Goal: Task Accomplishment & Management: Complete application form

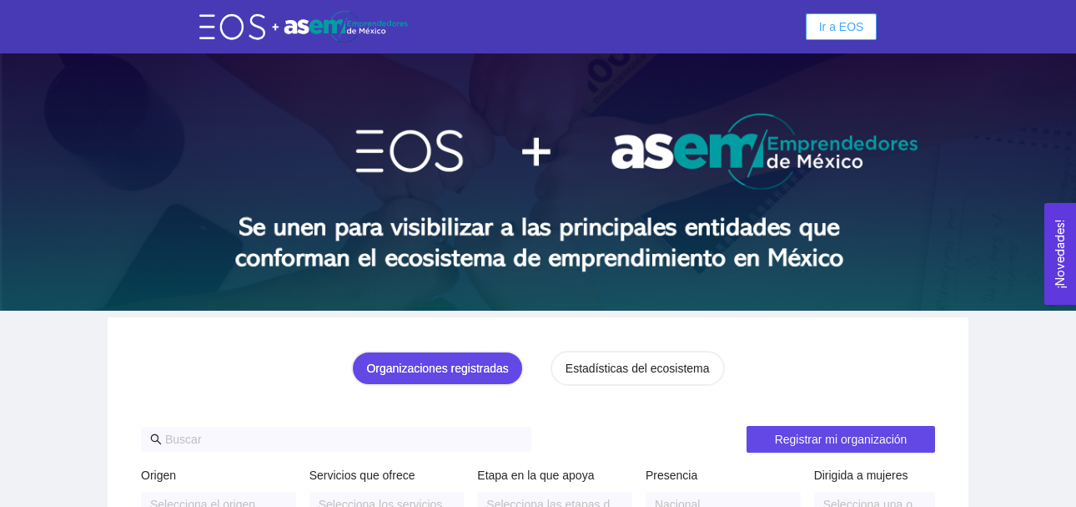
click at [850, 28] on span "Ir a EOS" at bounding box center [841, 27] width 45 height 18
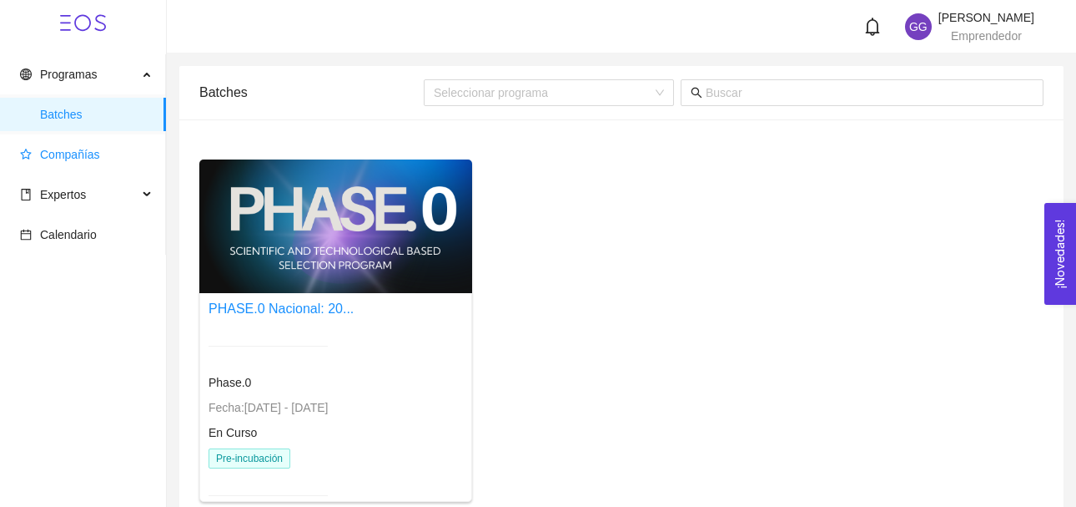
click at [79, 152] on span "Compañías" at bounding box center [70, 154] width 60 height 13
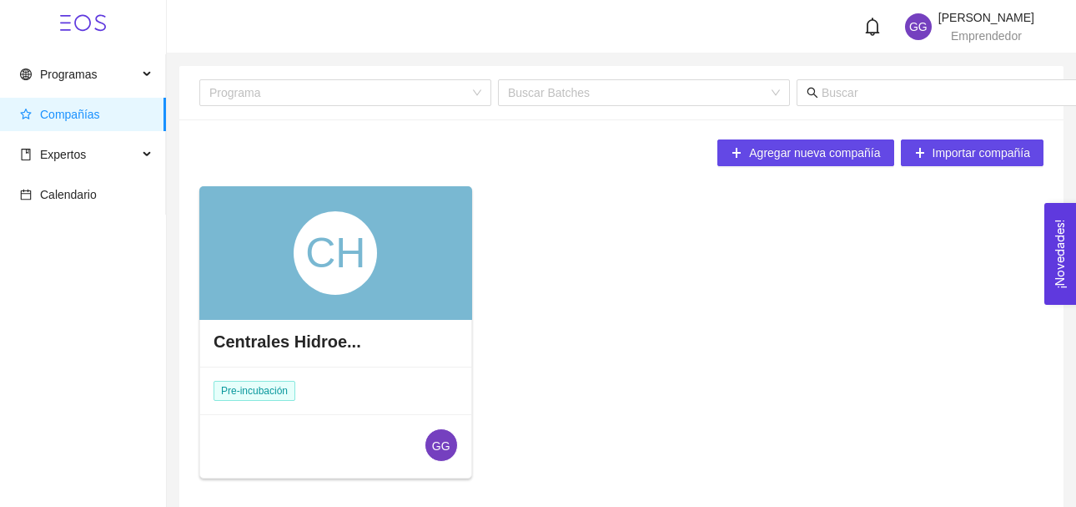
click at [321, 261] on div "CH" at bounding box center [335, 252] width 83 height 83
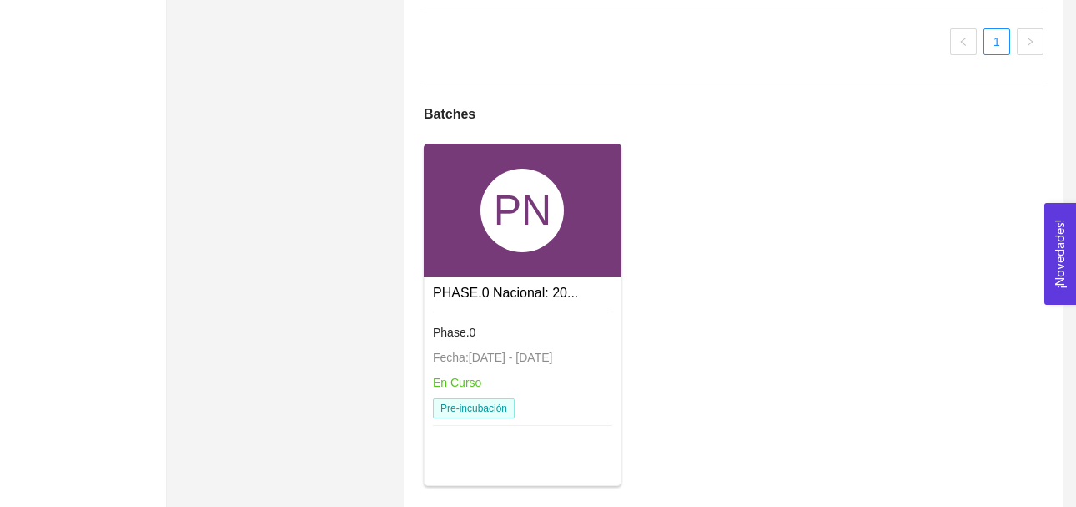
scroll to position [1196, 0]
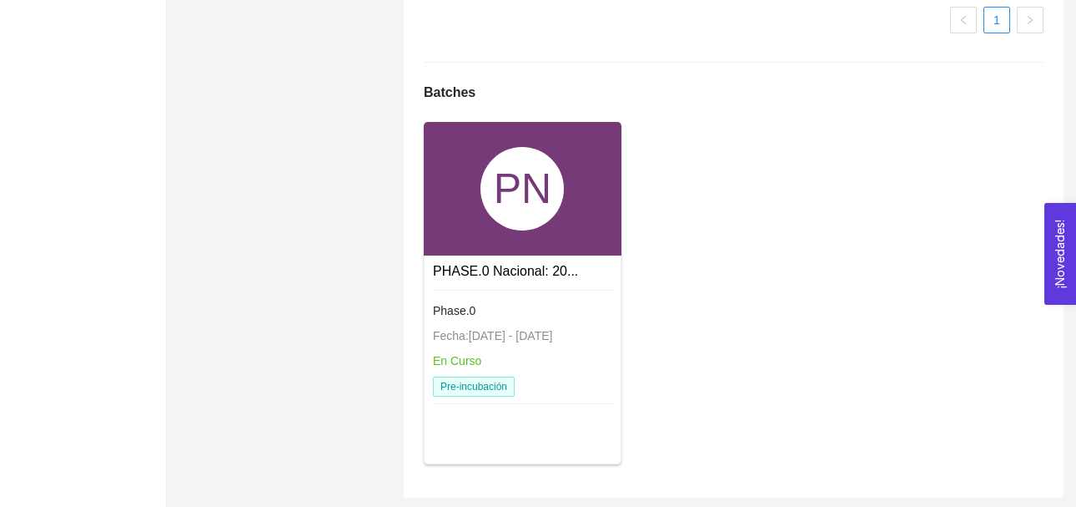
click at [562, 218] on div "PN" at bounding box center [522, 188] width 83 height 83
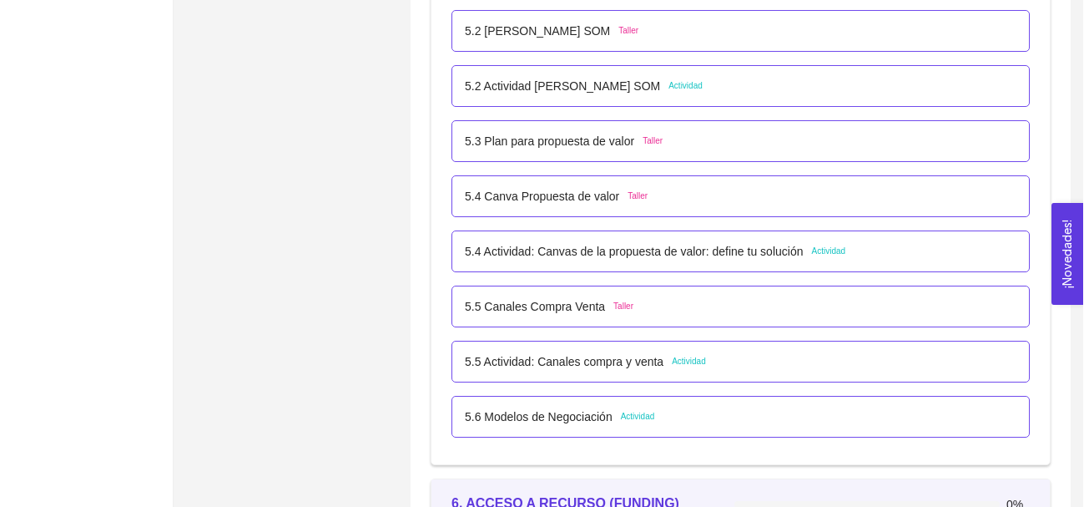
scroll to position [3388, 0]
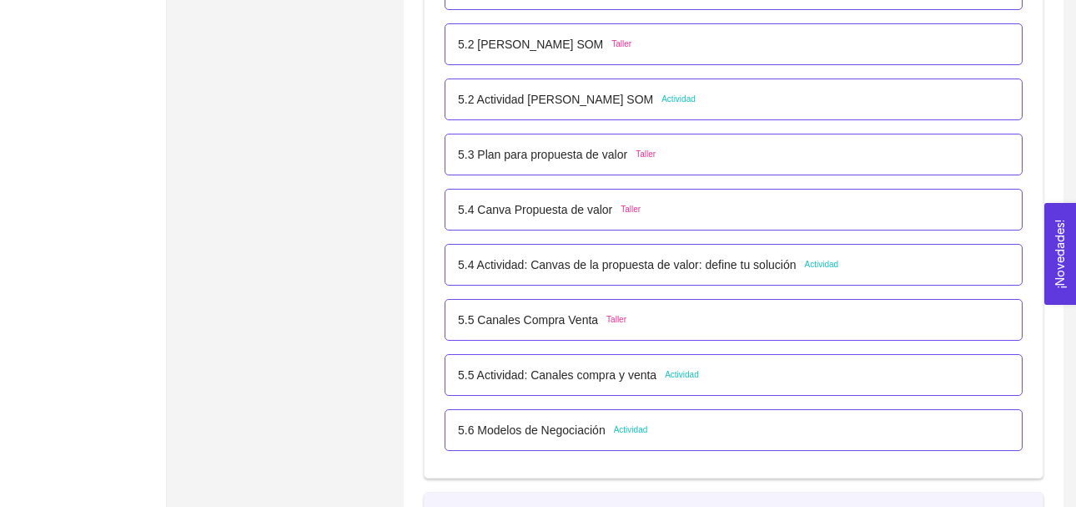
click at [675, 98] on span "Actividad" at bounding box center [679, 99] width 34 height 13
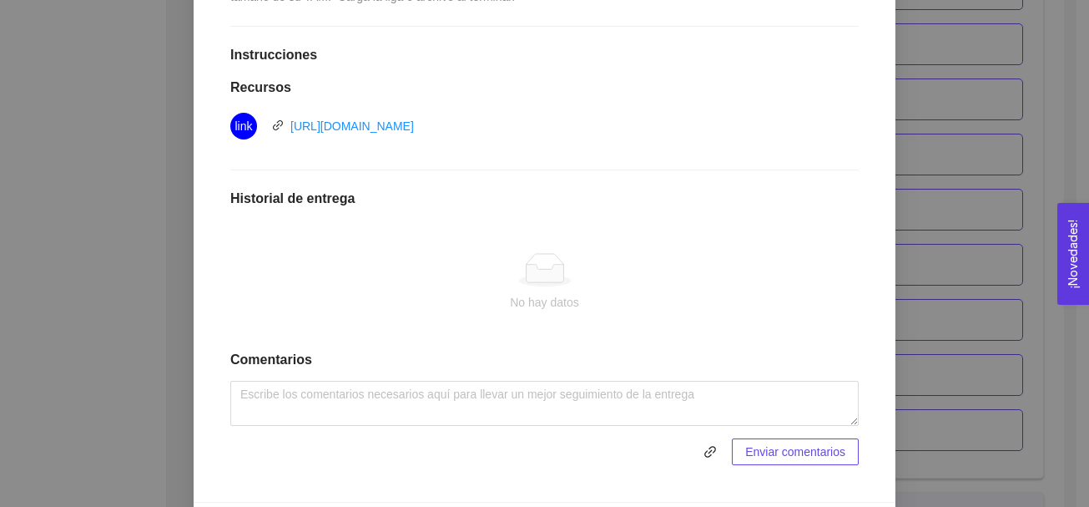
scroll to position [459, 0]
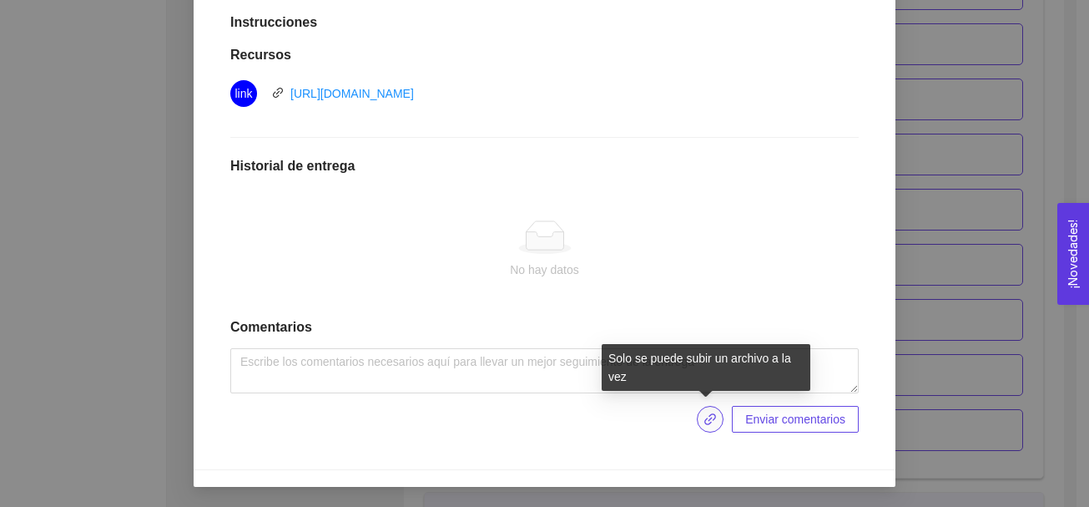
click at [703, 416] on icon "link" at bounding box center [709, 418] width 13 height 13
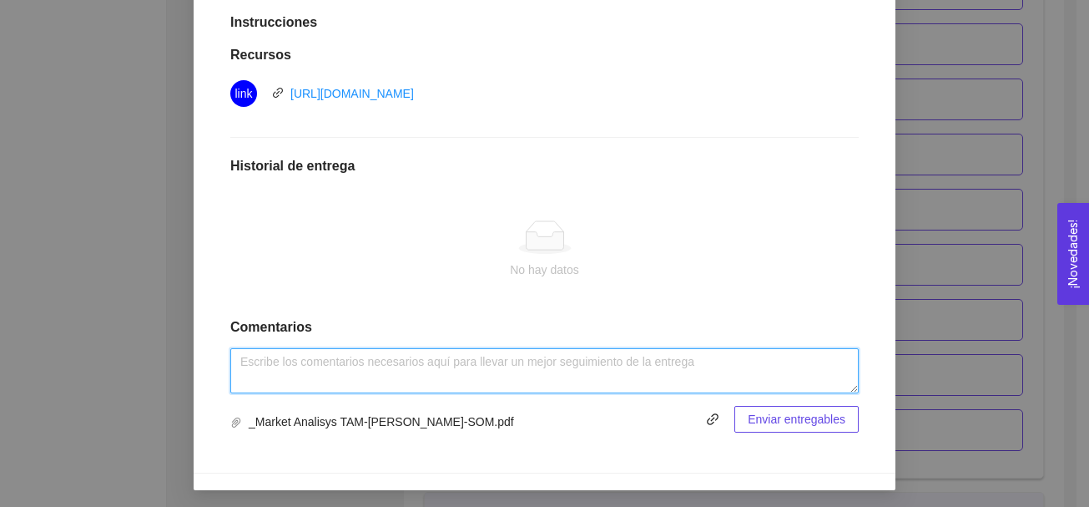
click at [281, 362] on textarea at bounding box center [544, 370] width 628 height 45
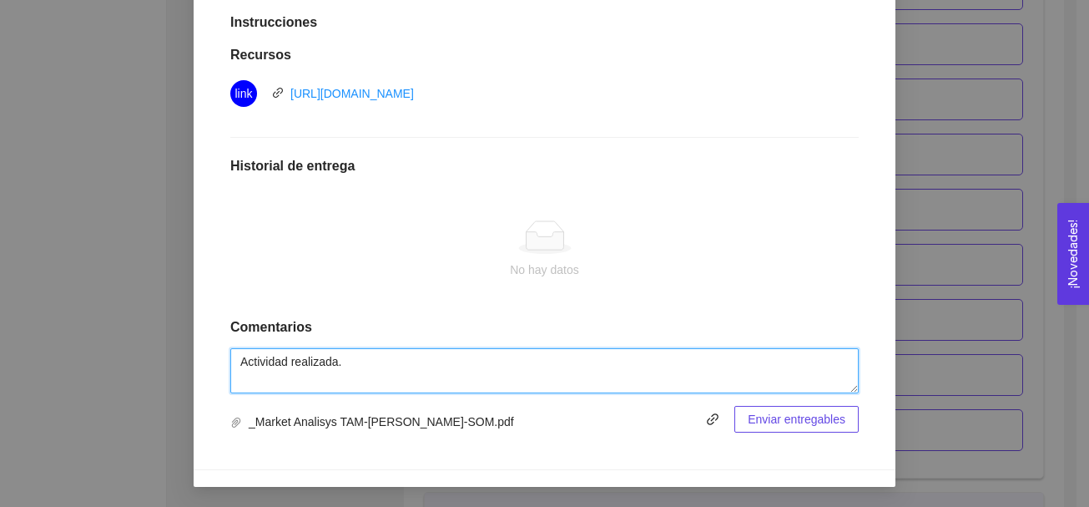
type textarea "Actividad realizada."
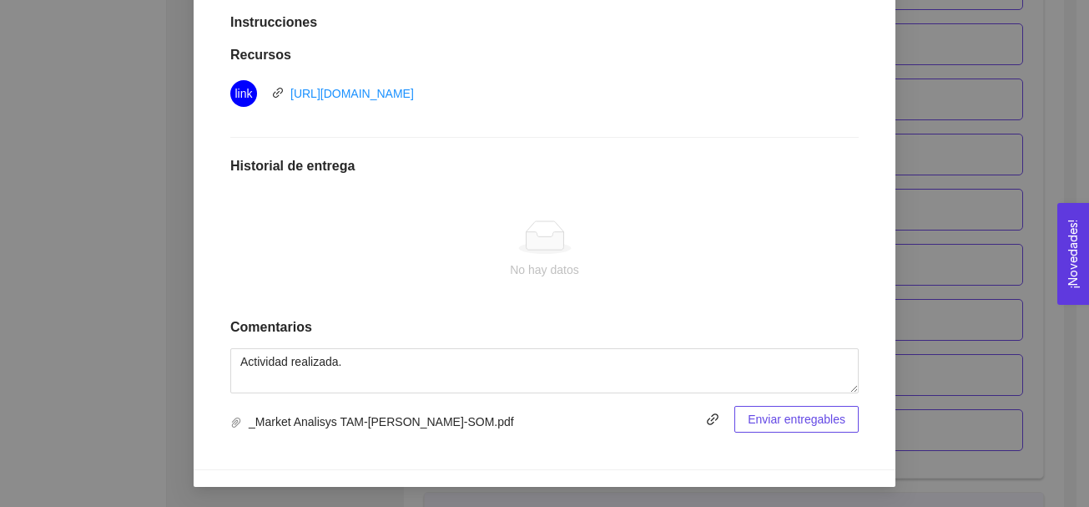
click at [748, 422] on span "Enviar entregables" at bounding box center [797, 419] width 98 height 18
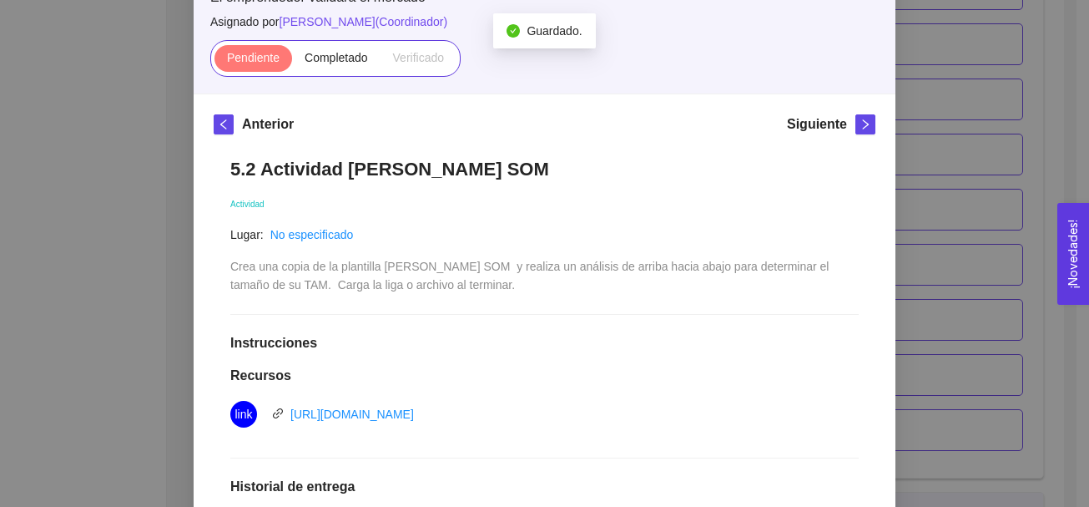
scroll to position [135, 0]
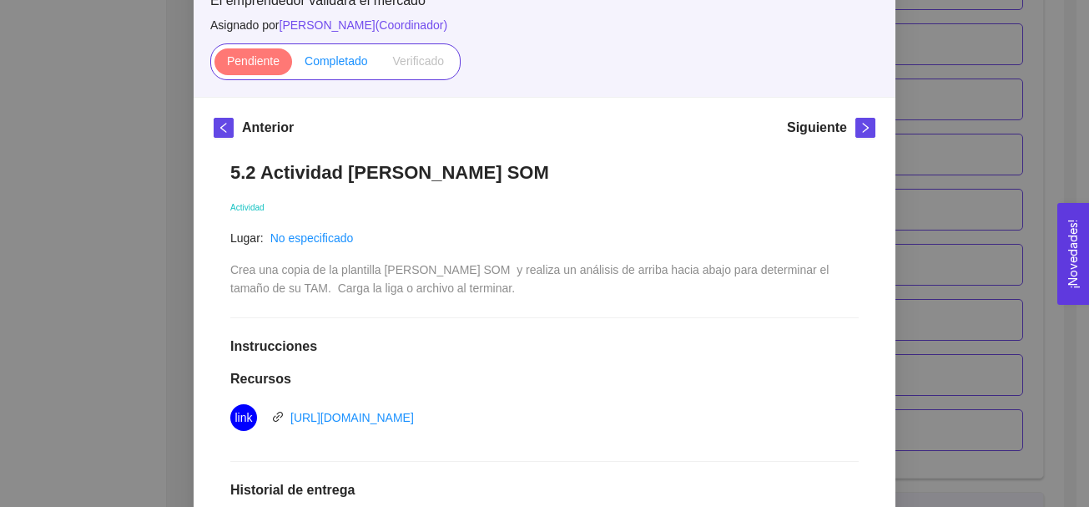
click at [337, 60] on span "Completado" at bounding box center [336, 60] width 63 height 13
click at [292, 65] on input "Completado" at bounding box center [292, 65] width 0 height 0
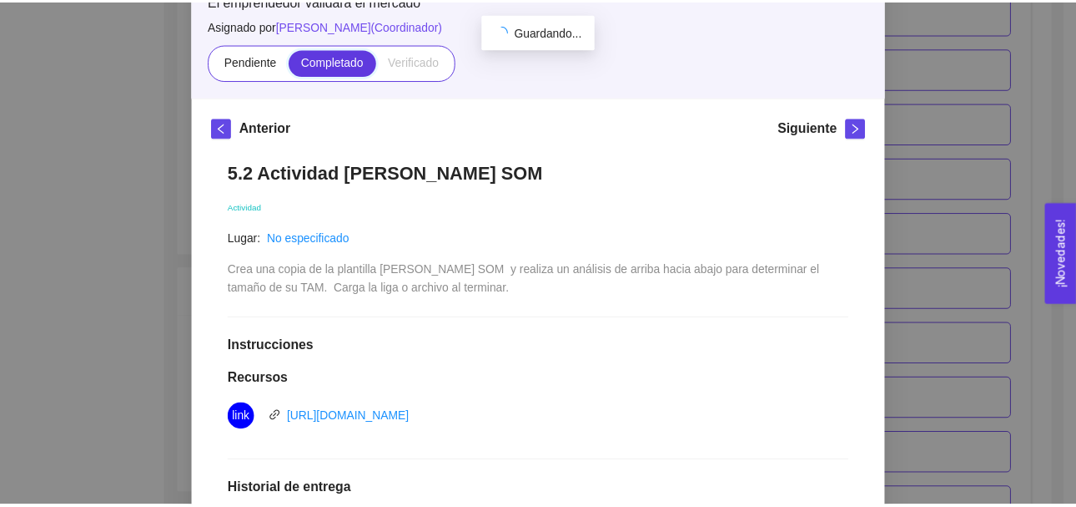
scroll to position [3388, 0]
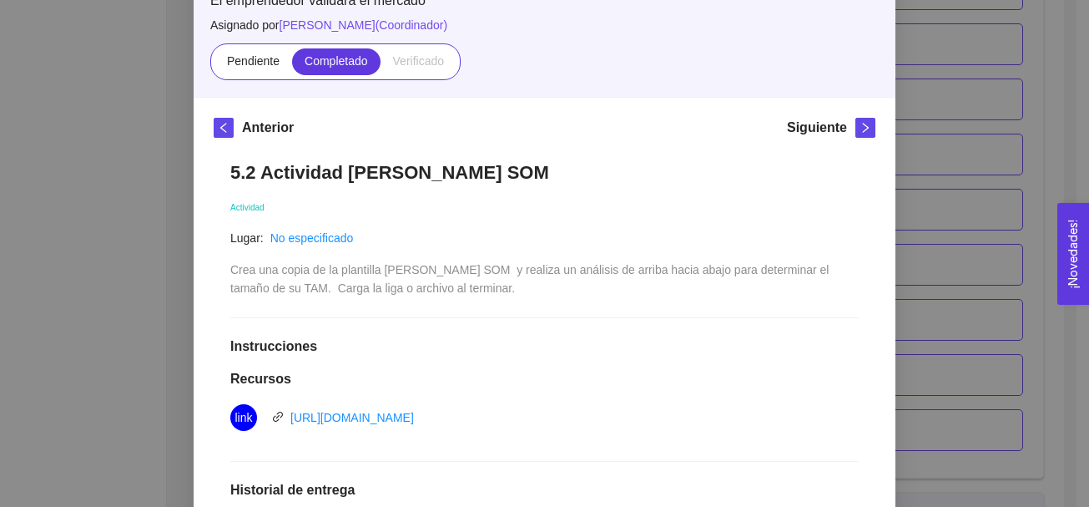
click at [976, 139] on div "5. PROBACIÓN DE COMPRA El emprendedor validará el mercado Asignado por [PERSON_…" at bounding box center [544, 253] width 1089 height 507
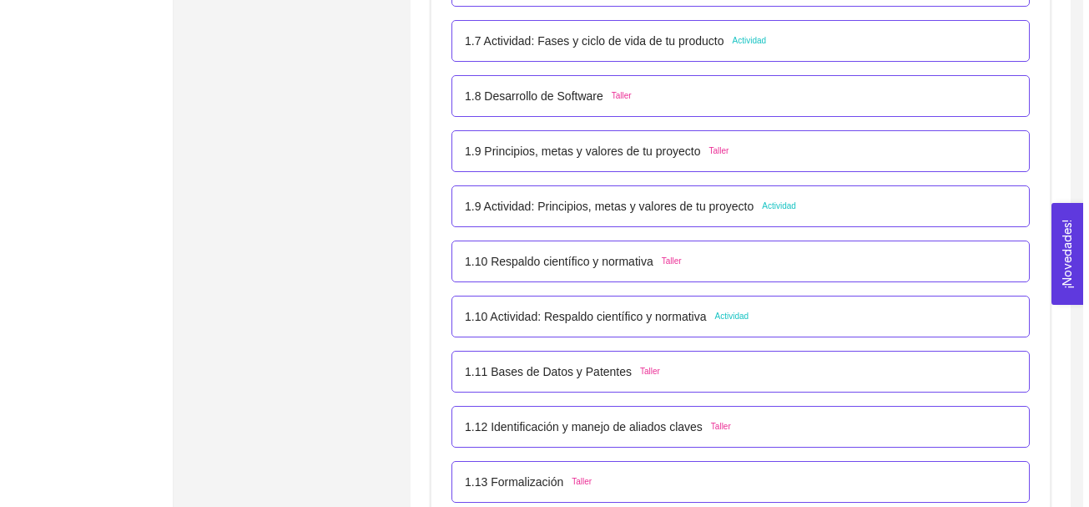
scroll to position [1031, 0]
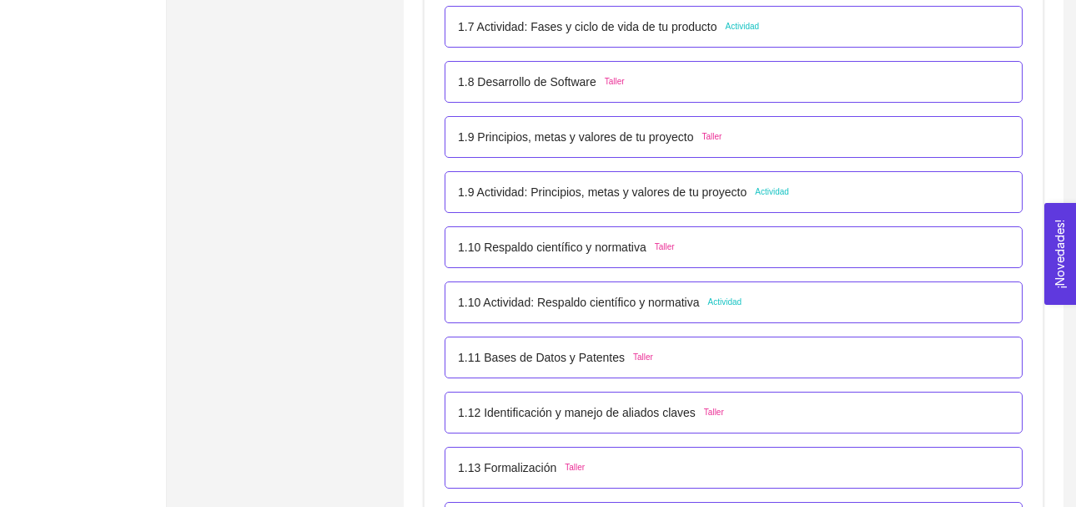
click at [735, 30] on span "Actividad" at bounding box center [743, 26] width 34 height 13
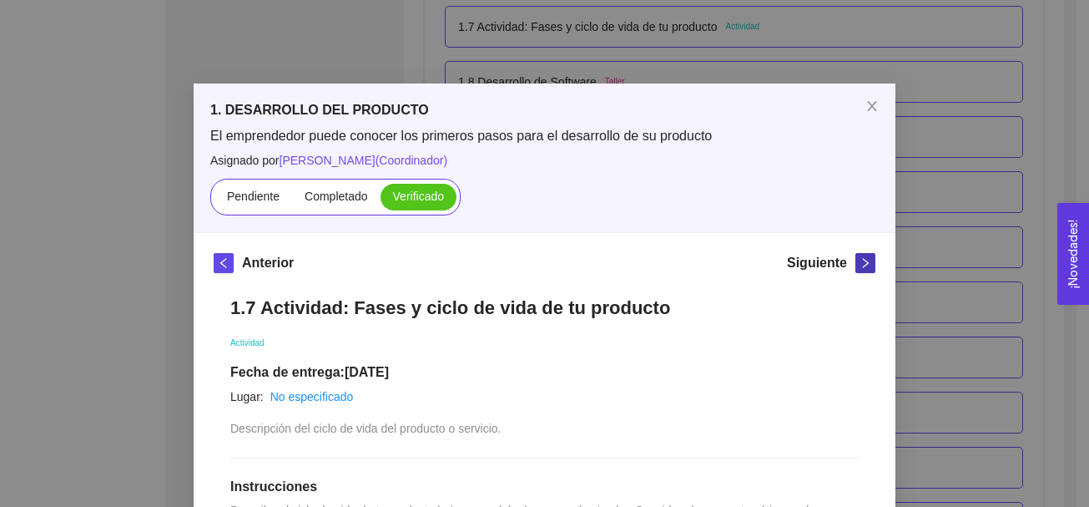
click at [863, 259] on icon "right" at bounding box center [866, 263] width 12 height 12
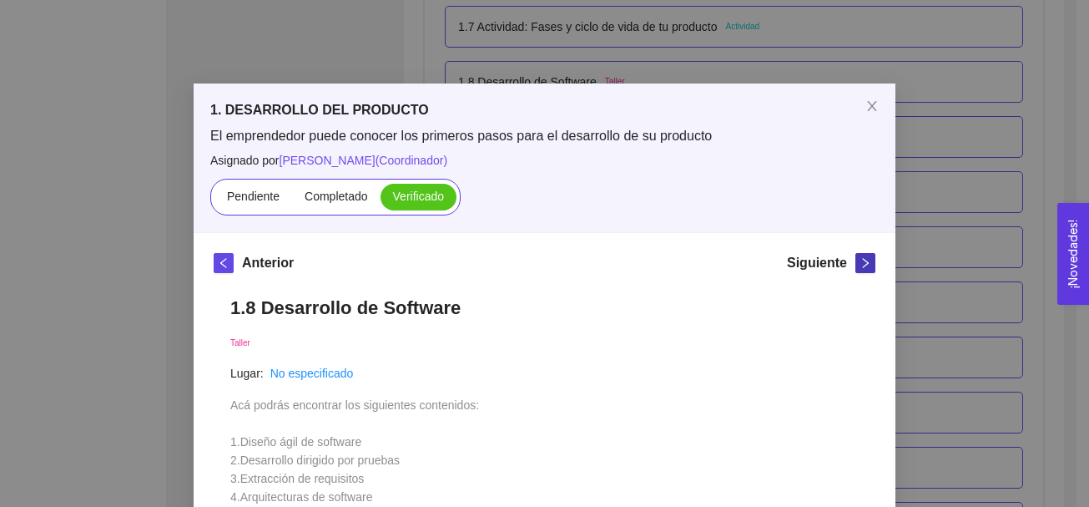
click at [856, 270] on button "button" at bounding box center [865, 263] width 20 height 20
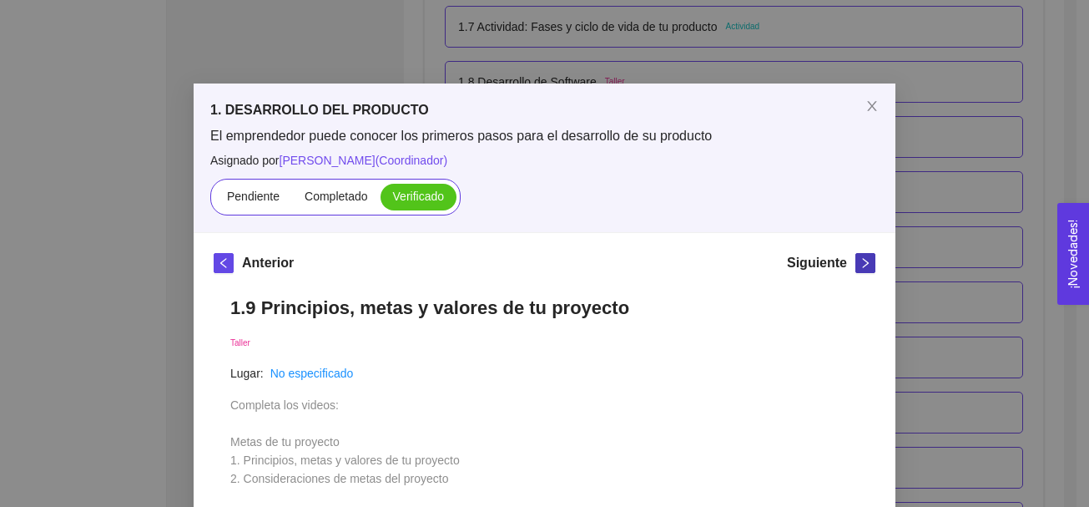
click at [860, 265] on icon "right" at bounding box center [866, 263] width 12 height 12
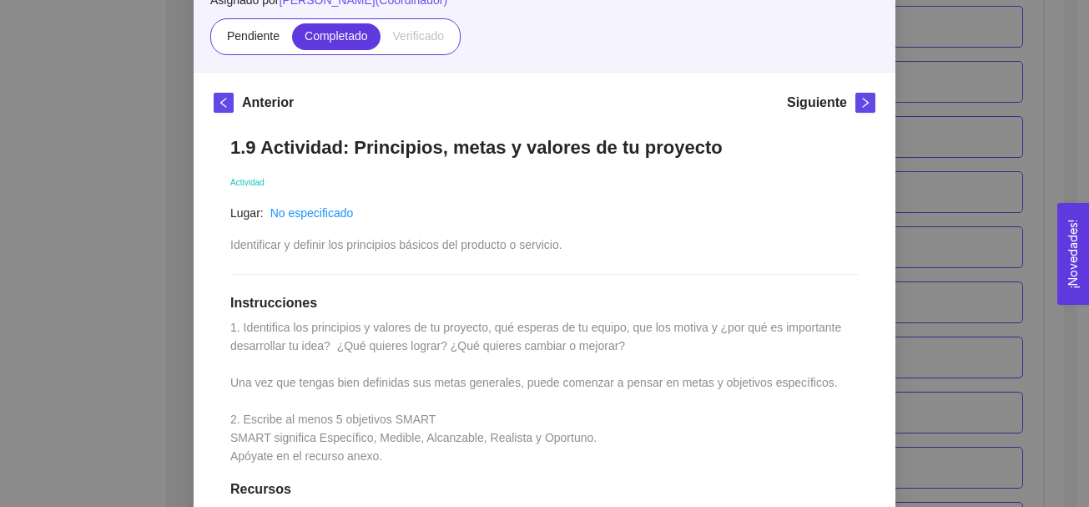
scroll to position [163, 0]
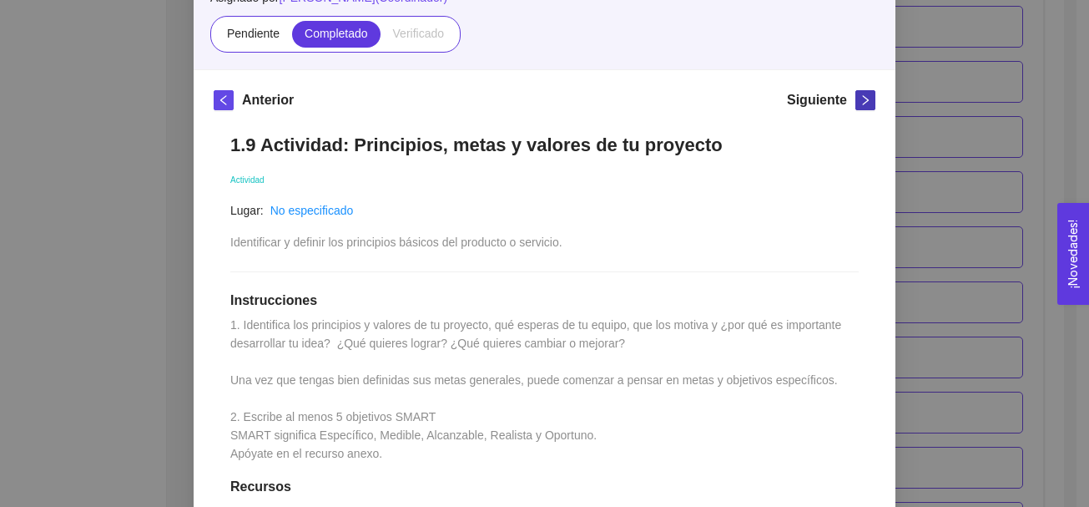
click at [860, 102] on icon "right" at bounding box center [866, 100] width 12 height 12
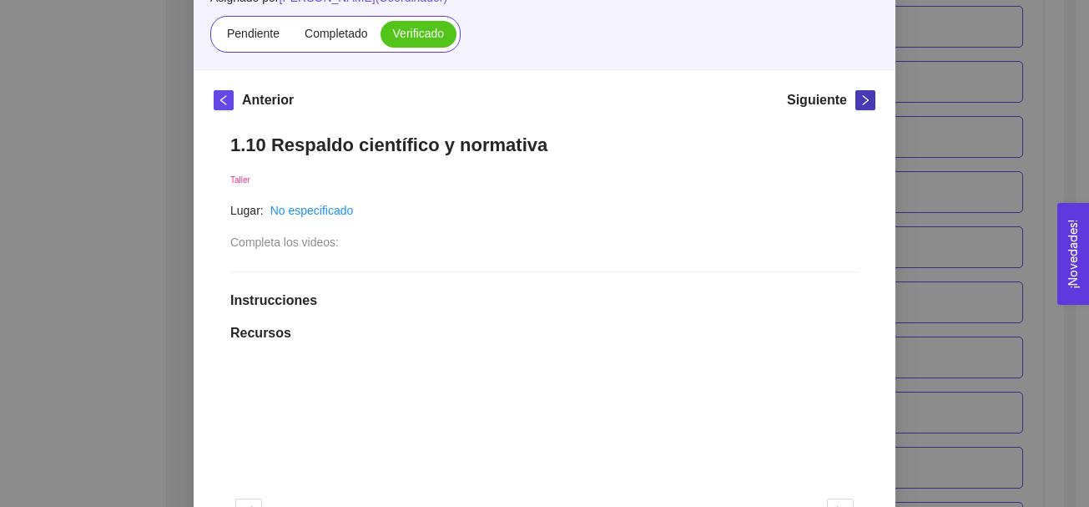
click at [860, 103] on icon "right" at bounding box center [866, 100] width 12 height 12
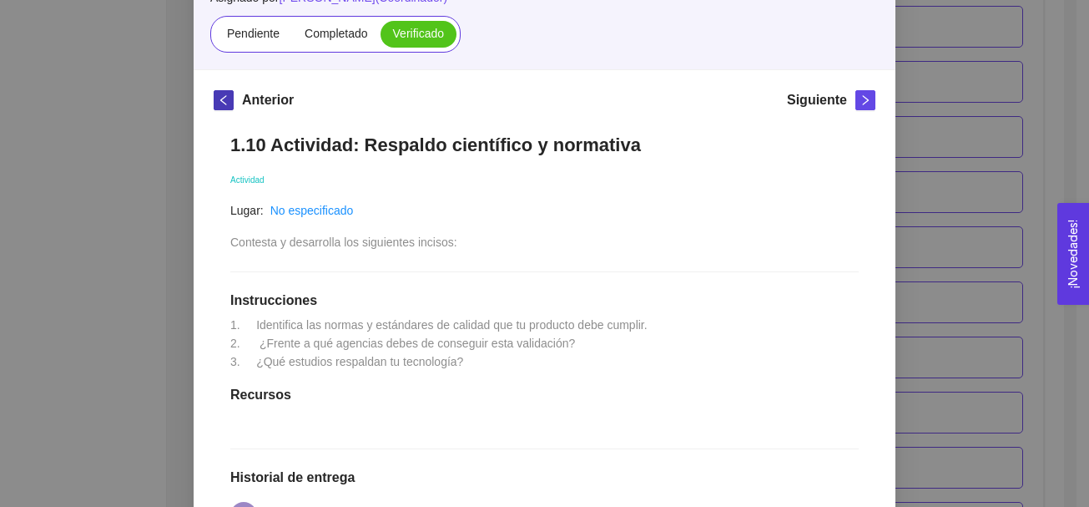
click at [218, 102] on icon "left" at bounding box center [224, 100] width 12 height 12
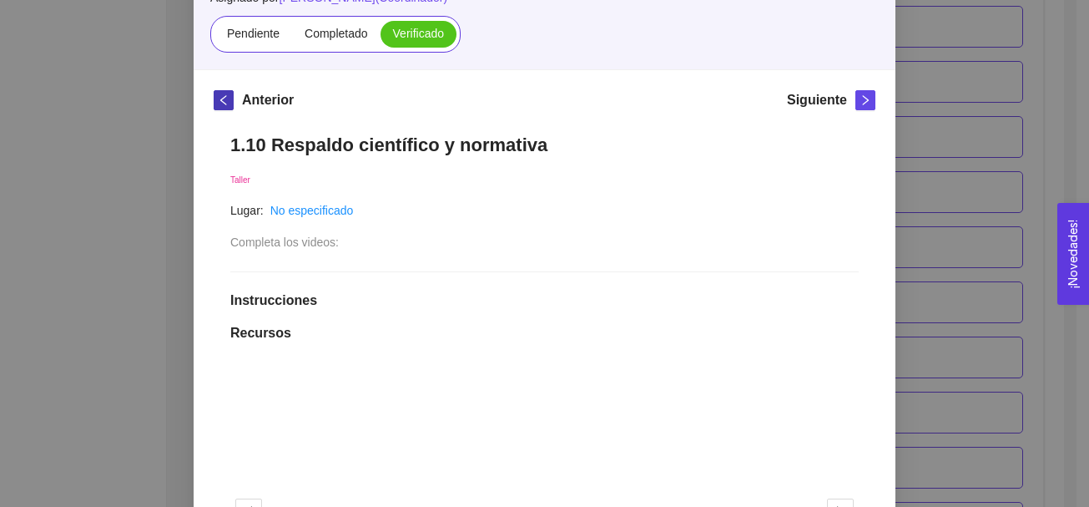
click at [218, 102] on icon "left" at bounding box center [224, 100] width 12 height 12
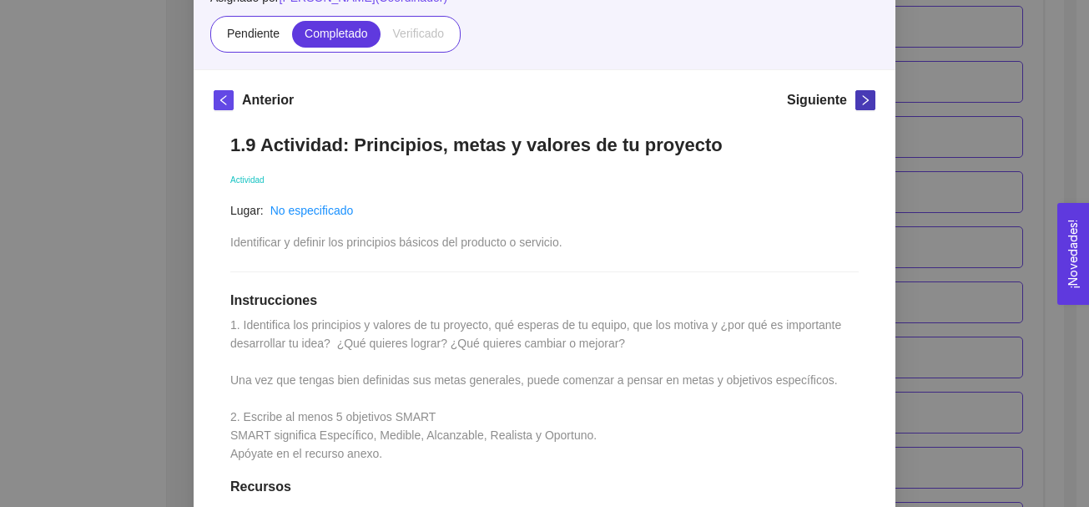
click at [861, 98] on icon "right" at bounding box center [866, 100] width 12 height 12
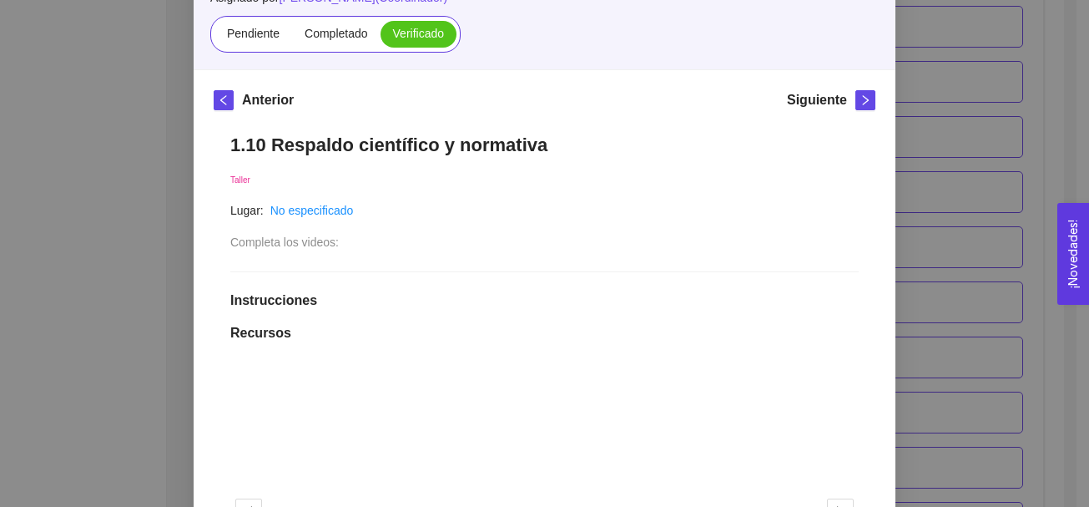
click at [860, 103] on icon "right" at bounding box center [866, 100] width 12 height 12
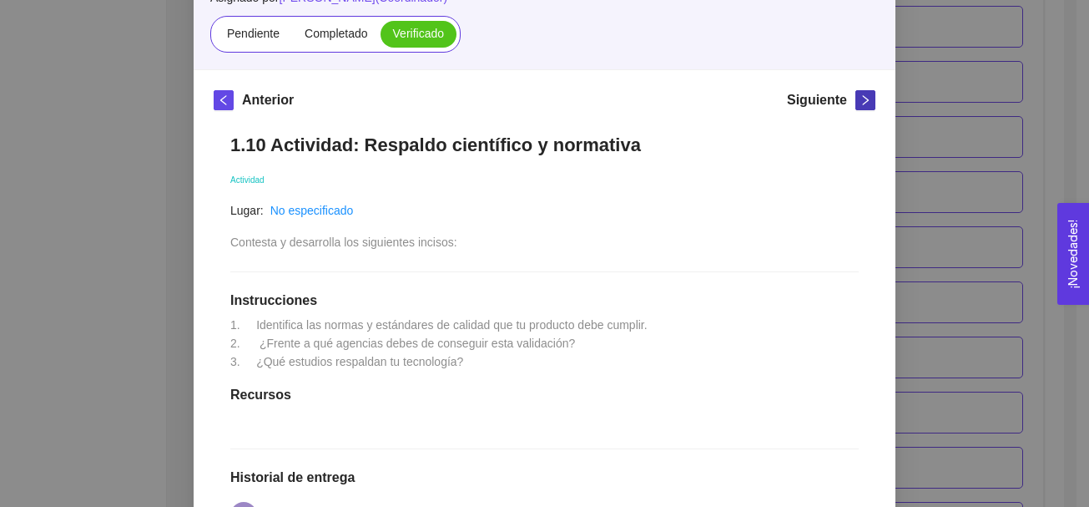
click at [860, 103] on icon "right" at bounding box center [866, 100] width 12 height 12
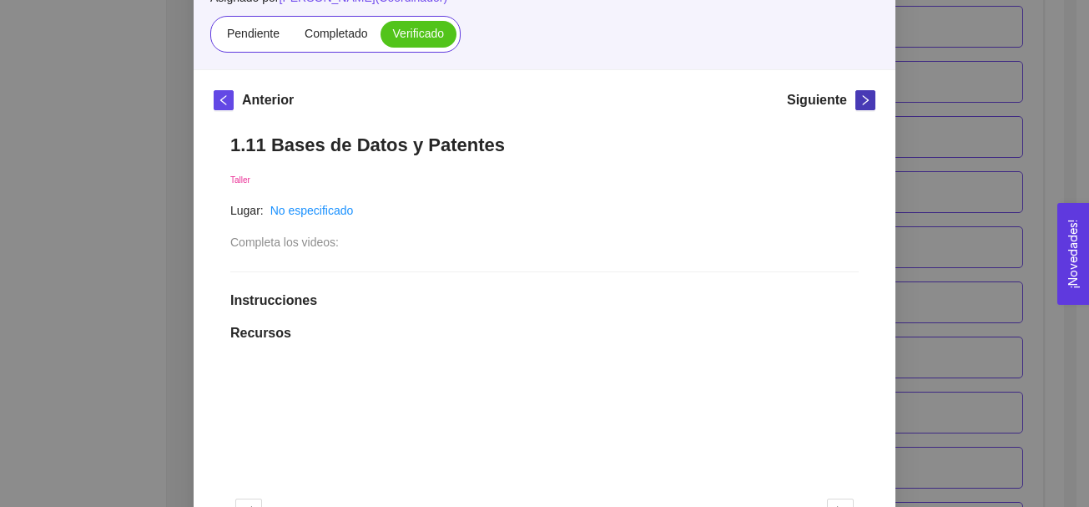
click at [860, 103] on icon "right" at bounding box center [866, 100] width 12 height 12
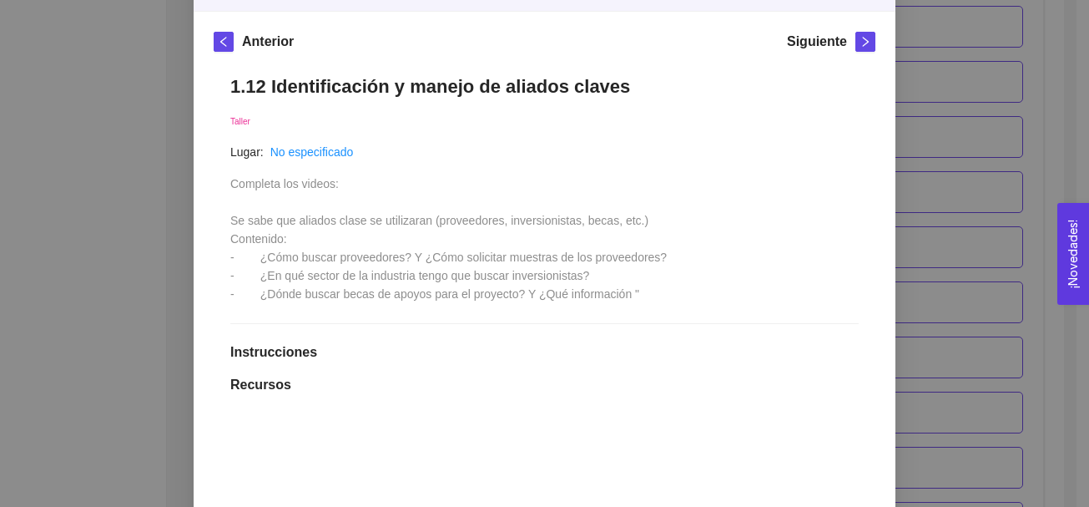
scroll to position [239, 0]
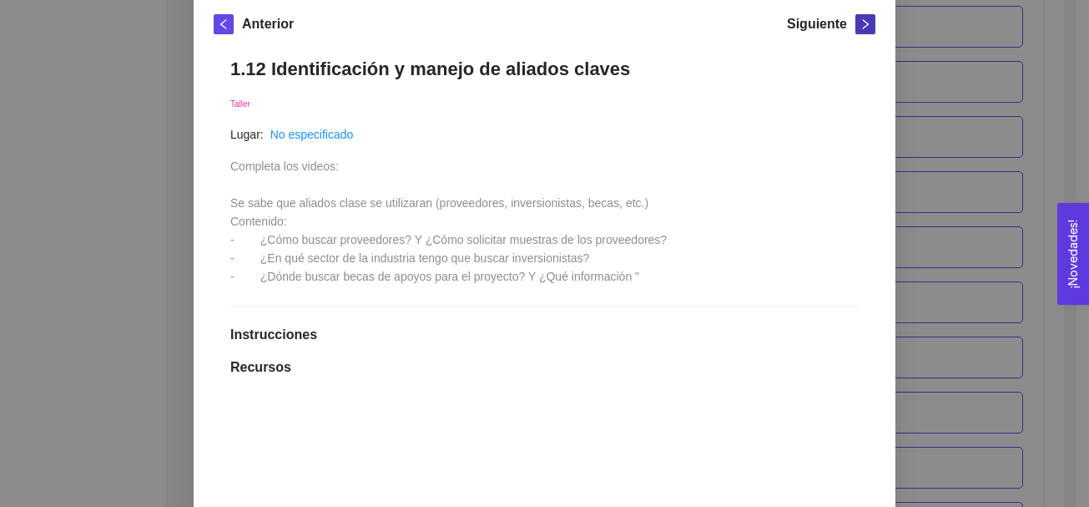
click at [860, 25] on icon "right" at bounding box center [866, 24] width 12 height 12
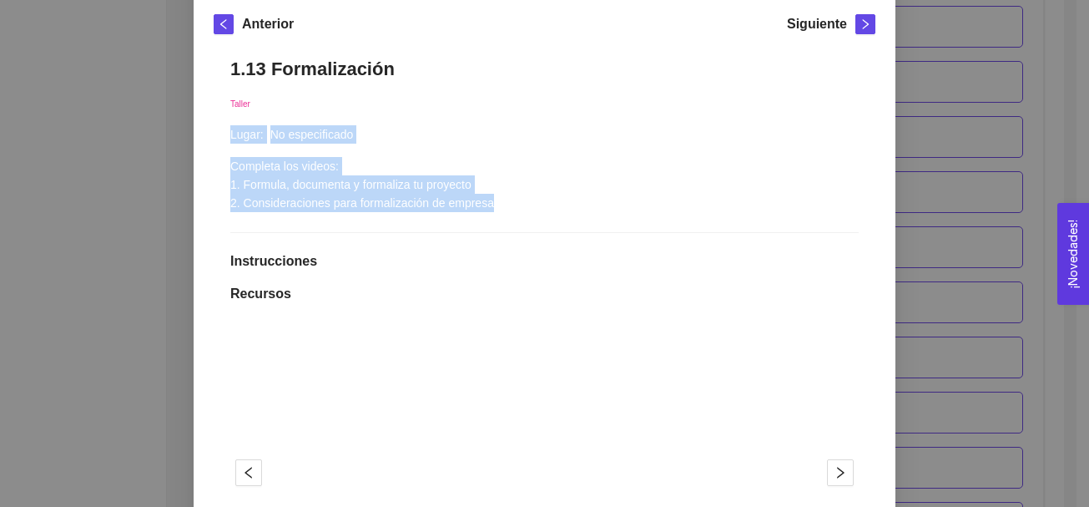
drag, startPoint x: 1076, startPoint y: 130, endPoint x: 1075, endPoint y: 105, distance: 25.0
click at [1075, 105] on div "1. DESARROLLO DEL PRODUCTO El emprendedor puede conocer los primeros pasos para…" at bounding box center [544, 253] width 1089 height 507
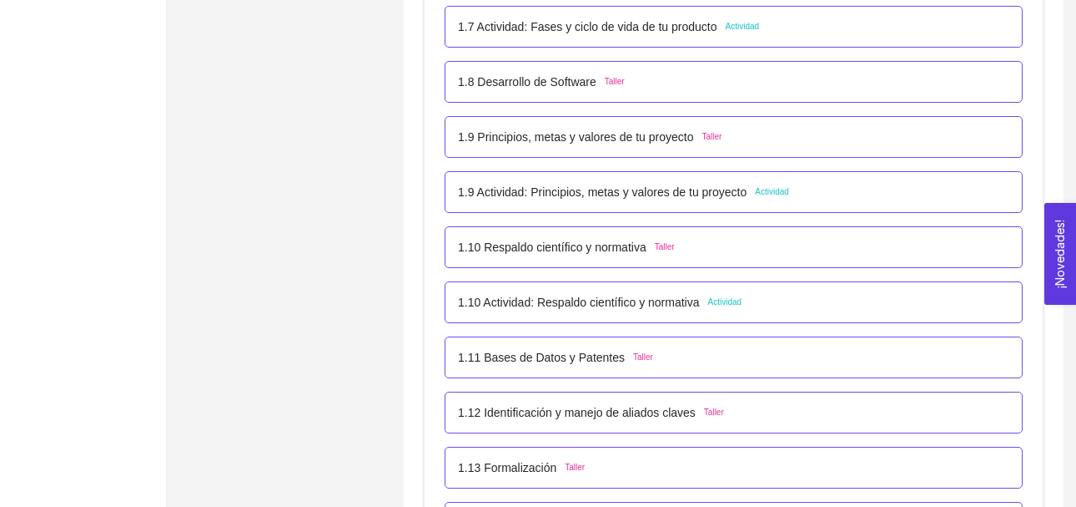
click at [728, 307] on span "Actividad" at bounding box center [725, 301] width 34 height 13
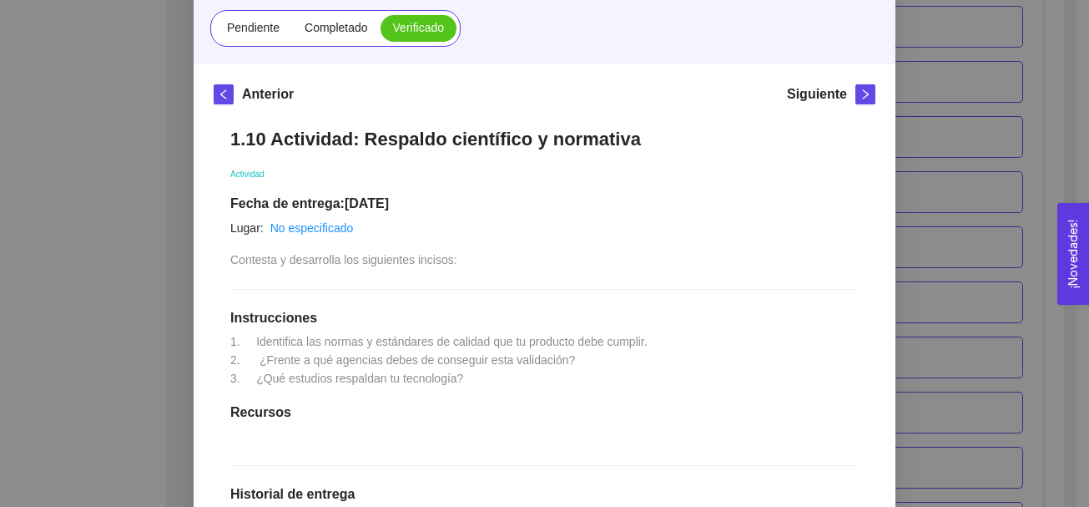
scroll to position [171, 0]
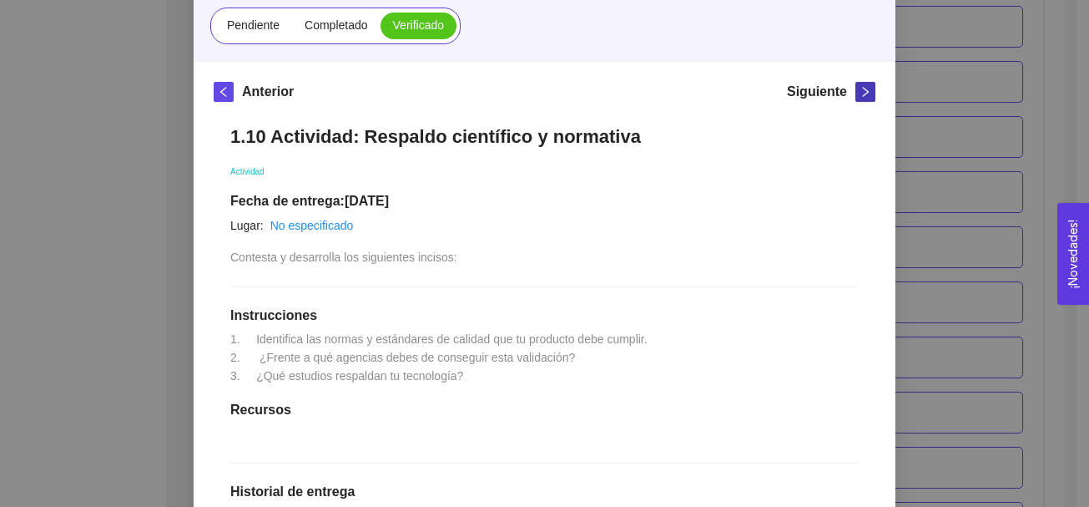
click at [863, 90] on icon "right" at bounding box center [866, 92] width 6 height 10
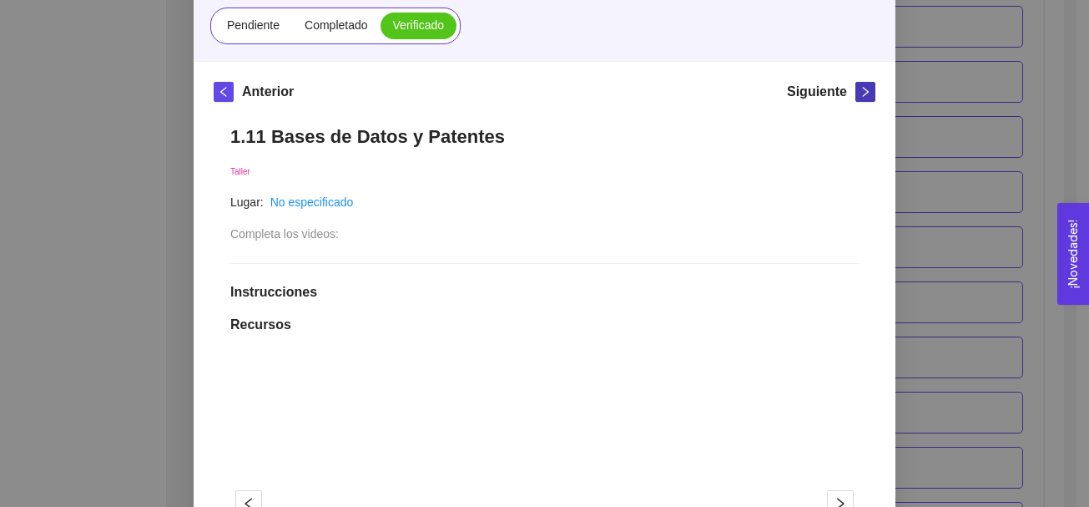
click at [863, 90] on icon "right" at bounding box center [866, 92] width 6 height 10
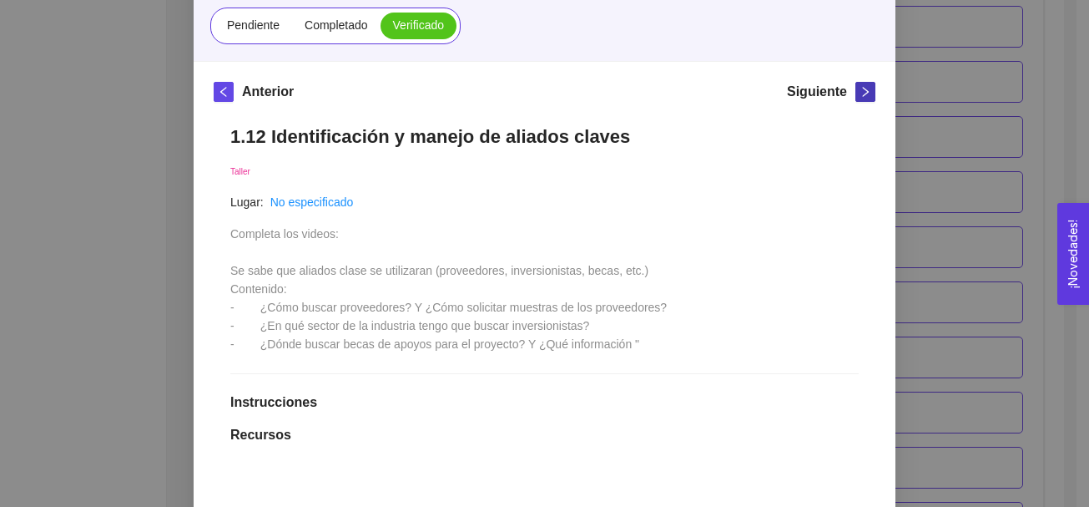
click at [863, 90] on icon "right" at bounding box center [866, 92] width 6 height 10
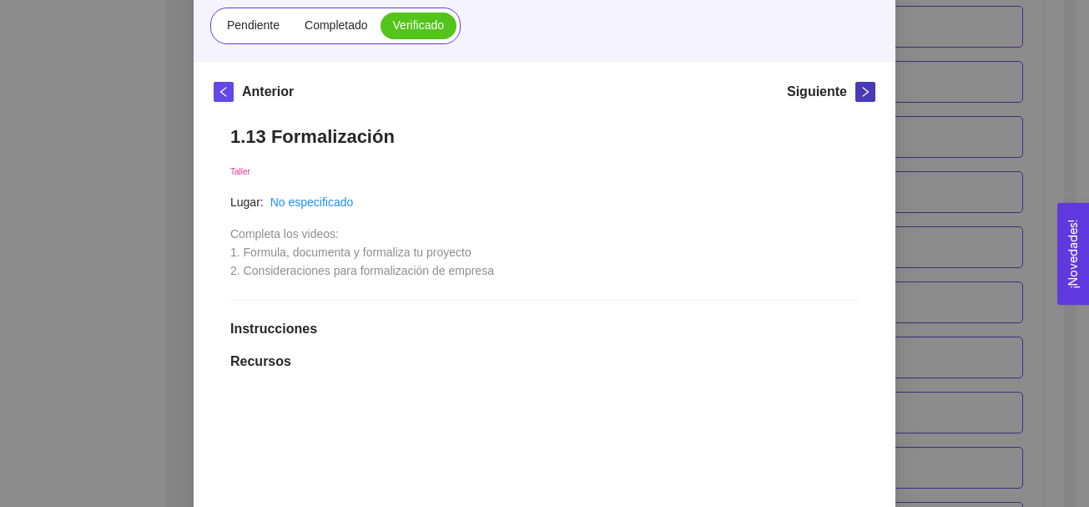
click at [863, 90] on icon "right" at bounding box center [866, 92] width 6 height 10
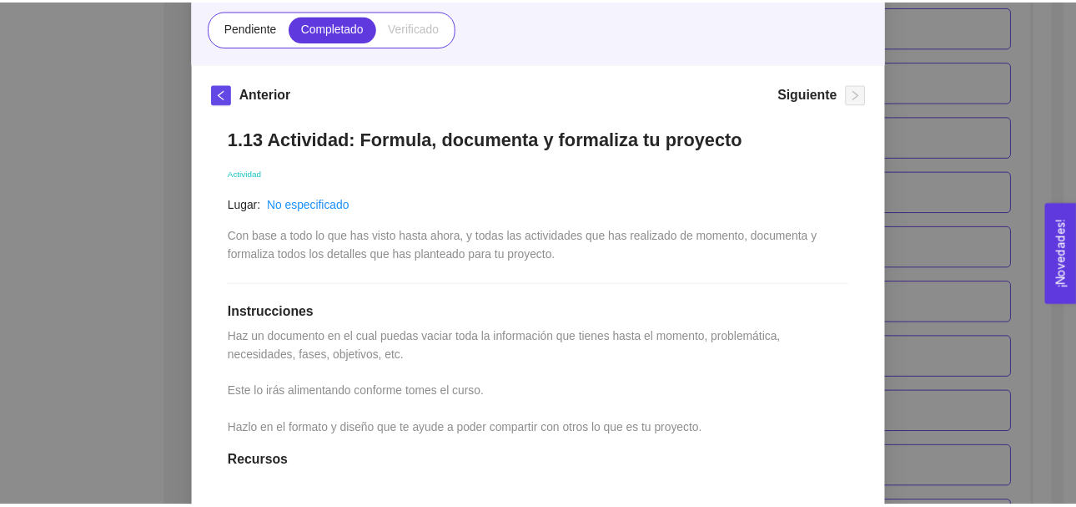
scroll to position [166, 0]
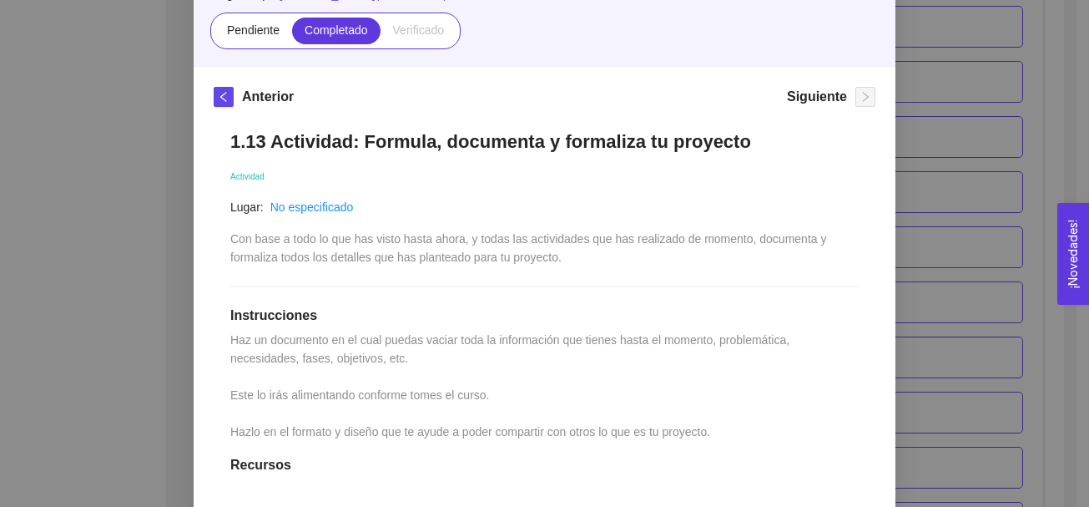
click at [948, 124] on div "1. DESARROLLO DEL PRODUCTO El emprendedor puede conocer los primeros pasos para…" at bounding box center [544, 253] width 1089 height 507
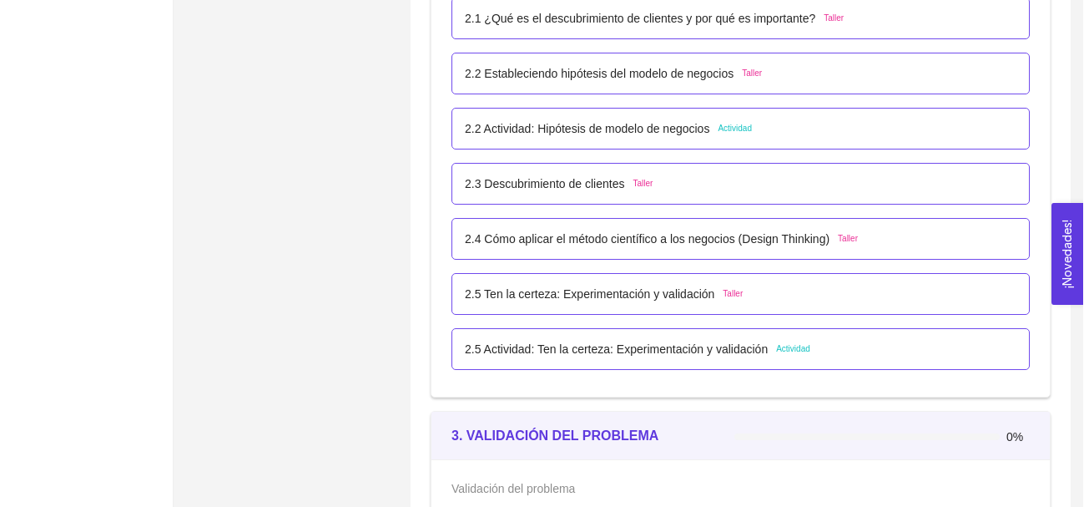
scroll to position [1717, 0]
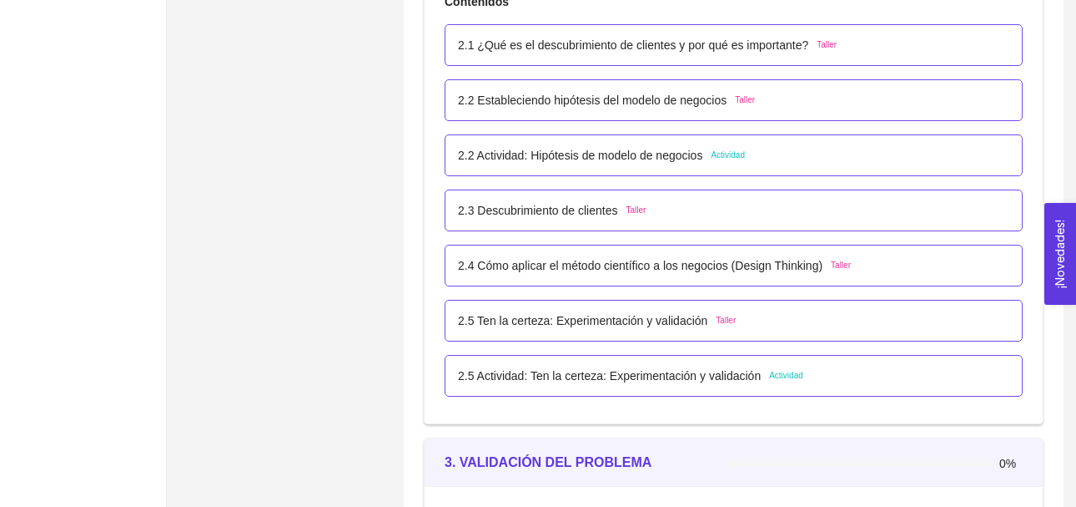
click at [820, 48] on span "Taller" at bounding box center [827, 44] width 20 height 13
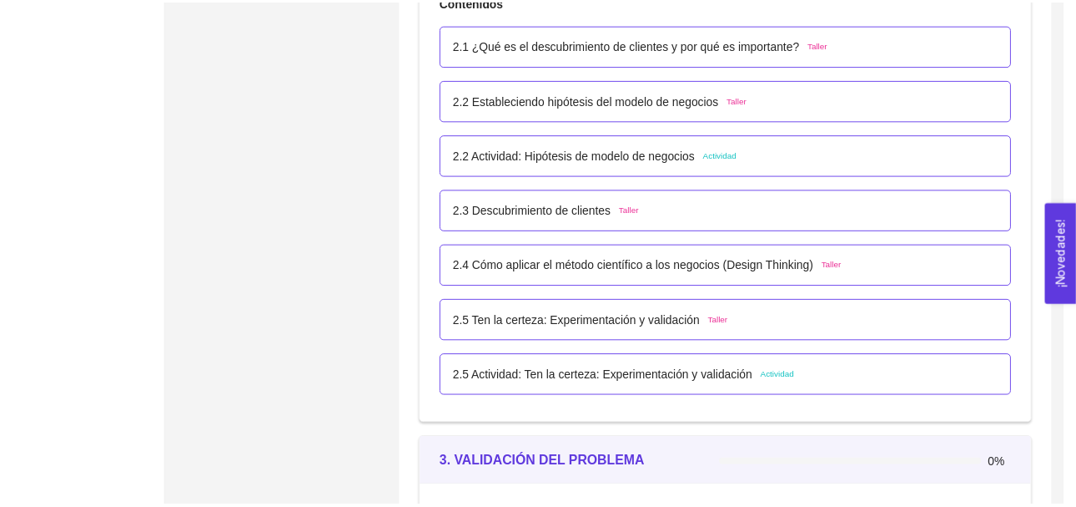
scroll to position [0, 0]
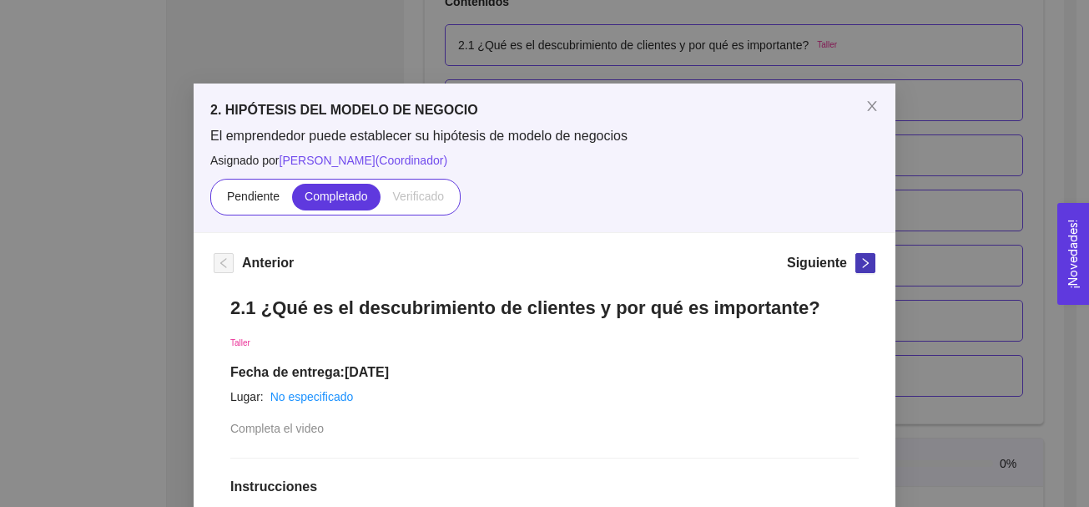
click at [863, 264] on icon "right" at bounding box center [866, 263] width 6 height 10
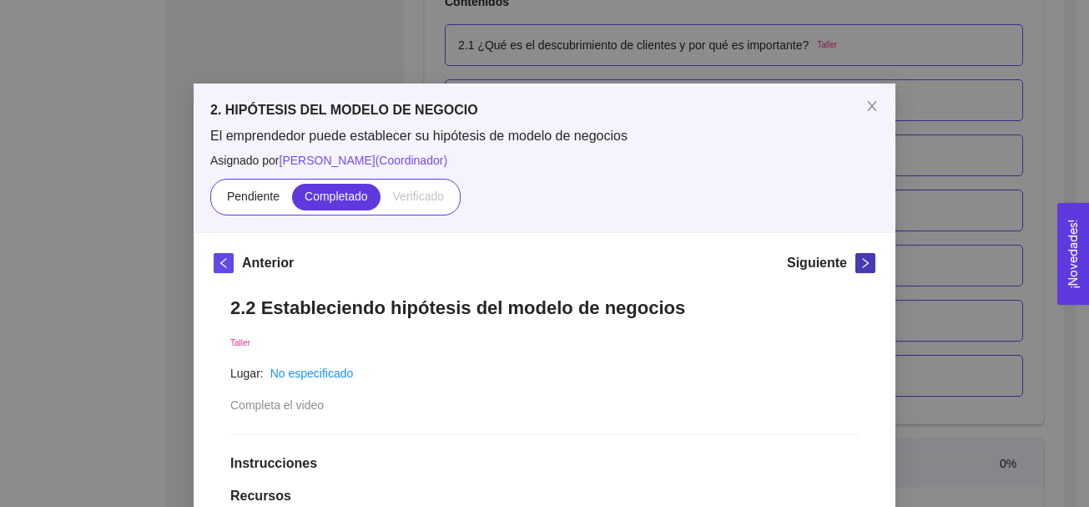
click at [860, 263] on icon "right" at bounding box center [866, 263] width 12 height 12
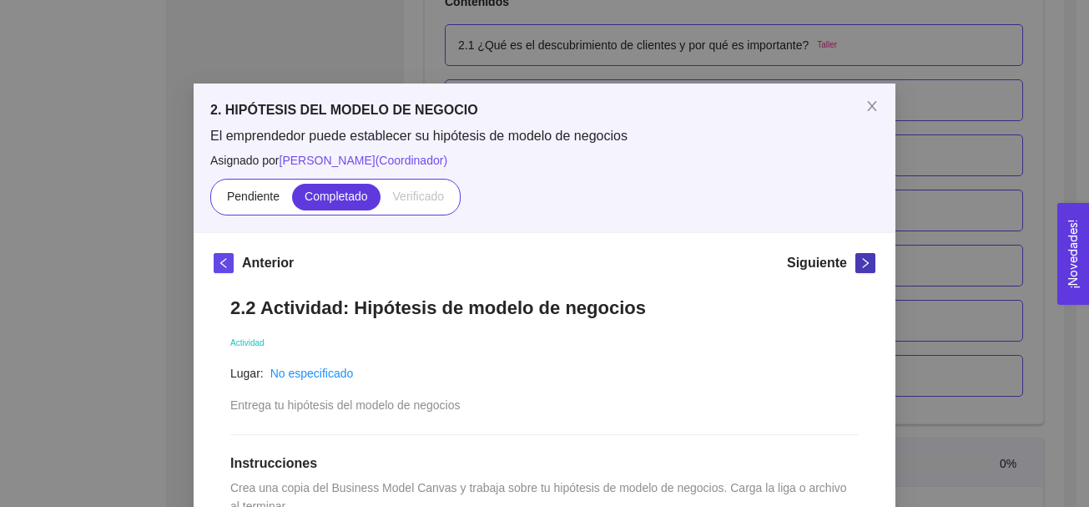
click at [860, 263] on icon "right" at bounding box center [866, 263] width 12 height 12
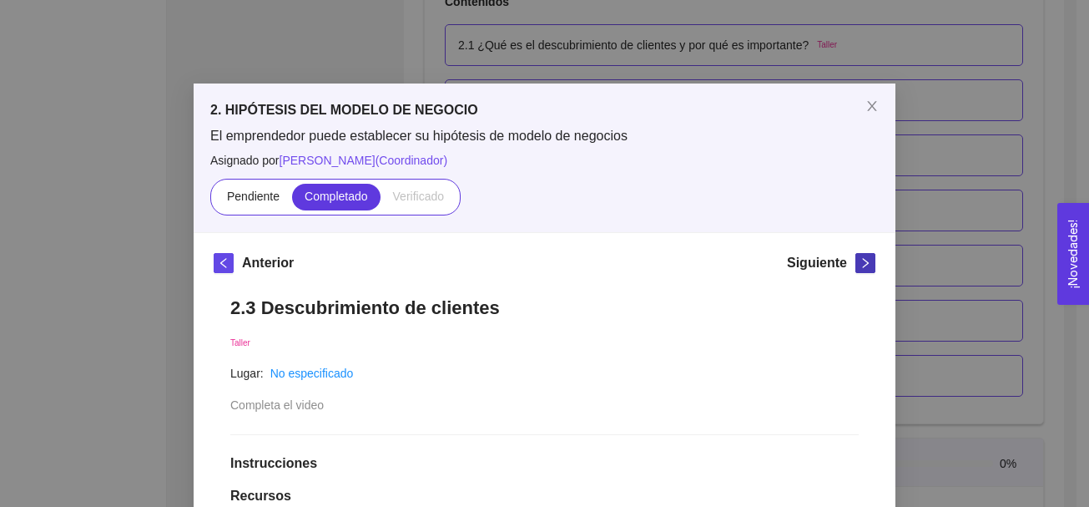
click at [860, 263] on icon "right" at bounding box center [866, 263] width 12 height 12
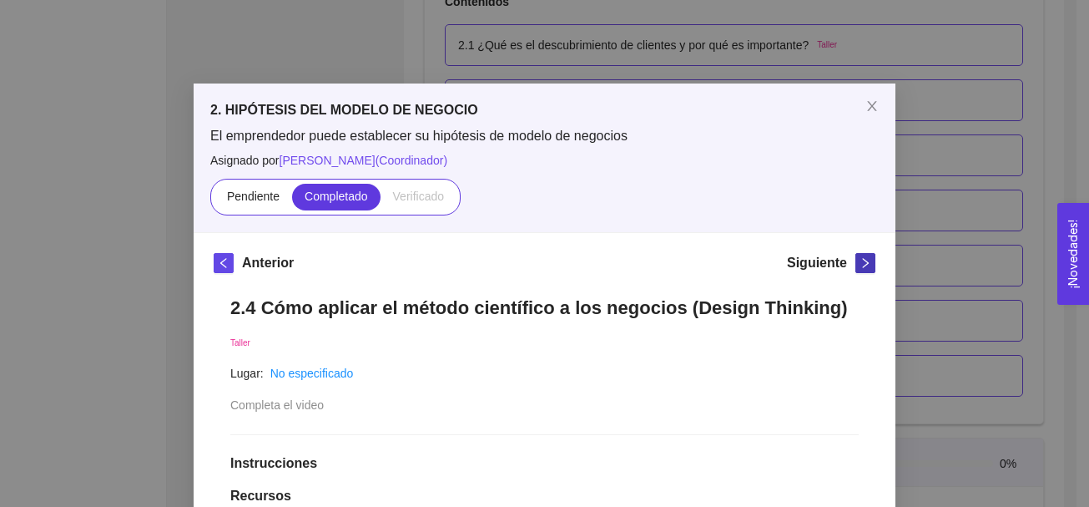
click at [860, 263] on icon "right" at bounding box center [866, 263] width 12 height 12
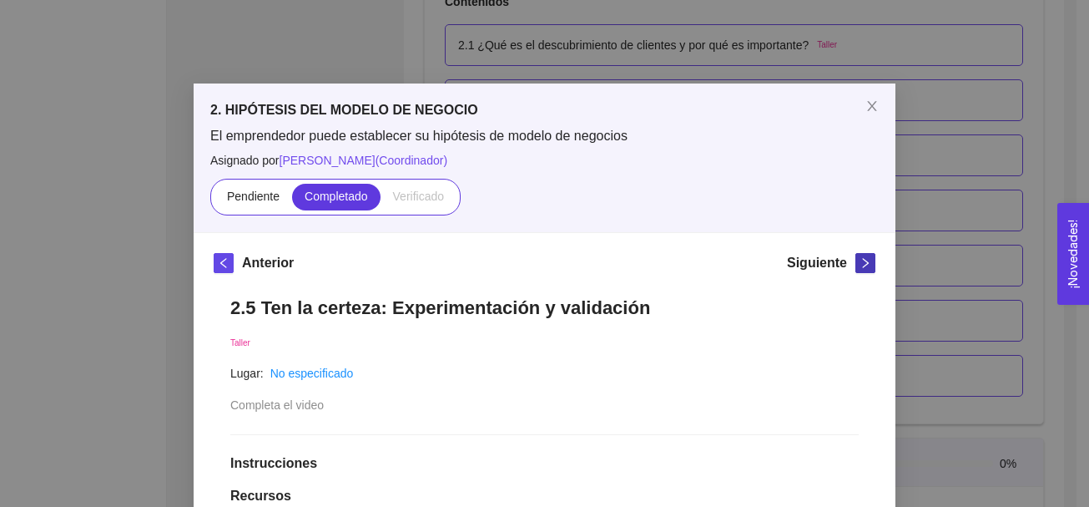
click at [860, 263] on icon "right" at bounding box center [866, 263] width 12 height 12
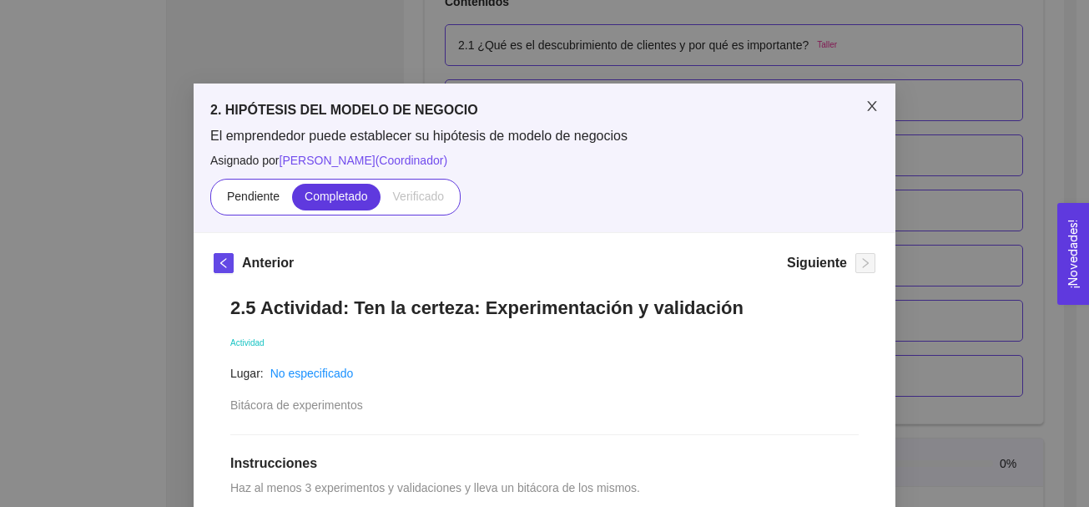
click at [865, 108] on icon "close" at bounding box center [871, 105] width 13 height 13
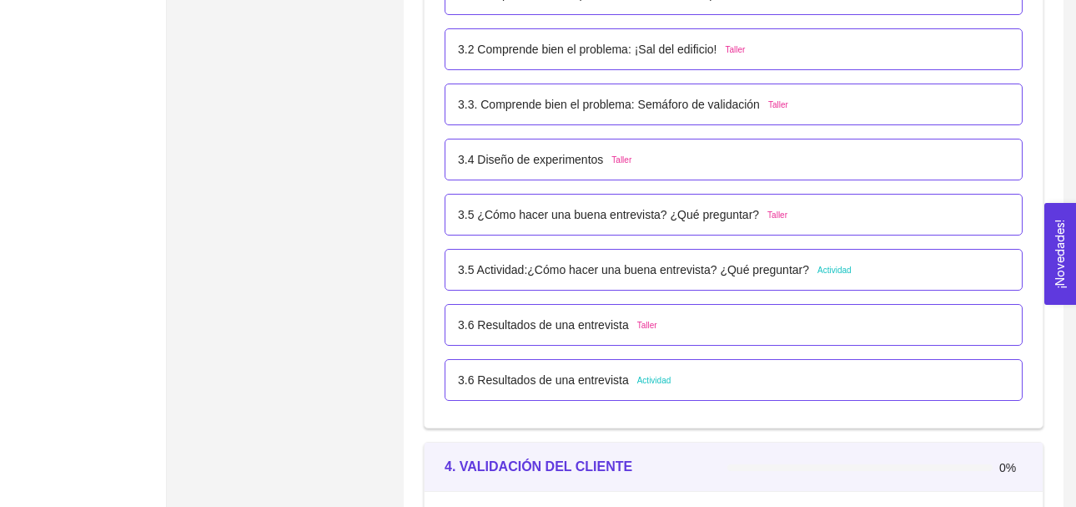
scroll to position [2264, 0]
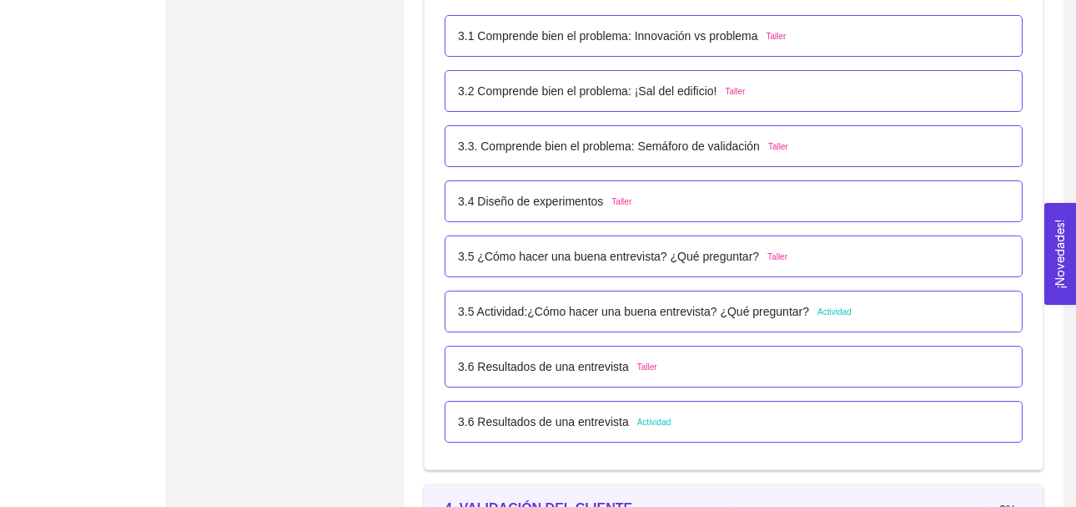
click at [780, 43] on span "Taller" at bounding box center [777, 36] width 20 height 13
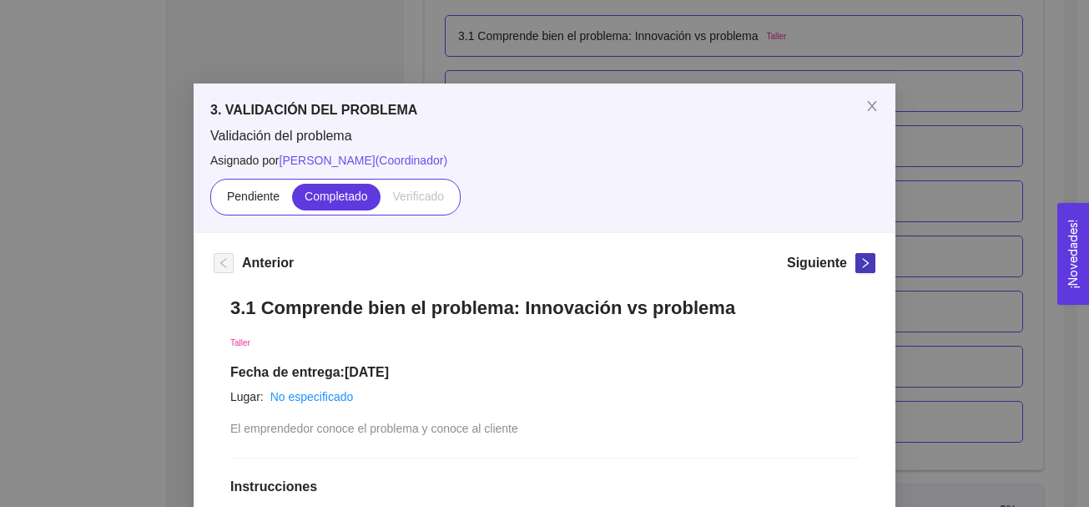
click at [860, 259] on icon "right" at bounding box center [866, 263] width 12 height 12
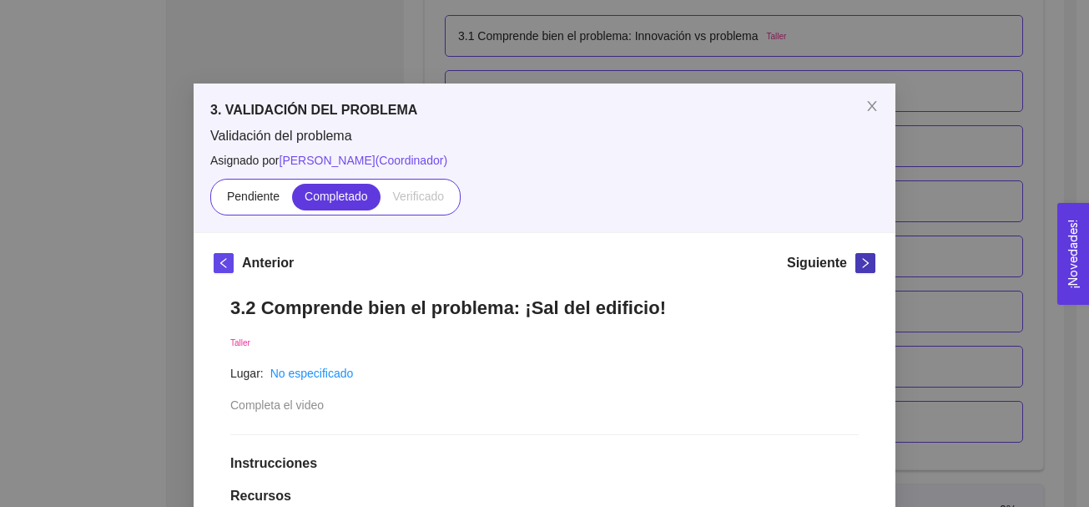
click at [860, 259] on icon "right" at bounding box center [866, 263] width 12 height 12
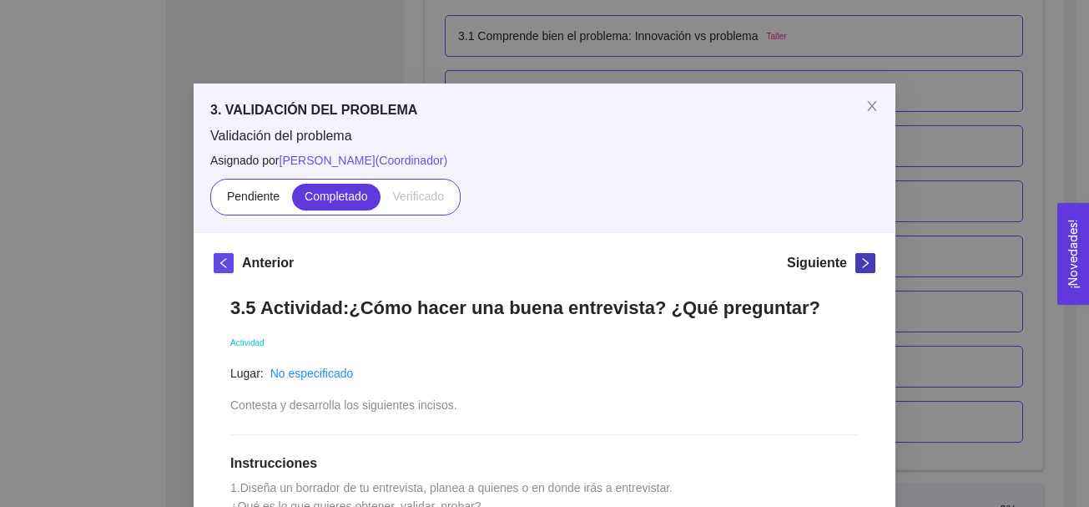
click at [860, 259] on icon "right" at bounding box center [866, 263] width 12 height 12
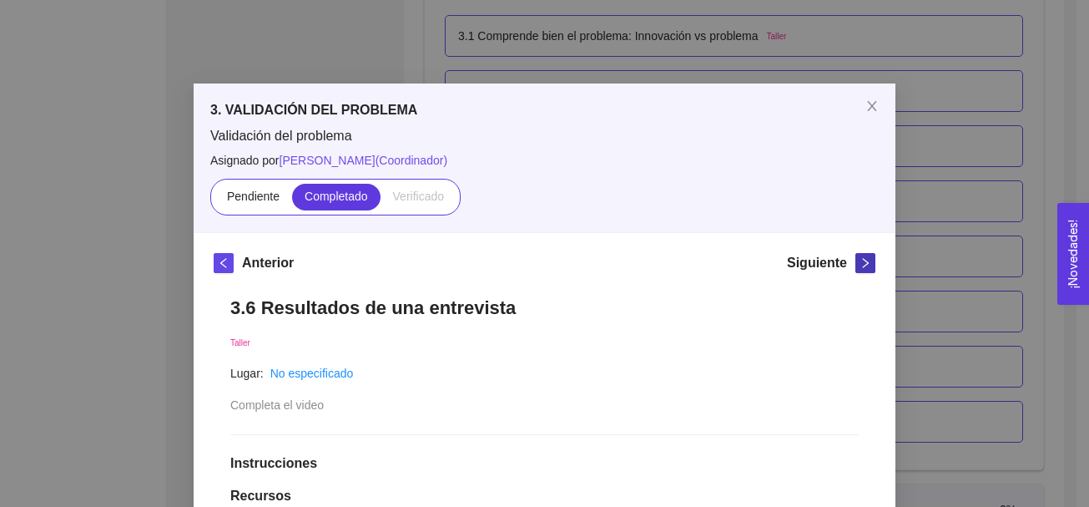
click at [865, 260] on icon "right" at bounding box center [866, 263] width 12 height 12
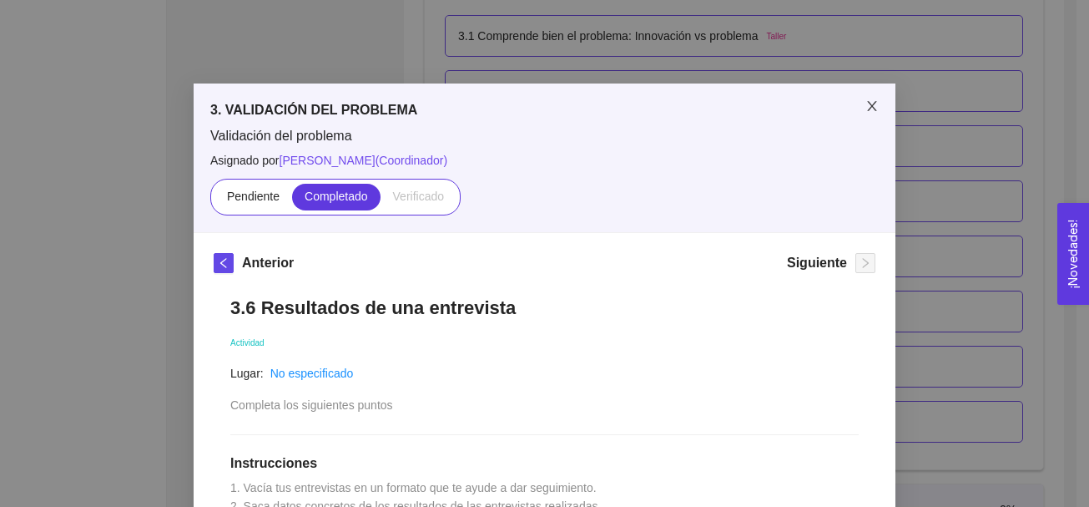
click at [865, 103] on icon "close" at bounding box center [871, 105] width 13 height 13
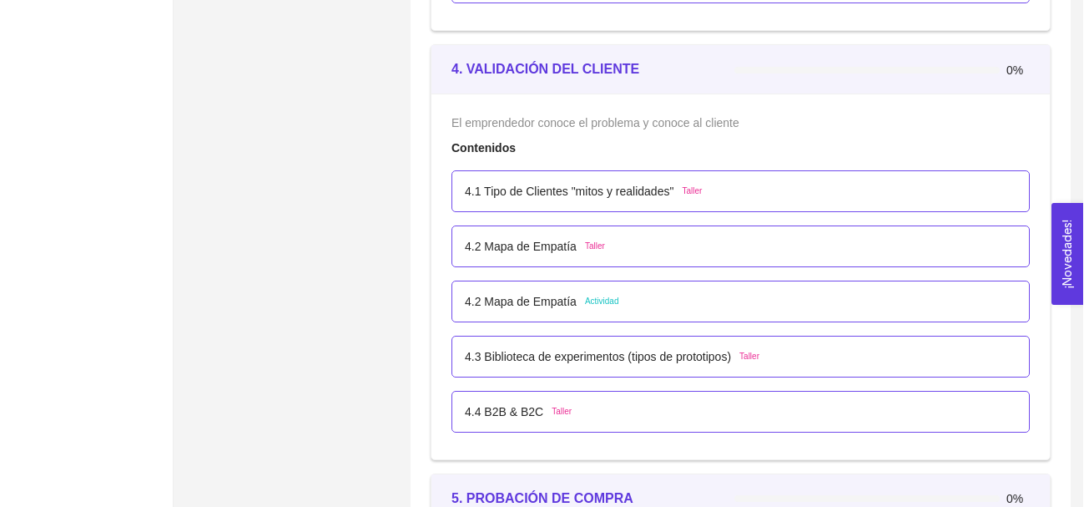
scroll to position [2716, 0]
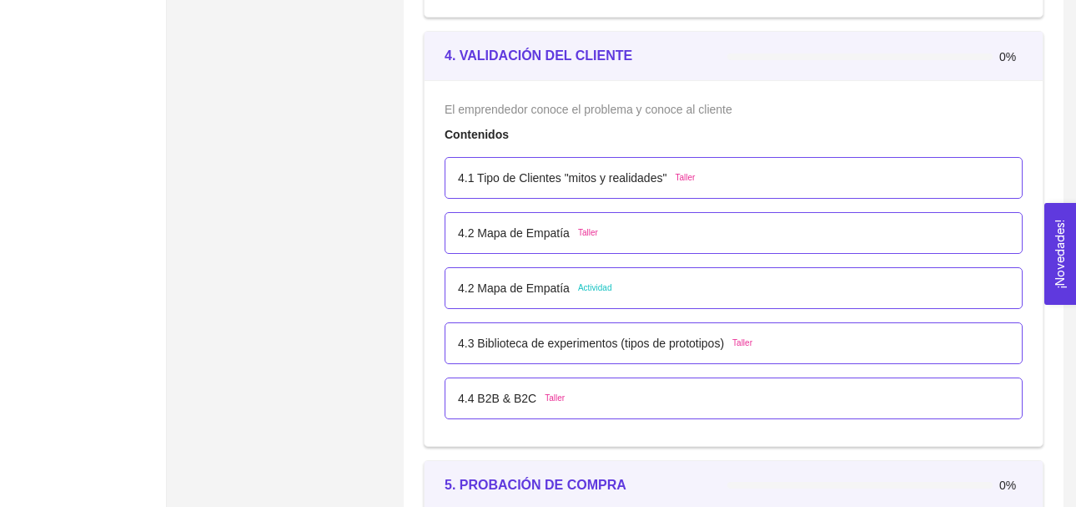
click at [683, 174] on span "Taller" at bounding box center [685, 177] width 20 height 13
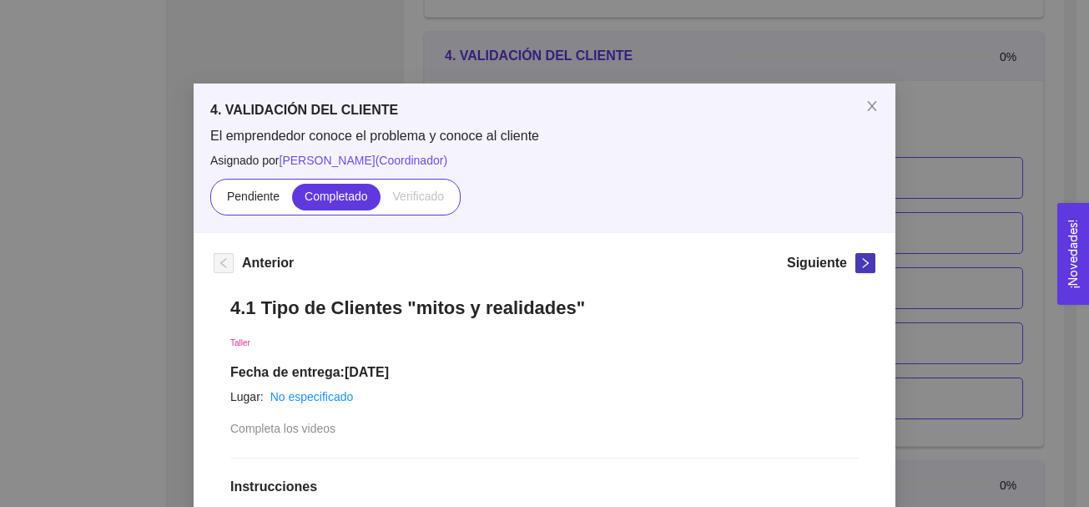
click at [860, 265] on icon "right" at bounding box center [866, 263] width 12 height 12
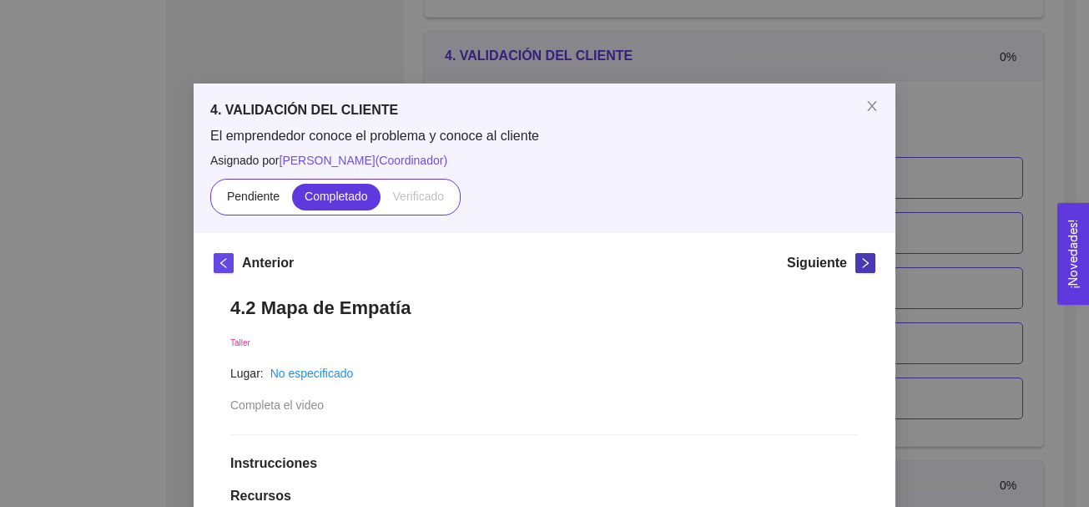
click at [860, 265] on icon "right" at bounding box center [866, 263] width 12 height 12
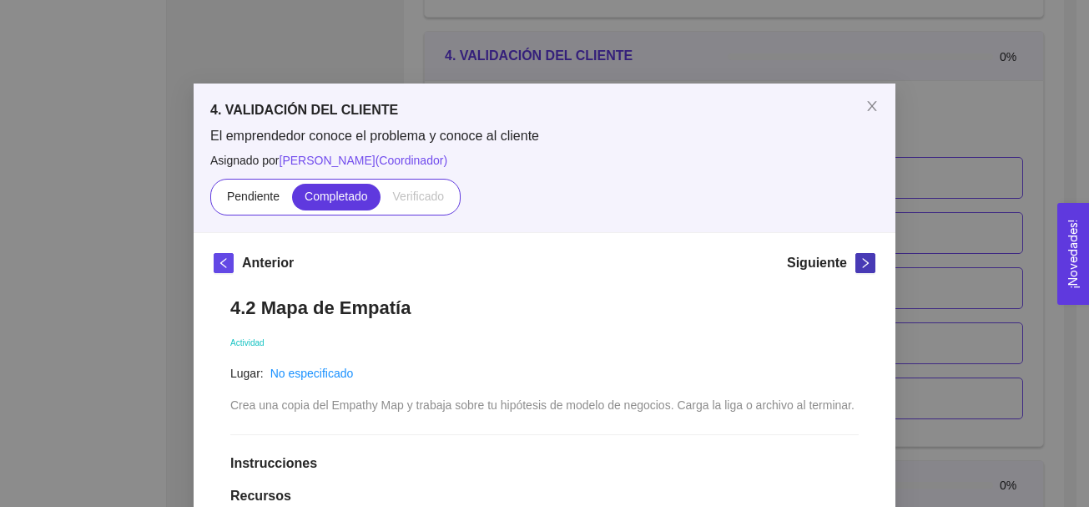
click at [860, 265] on icon "right" at bounding box center [866, 263] width 12 height 12
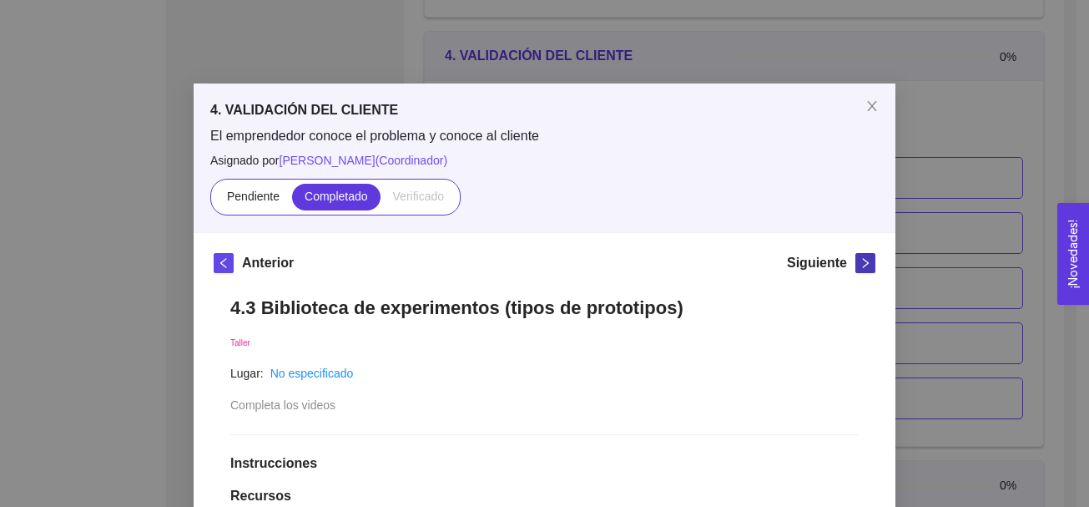
click at [861, 265] on icon "right" at bounding box center [866, 263] width 12 height 12
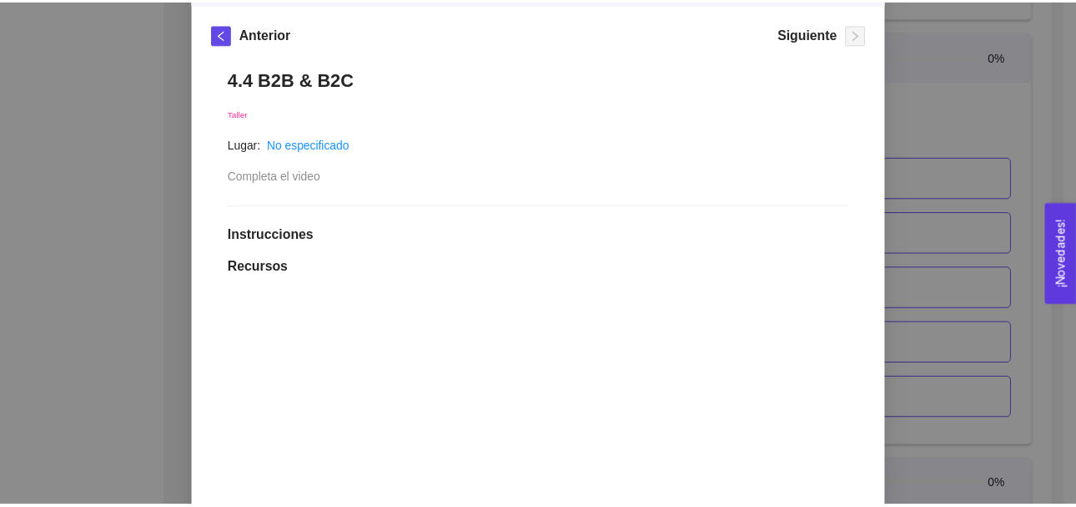
scroll to position [226, 0]
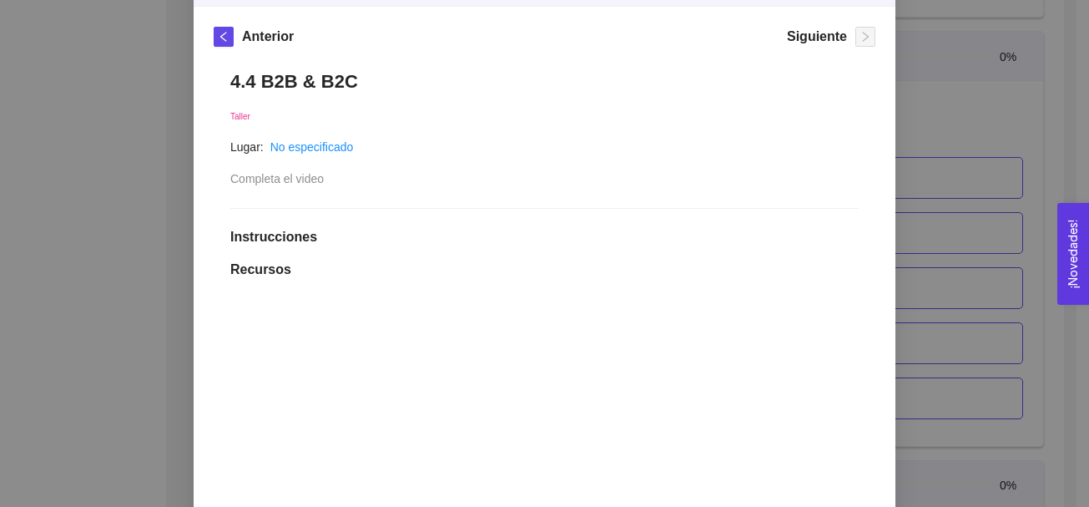
click at [971, 118] on div "4. VALIDACIÓN DEL CLIENTE El emprendedor conoce el problema y conoce al cliente…" at bounding box center [544, 253] width 1089 height 507
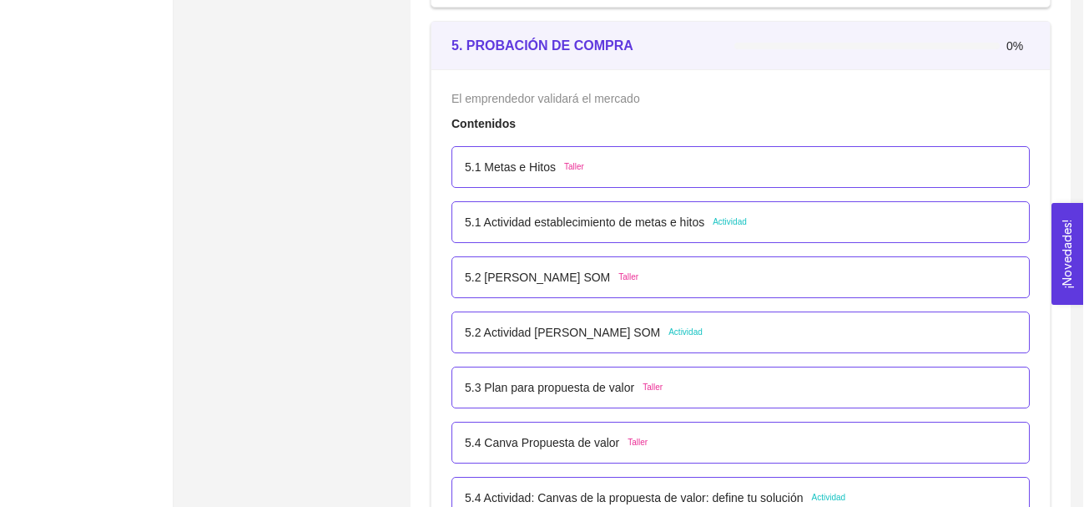
scroll to position [3196, 0]
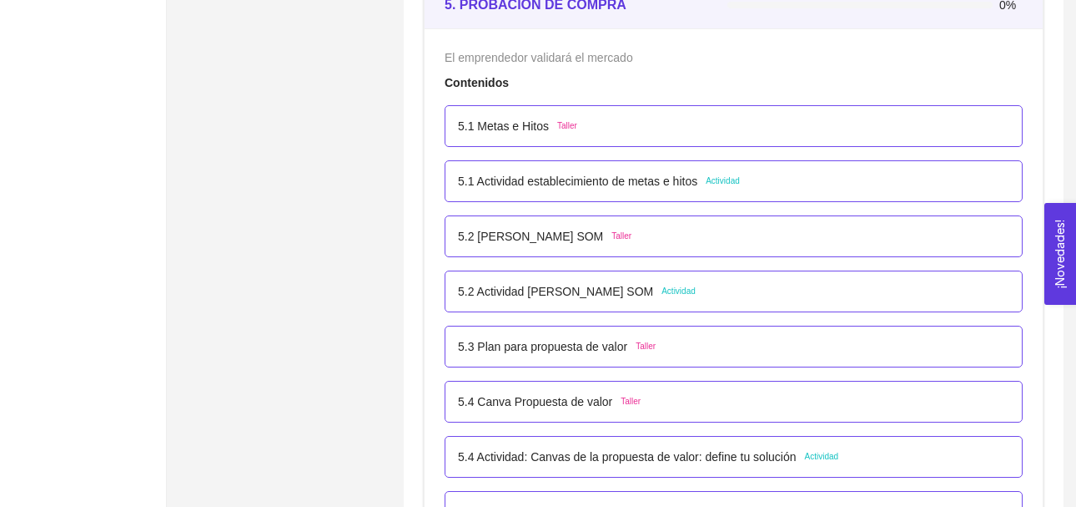
click at [567, 128] on span "Taller" at bounding box center [567, 125] width 20 height 13
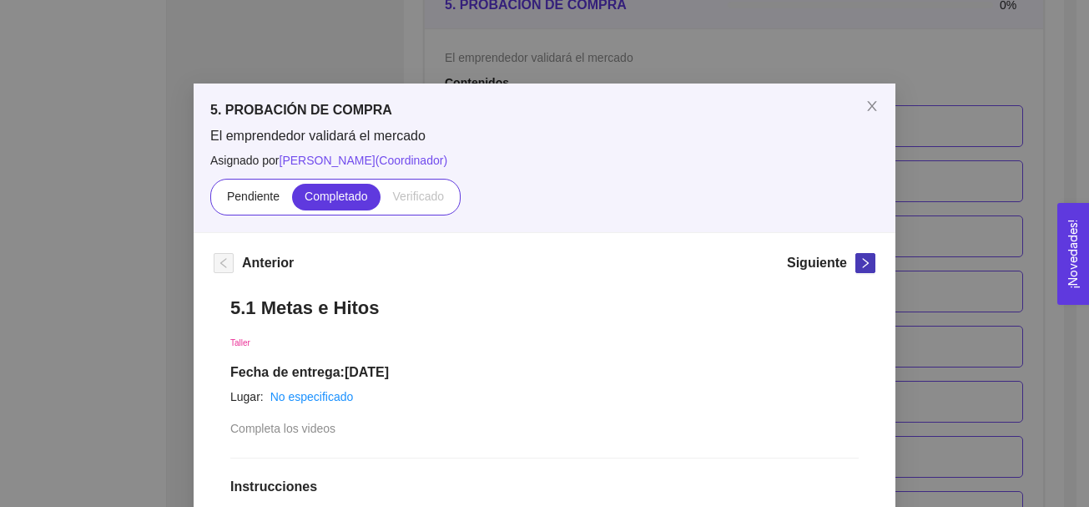
click at [860, 262] on icon "right" at bounding box center [866, 263] width 12 height 12
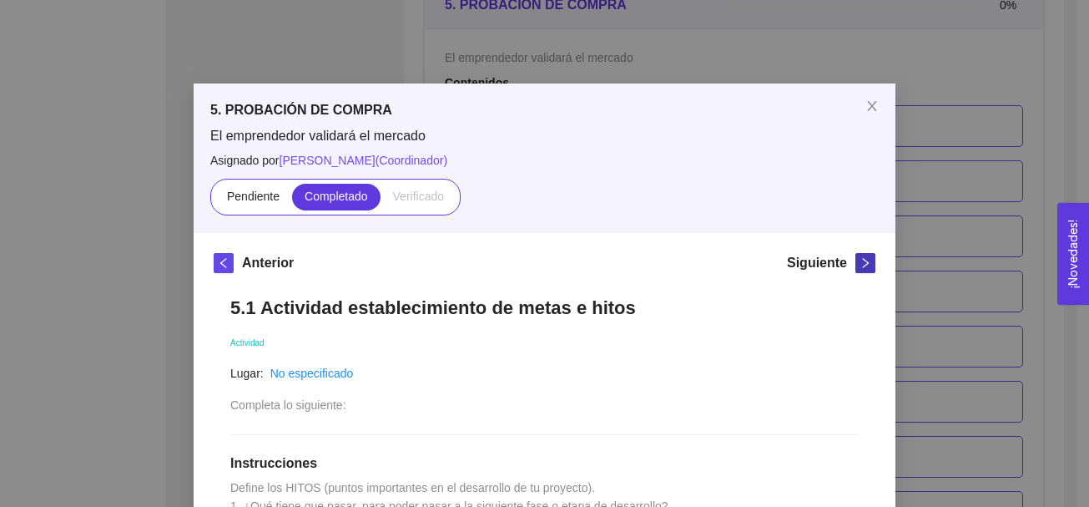
click at [856, 261] on span "right" at bounding box center [865, 263] width 18 height 12
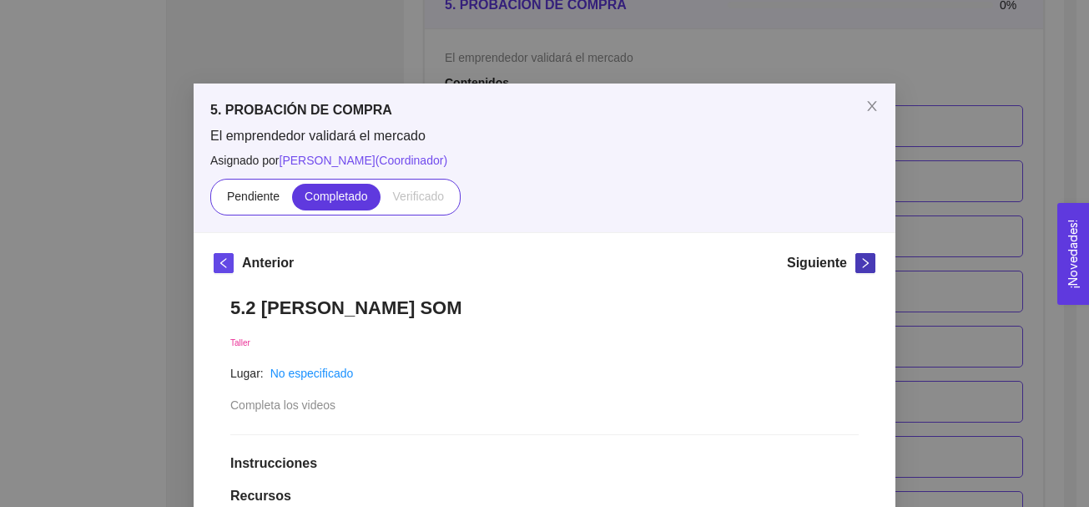
click at [856, 260] on span "right" at bounding box center [865, 263] width 18 height 12
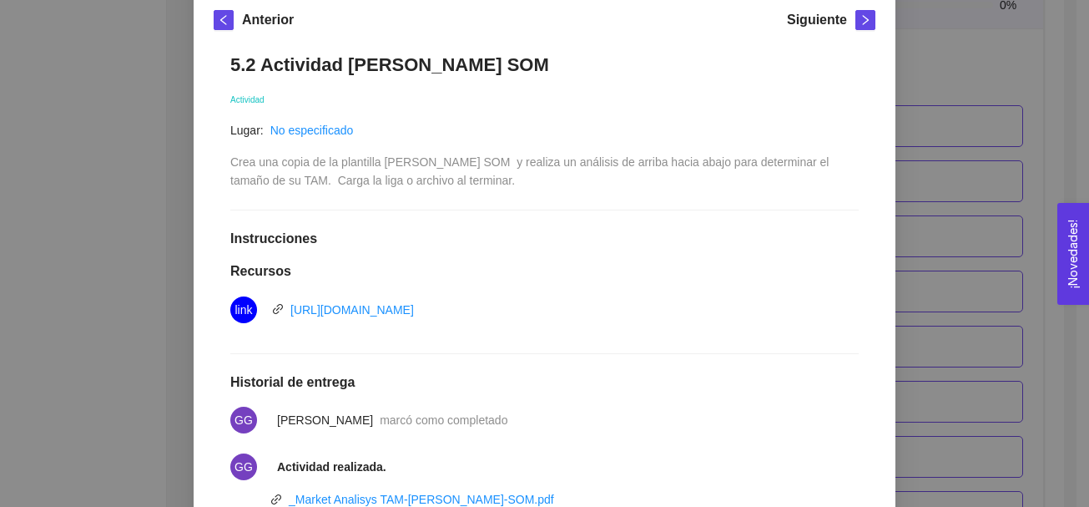
scroll to position [238, 0]
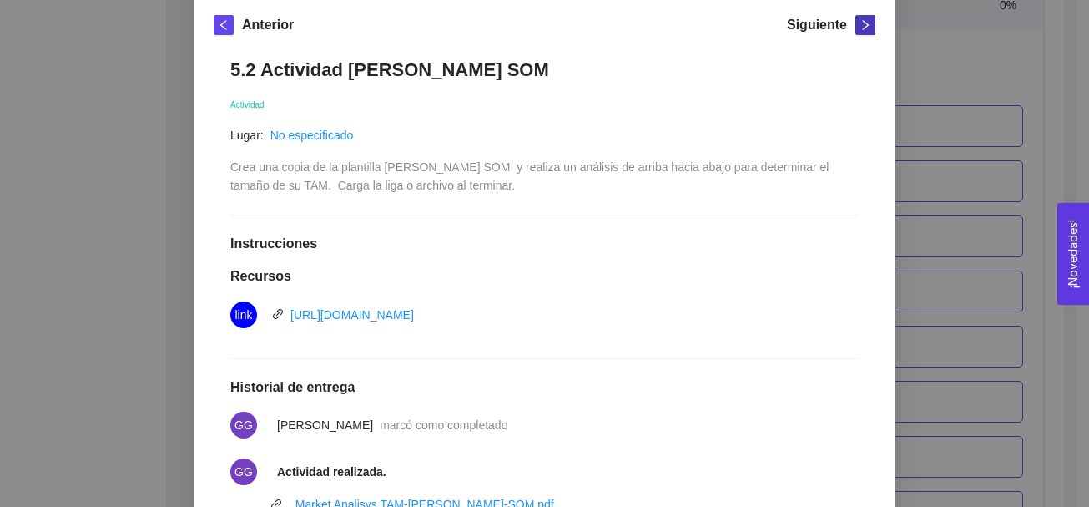
click at [860, 28] on icon "right" at bounding box center [866, 25] width 12 height 12
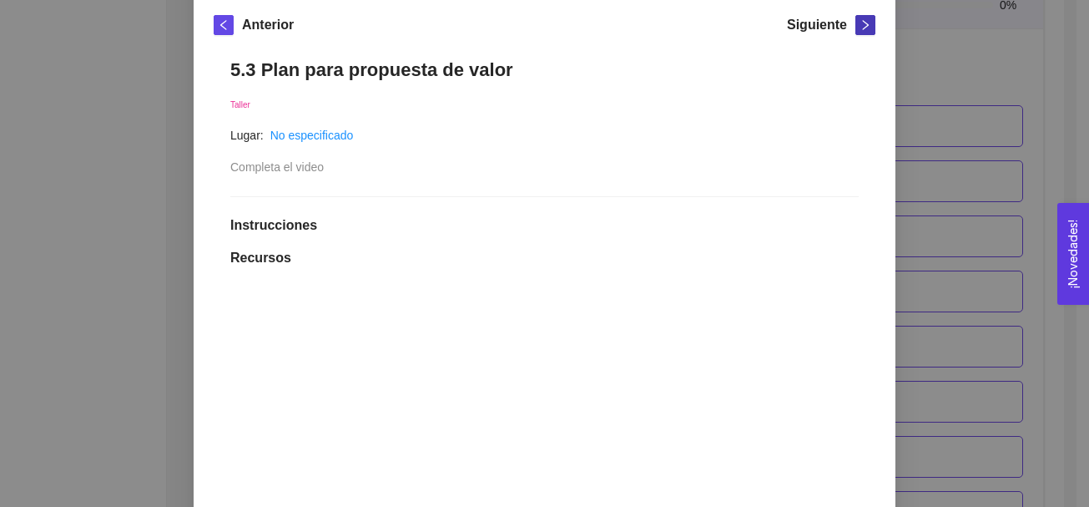
click at [860, 27] on icon "right" at bounding box center [866, 25] width 12 height 12
click at [863, 27] on icon "right" at bounding box center [866, 25] width 6 height 10
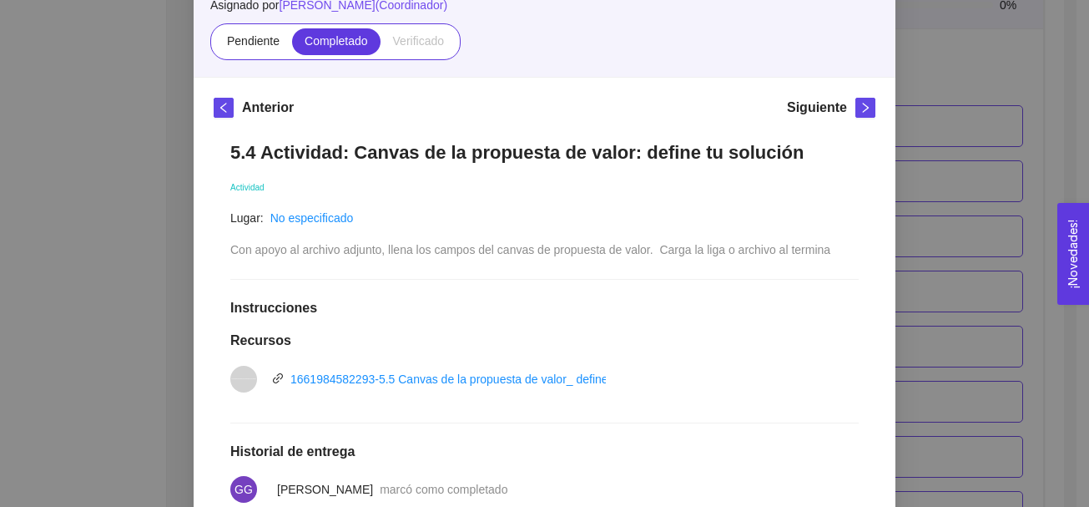
scroll to position [150, 0]
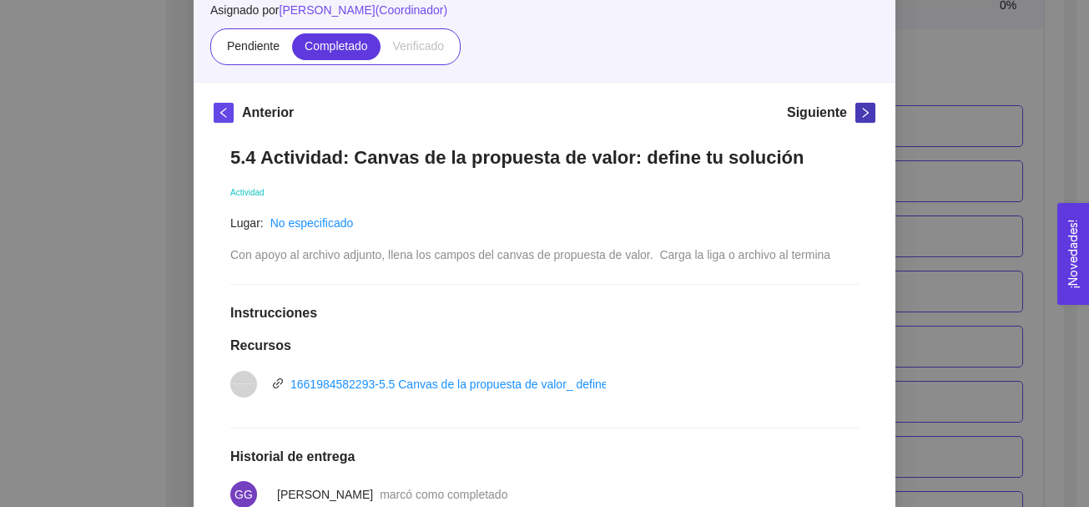
click at [860, 113] on icon "right" at bounding box center [866, 113] width 12 height 12
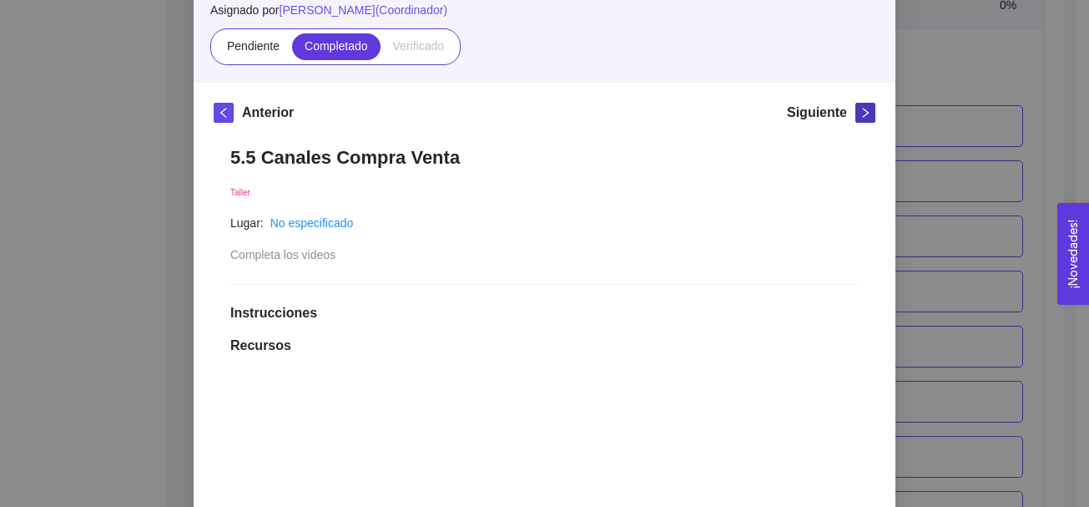
click at [860, 113] on icon "right" at bounding box center [866, 113] width 12 height 12
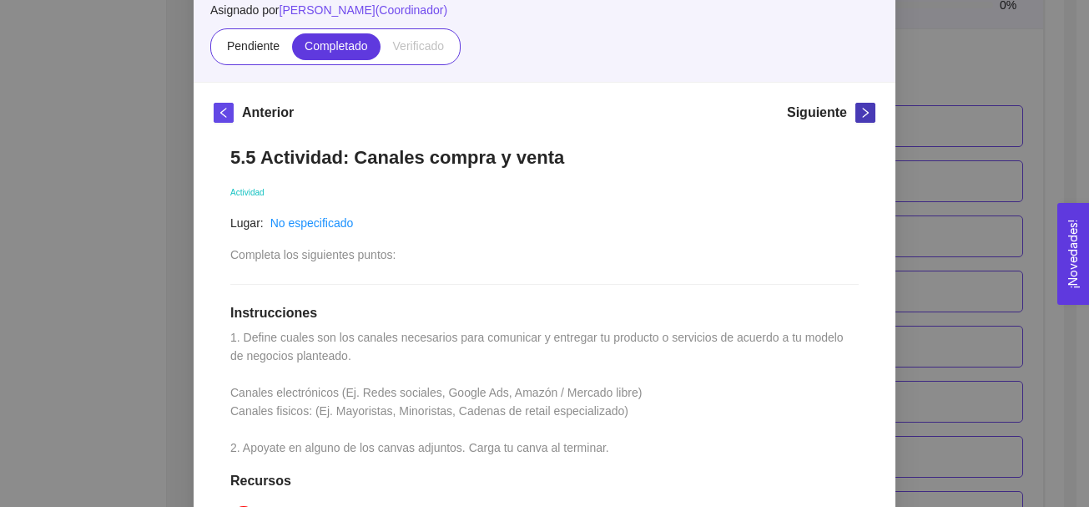
click at [860, 113] on icon "right" at bounding box center [866, 113] width 12 height 12
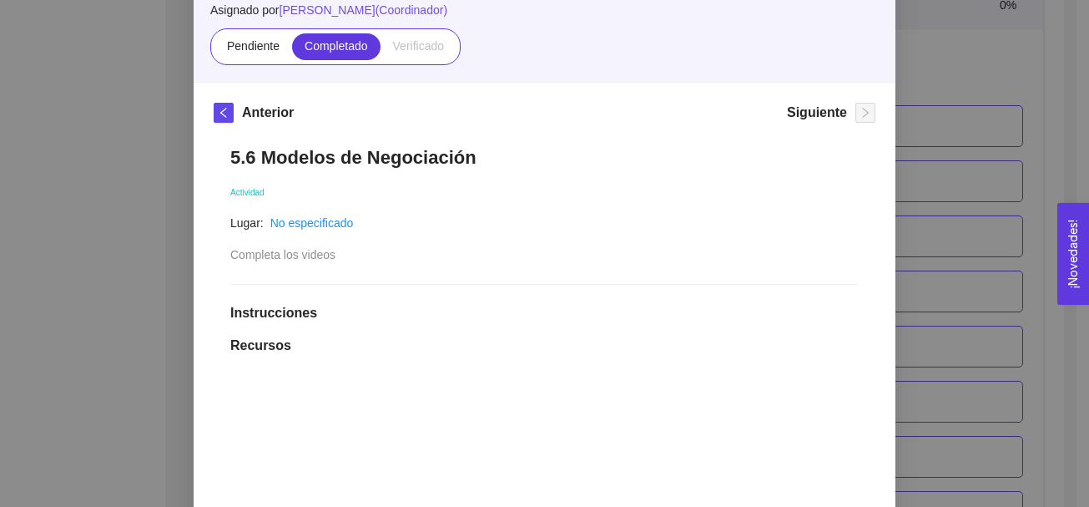
click at [945, 108] on div "5. PROBACIÓN DE COMPRA El emprendedor validará el mercado Asignado por [PERSON_…" at bounding box center [544, 253] width 1089 height 507
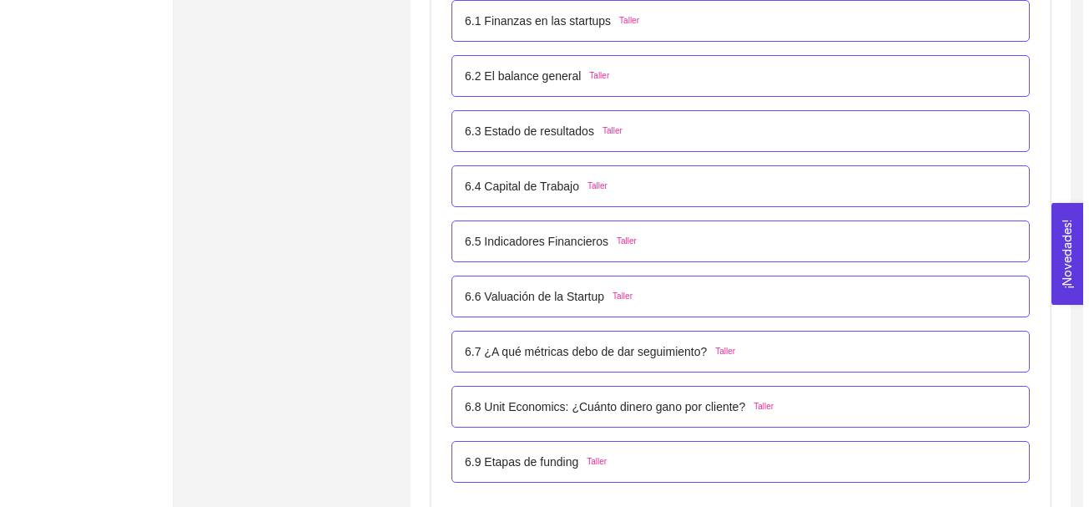
scroll to position [3991, 0]
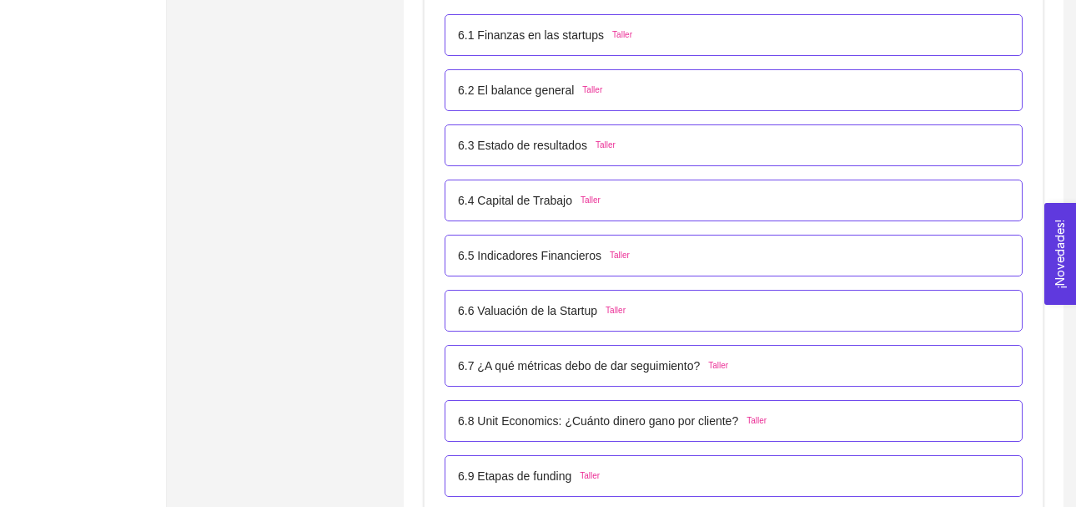
click at [616, 33] on span "Taller" at bounding box center [623, 34] width 20 height 13
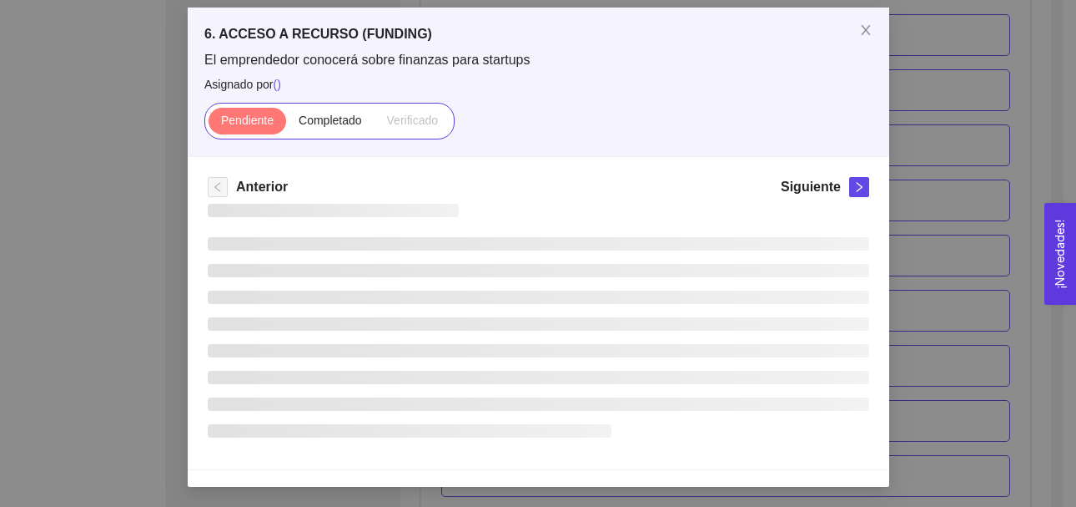
scroll to position [0, 0]
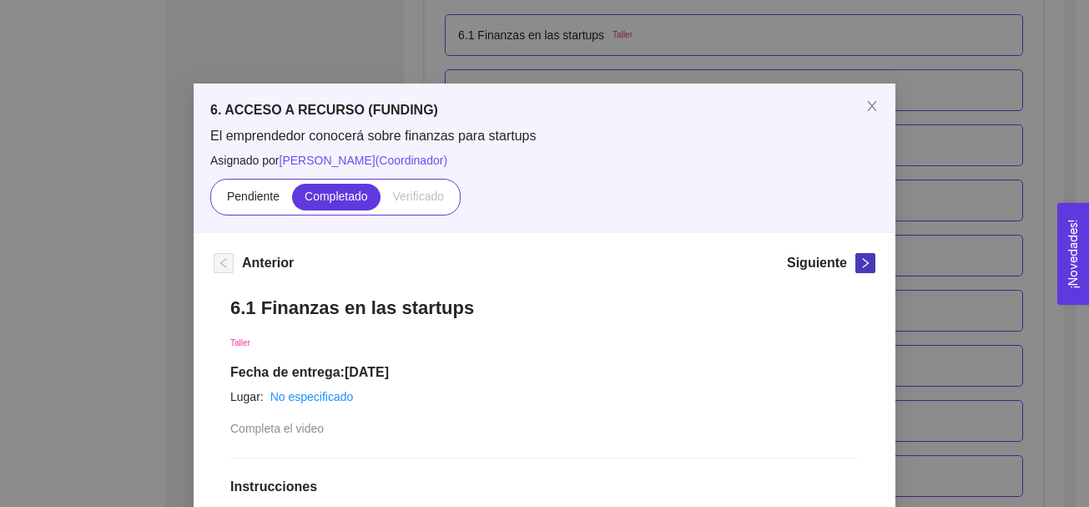
click at [865, 260] on icon "right" at bounding box center [866, 263] width 12 height 12
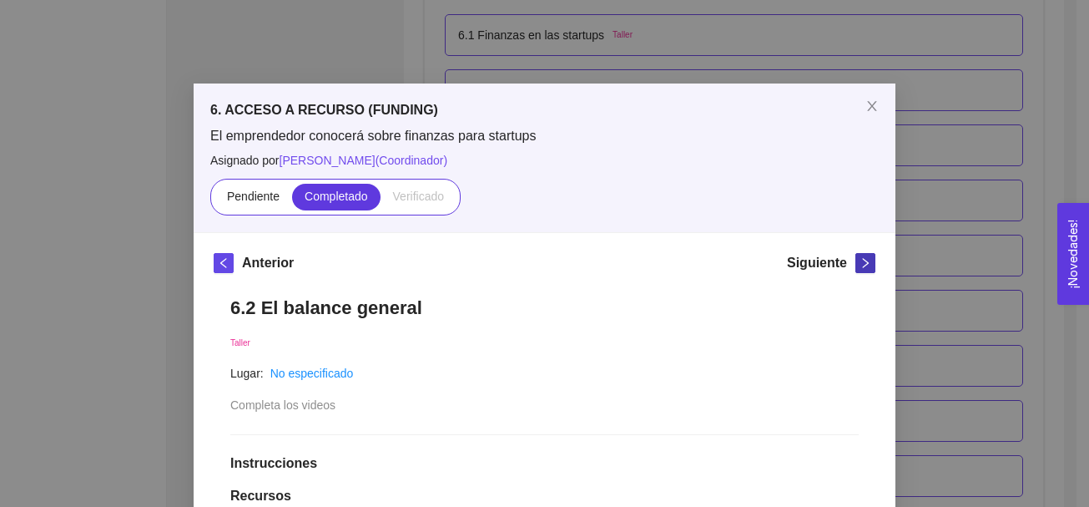
click at [865, 260] on icon "right" at bounding box center [866, 263] width 12 height 12
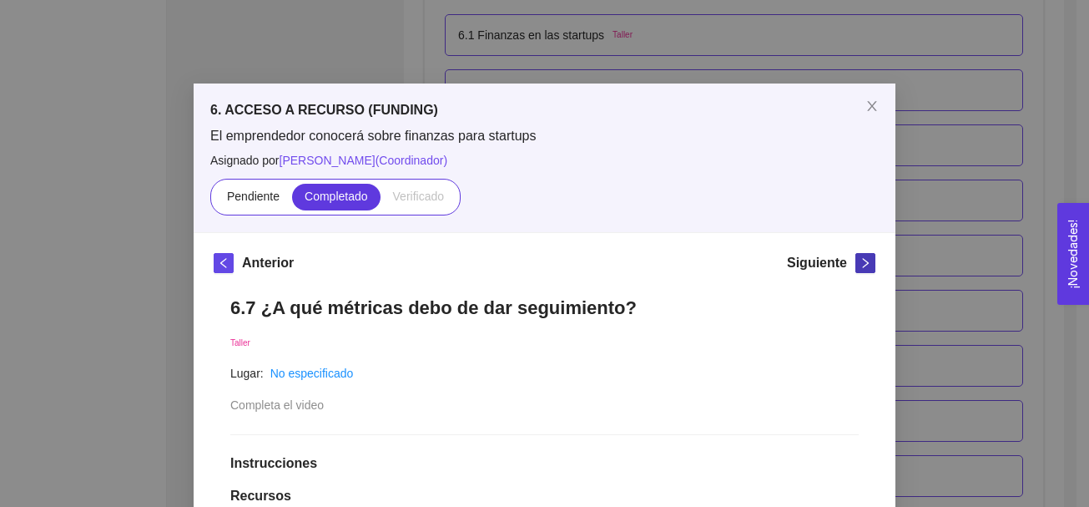
click at [865, 260] on icon "right" at bounding box center [866, 263] width 12 height 12
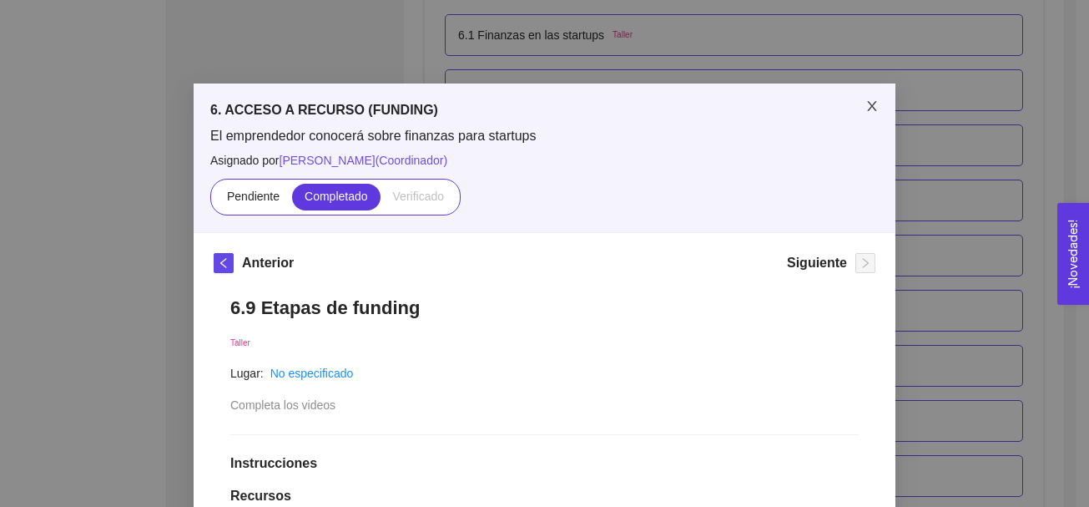
click at [867, 105] on icon "close" at bounding box center [871, 106] width 9 height 10
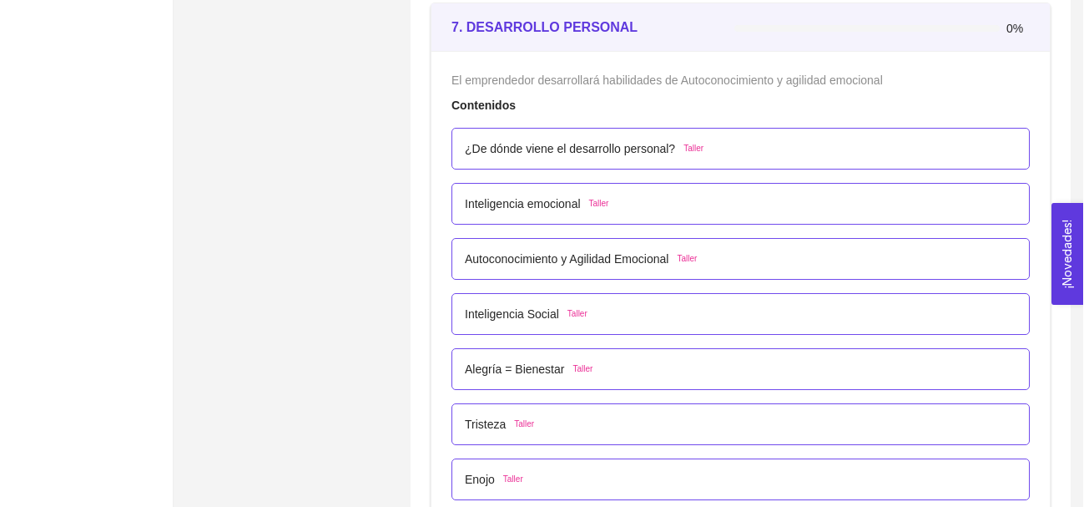
scroll to position [4552, 0]
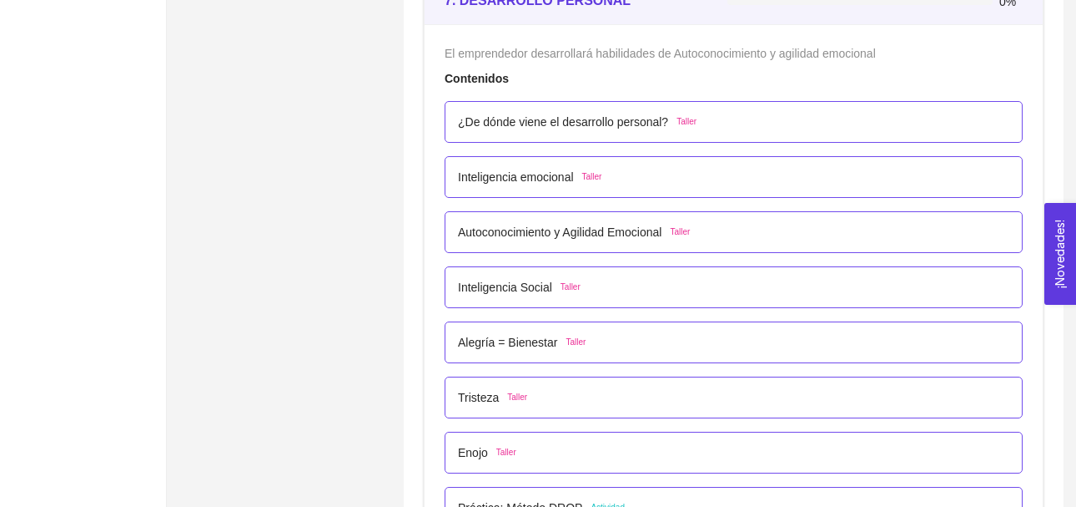
click at [688, 121] on span "Taller" at bounding box center [687, 121] width 20 height 13
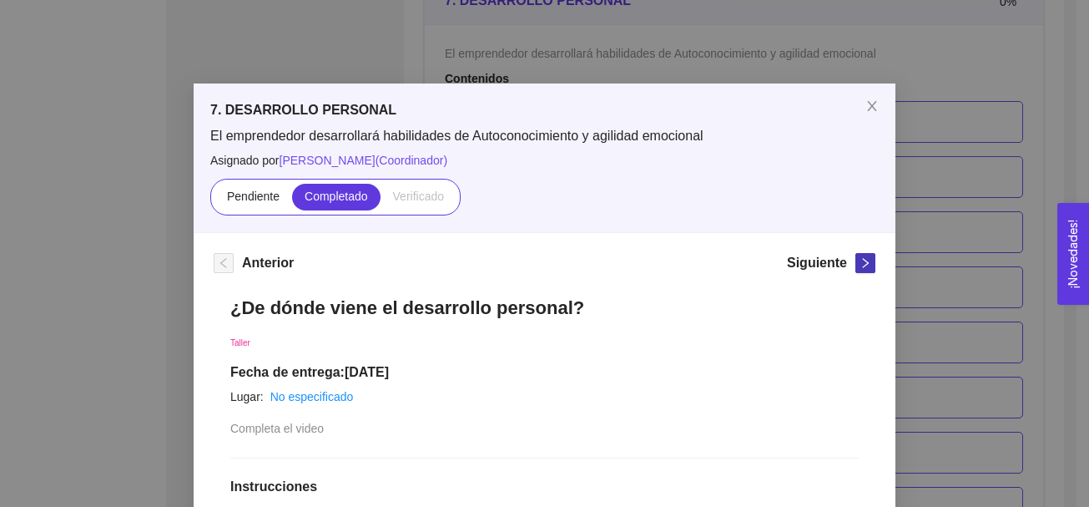
click at [860, 265] on icon "right" at bounding box center [866, 263] width 12 height 12
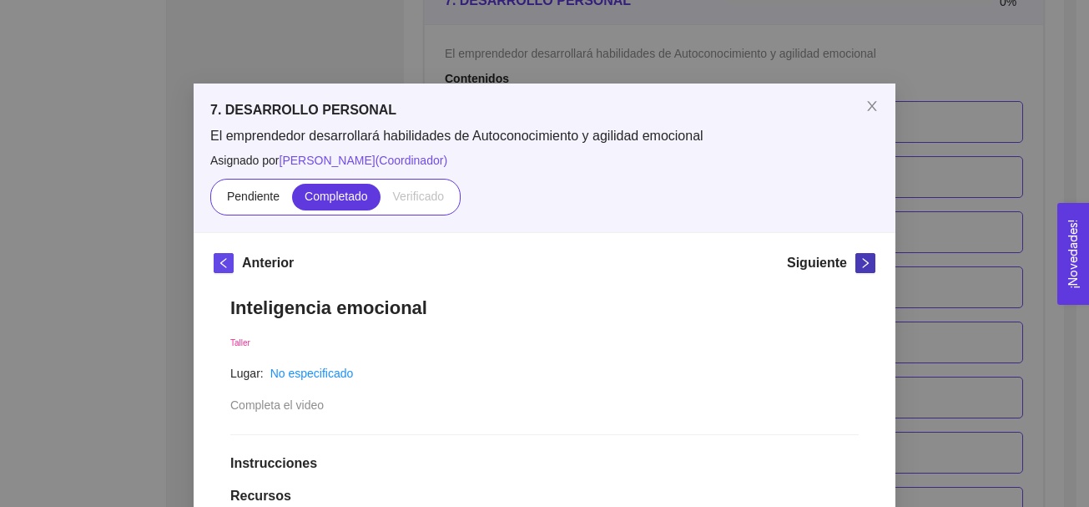
click at [860, 265] on icon "right" at bounding box center [866, 263] width 12 height 12
click at [860, 266] on icon "right" at bounding box center [866, 263] width 12 height 12
click at [860, 267] on icon "right" at bounding box center [866, 263] width 12 height 12
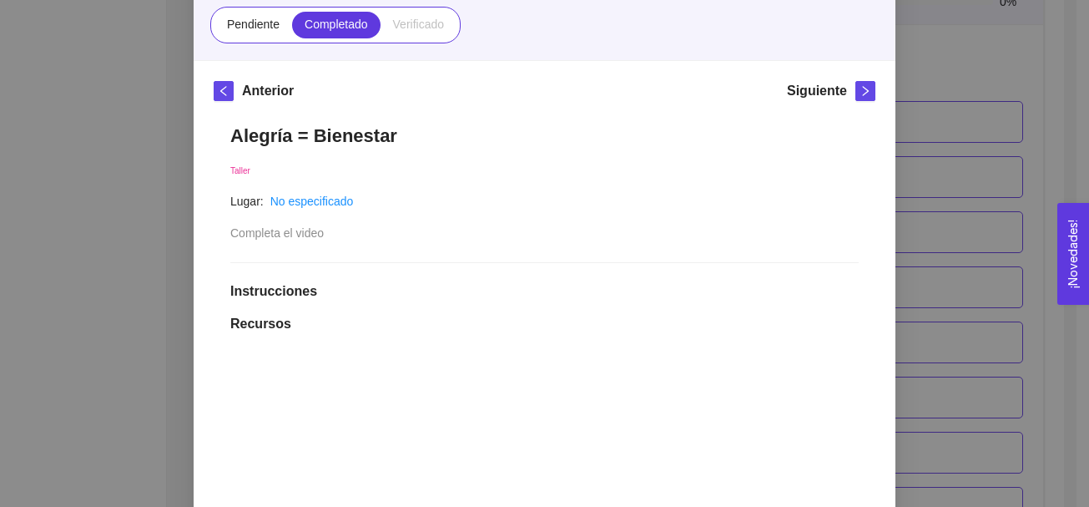
scroll to position [183, 0]
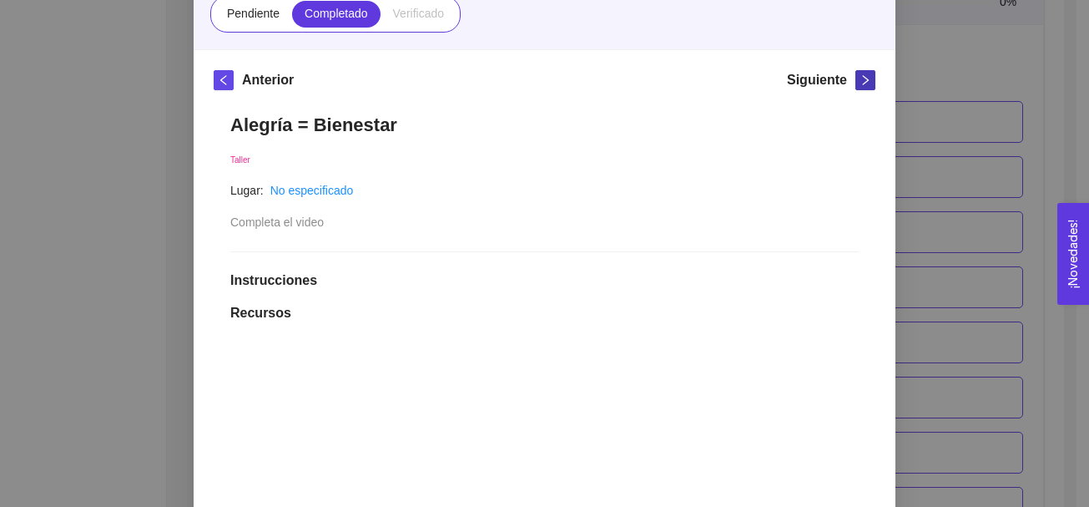
click at [860, 81] on icon "right" at bounding box center [866, 80] width 12 height 12
click at [860, 82] on icon "right" at bounding box center [866, 80] width 12 height 12
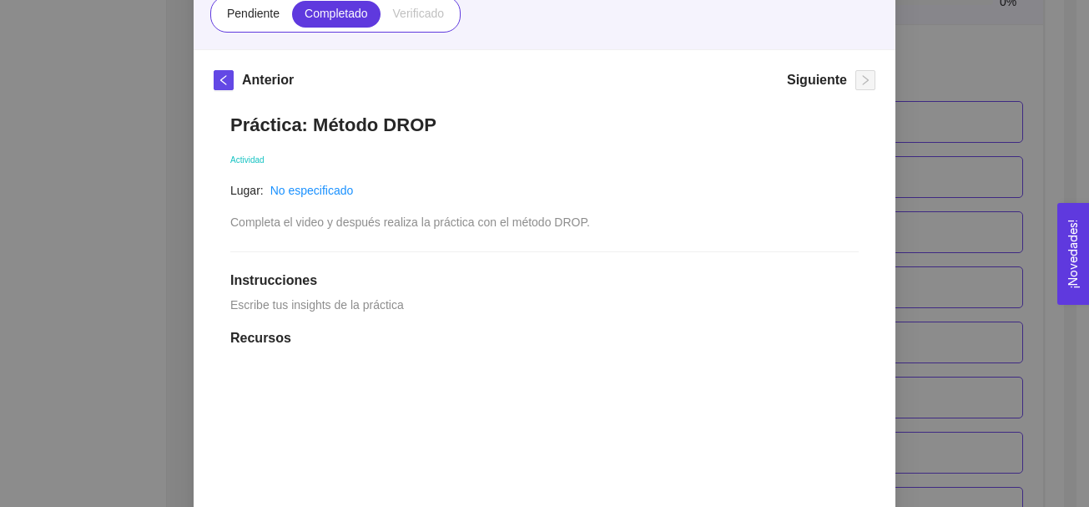
click at [1002, 101] on div "7. DESARROLLO PERSONAL El emprendedor desarrollará habilidades de Autoconocimie…" at bounding box center [544, 253] width 1089 height 507
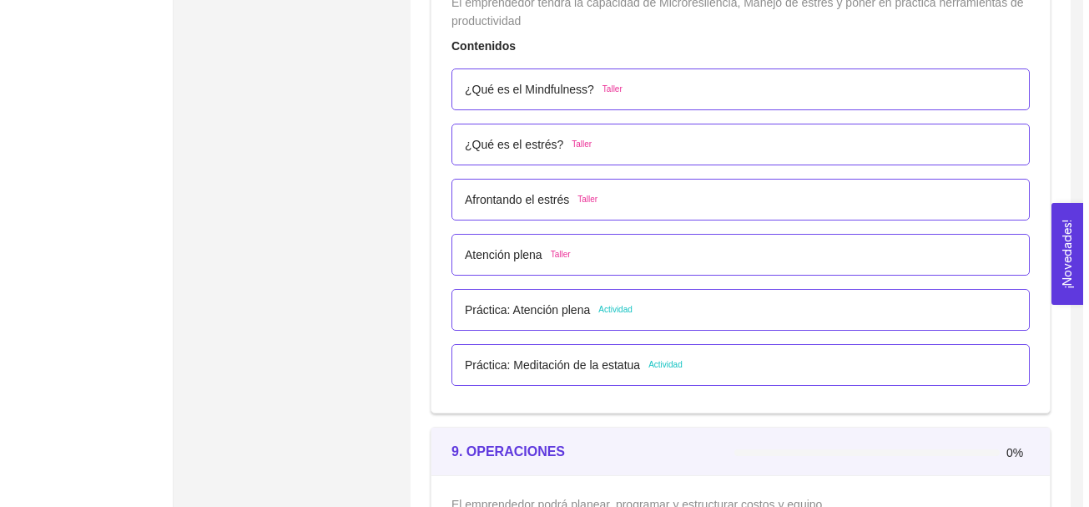
scroll to position [5224, 0]
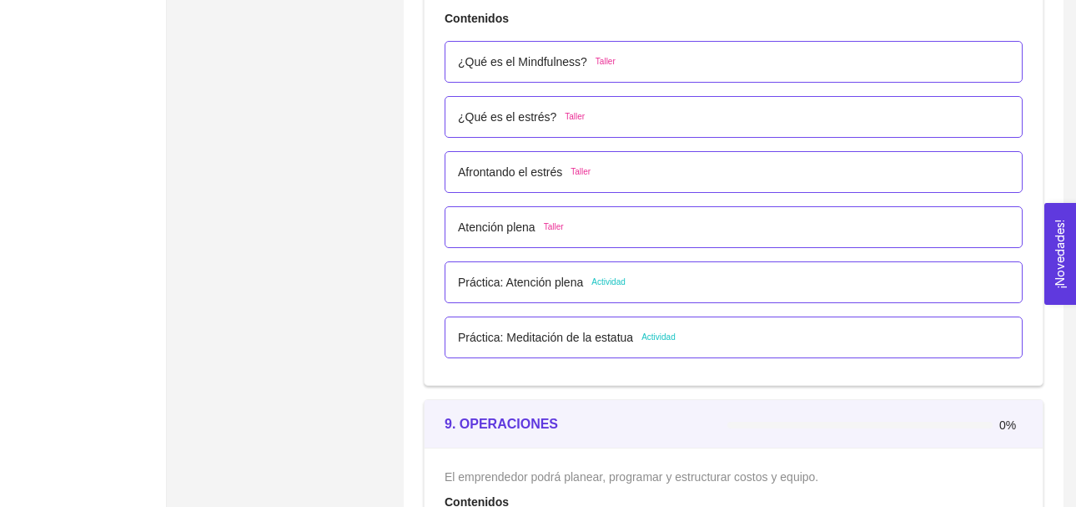
click at [608, 64] on span "Taller" at bounding box center [606, 61] width 20 height 13
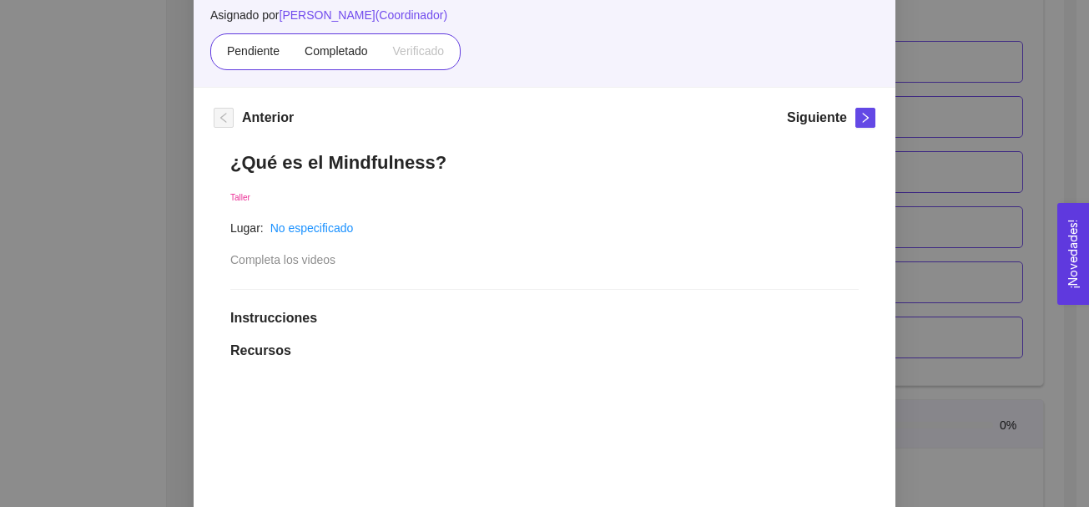
scroll to position [154, 0]
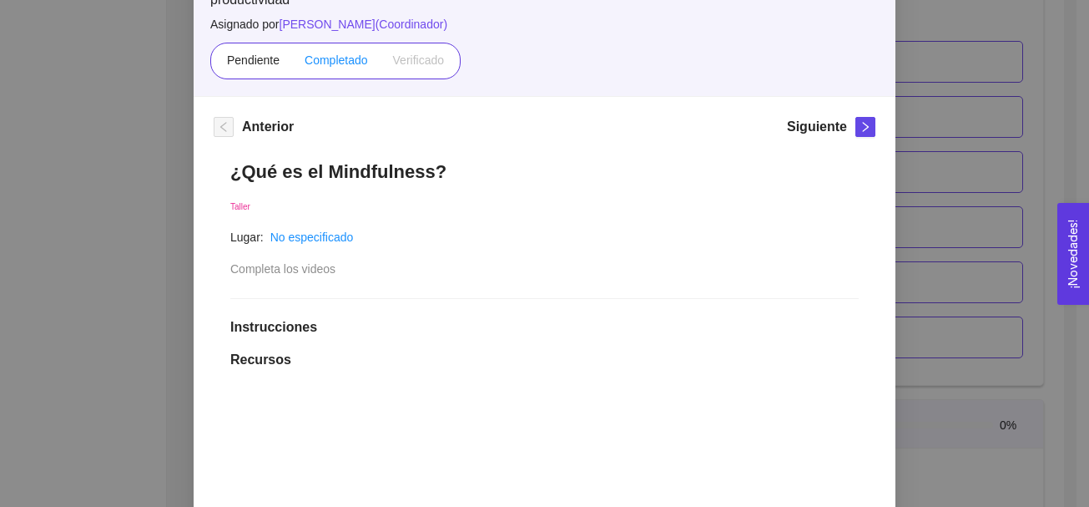
click at [355, 61] on span "Completado" at bounding box center [336, 59] width 63 height 13
click at [292, 64] on input "Completado" at bounding box center [292, 64] width 0 height 0
click at [859, 133] on button "button" at bounding box center [865, 127] width 20 height 20
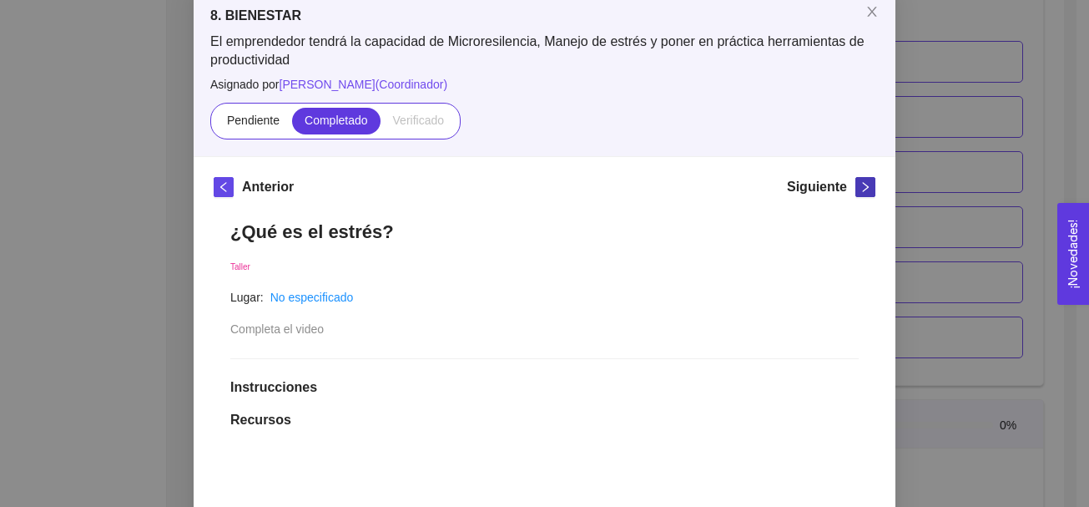
scroll to position [154, 0]
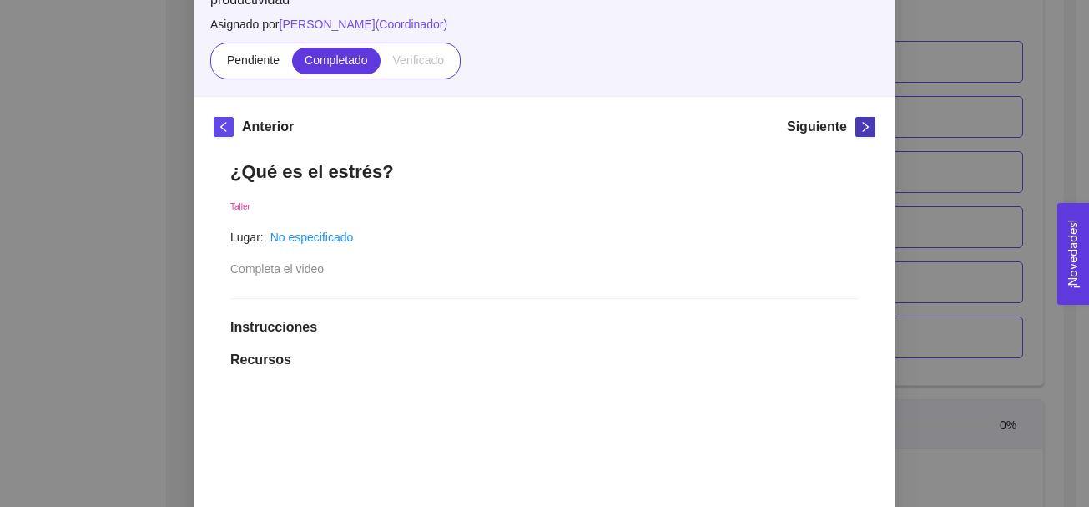
click at [860, 129] on icon "right" at bounding box center [866, 127] width 12 height 12
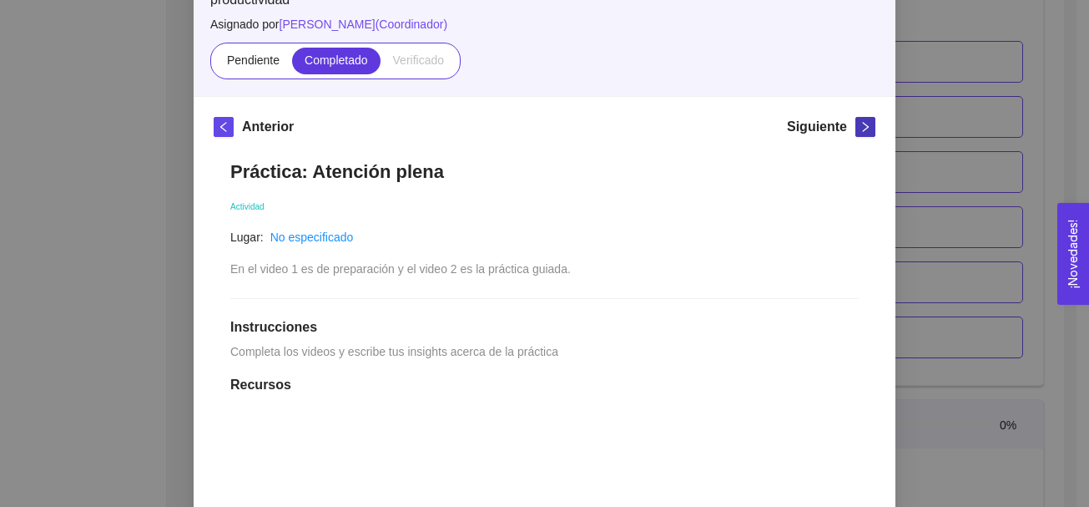
click at [860, 129] on icon "right" at bounding box center [866, 127] width 12 height 12
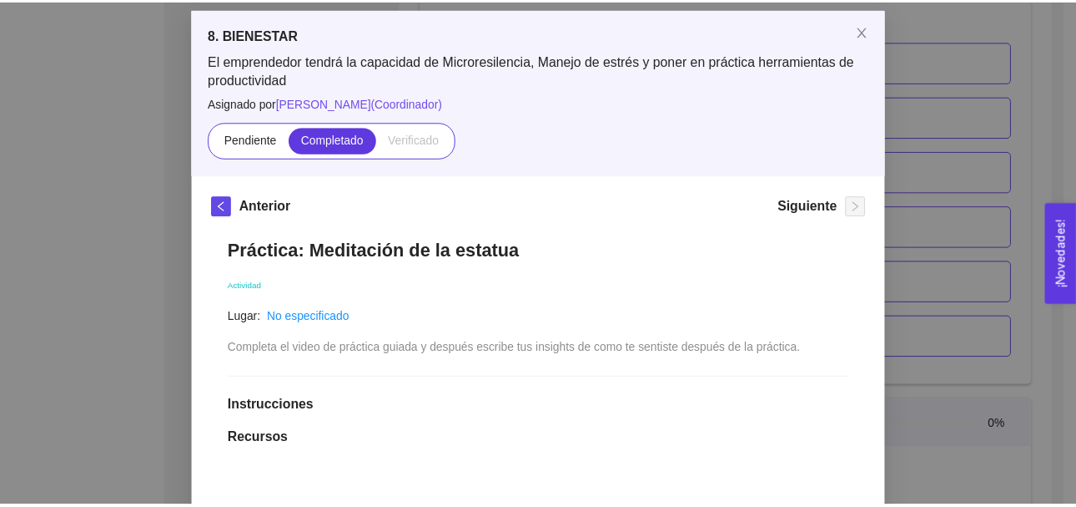
scroll to position [71, 0]
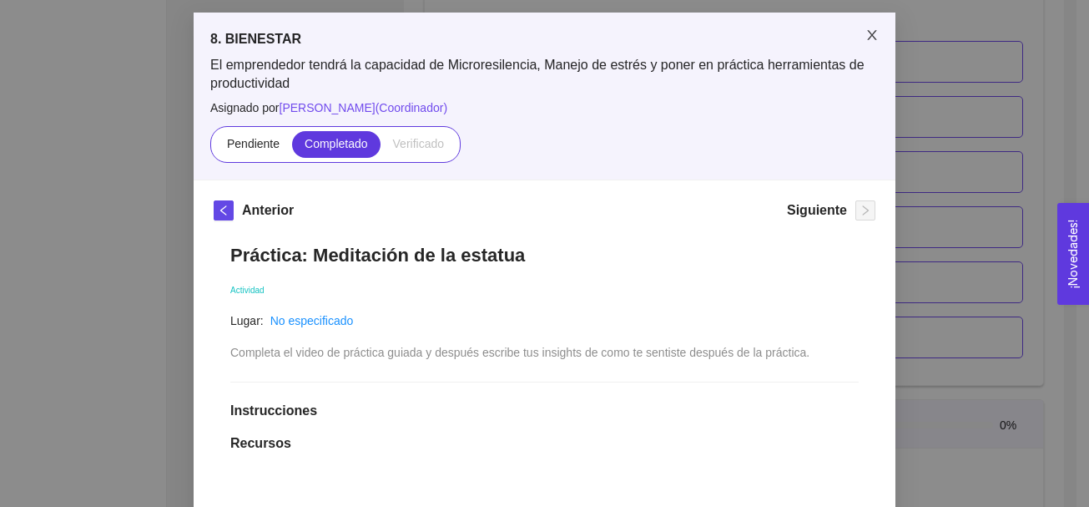
click at [865, 32] on icon "close" at bounding box center [871, 34] width 13 height 13
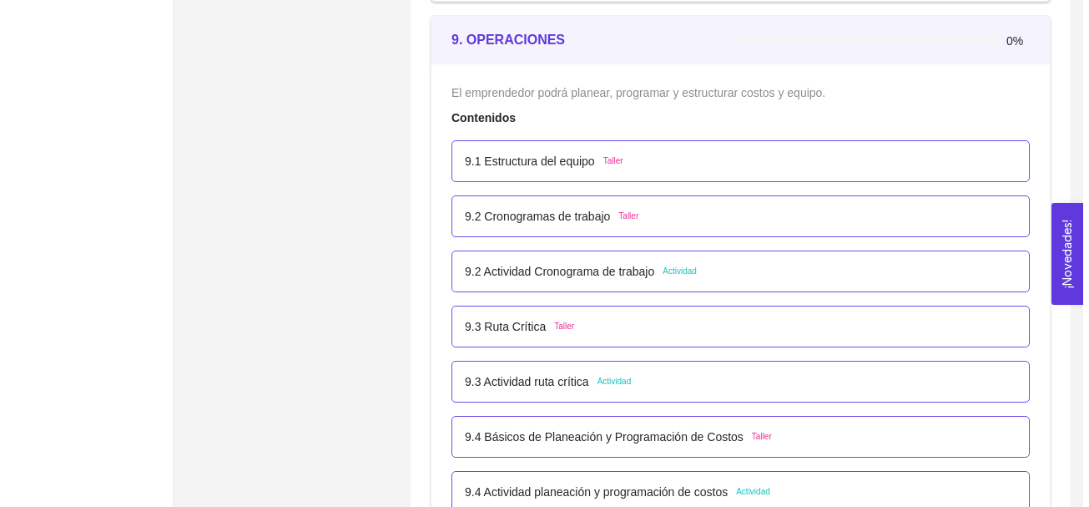
scroll to position [5662, 0]
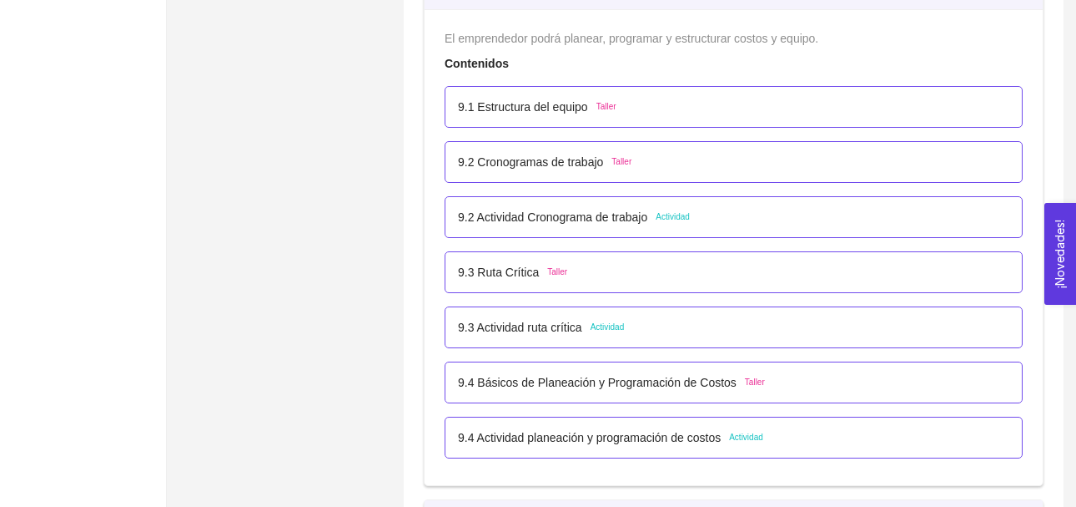
click at [607, 108] on span "Taller" at bounding box center [607, 106] width 20 height 13
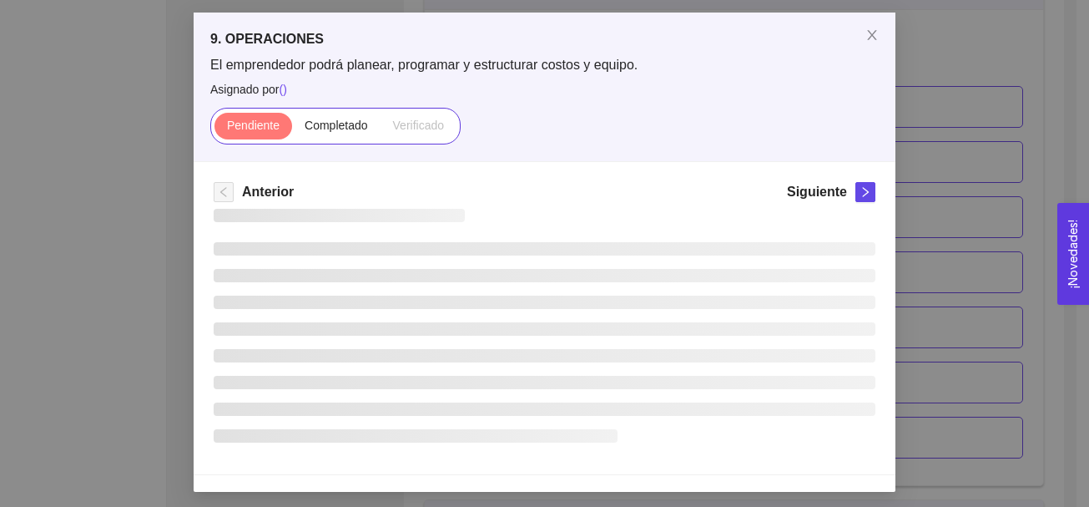
scroll to position [0, 0]
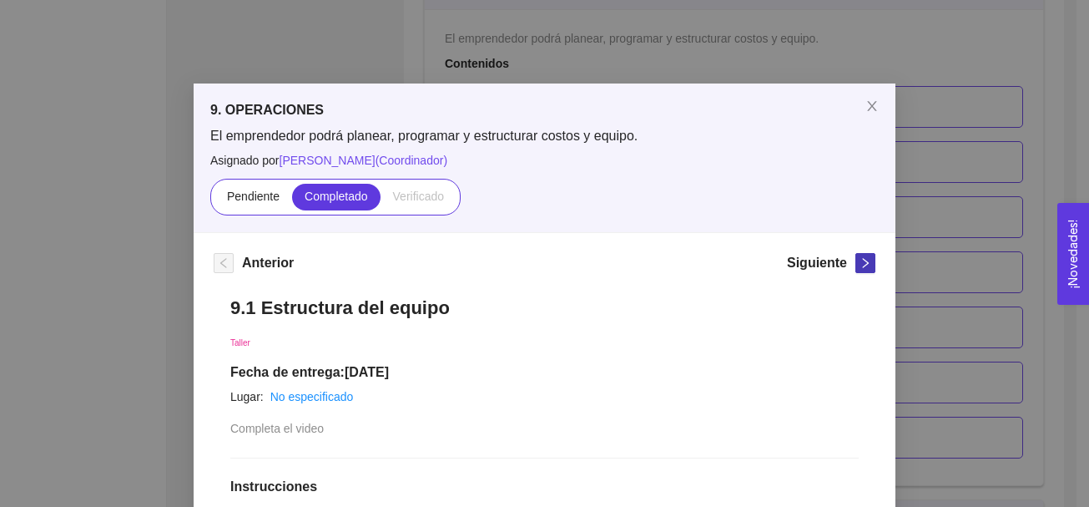
click at [862, 264] on icon "right" at bounding box center [866, 263] width 12 height 12
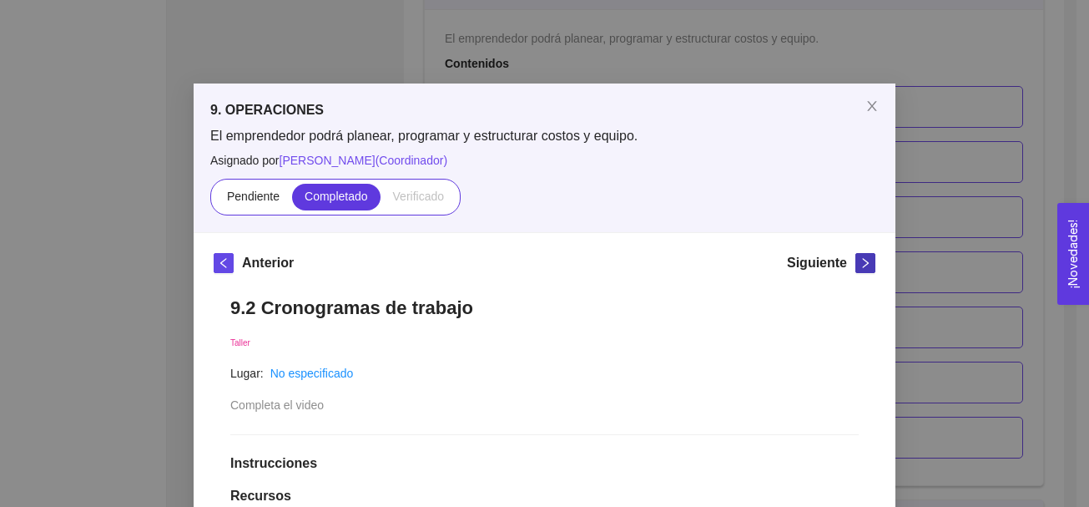
click at [862, 264] on icon "right" at bounding box center [866, 263] width 12 height 12
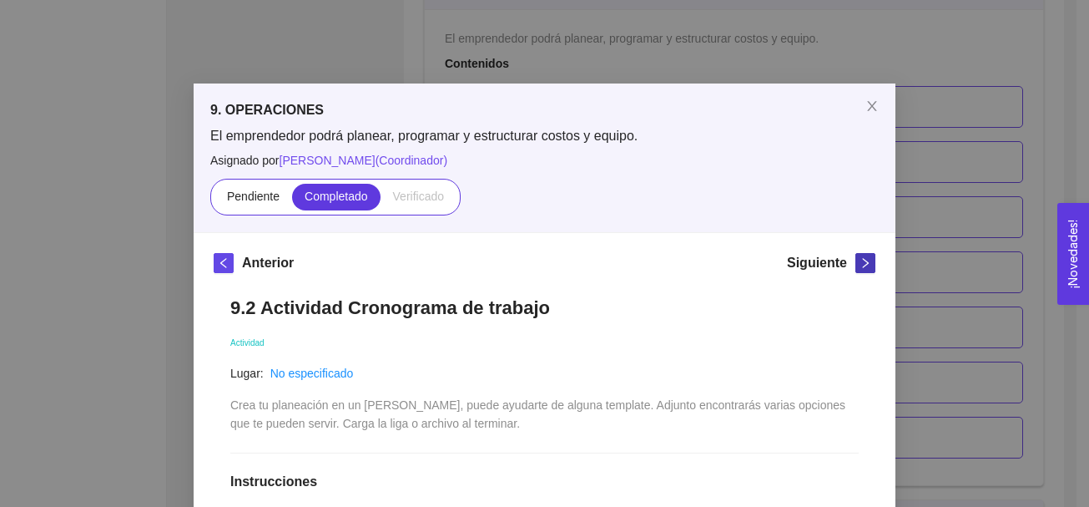
click at [862, 264] on icon "right" at bounding box center [866, 263] width 12 height 12
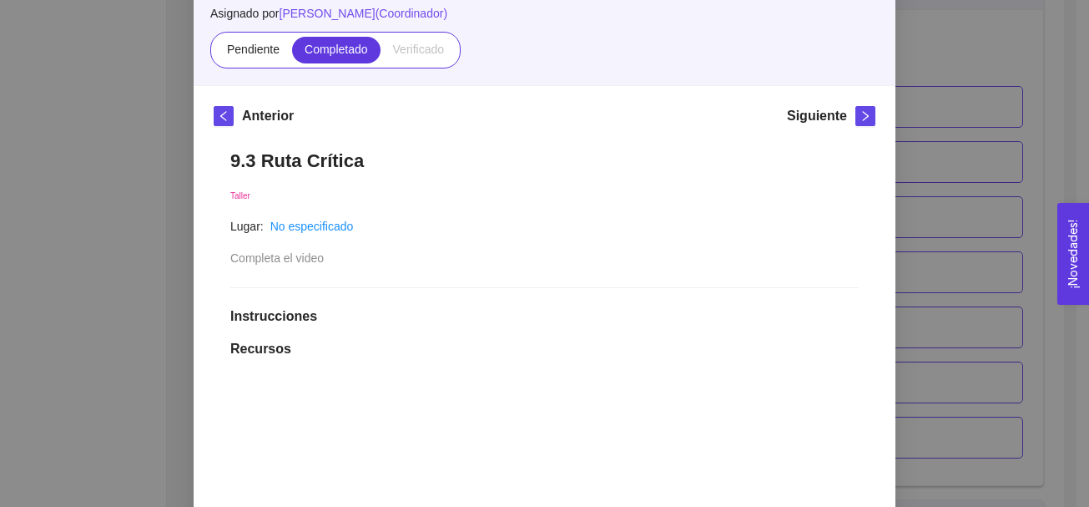
scroll to position [144, 0]
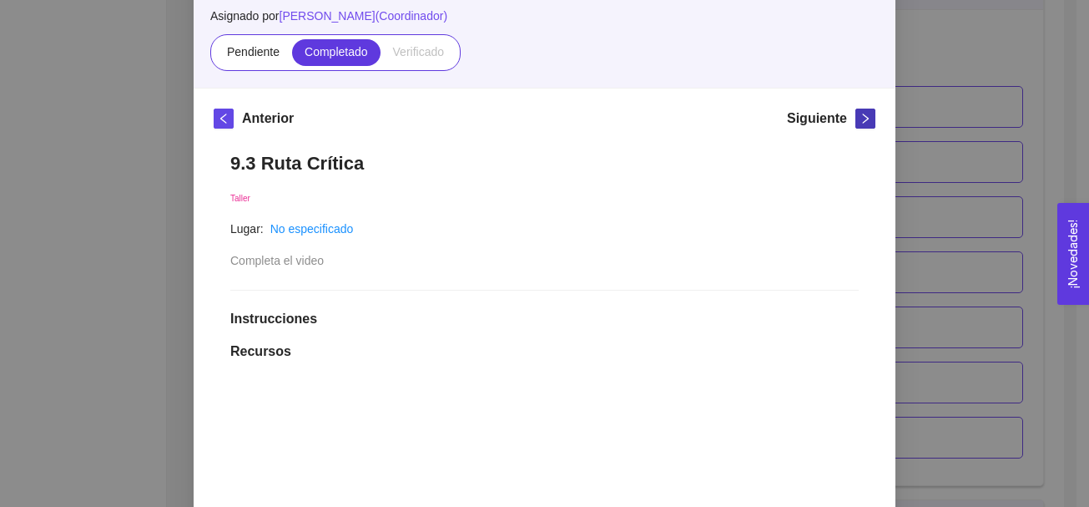
click at [860, 118] on icon "right" at bounding box center [866, 119] width 12 height 12
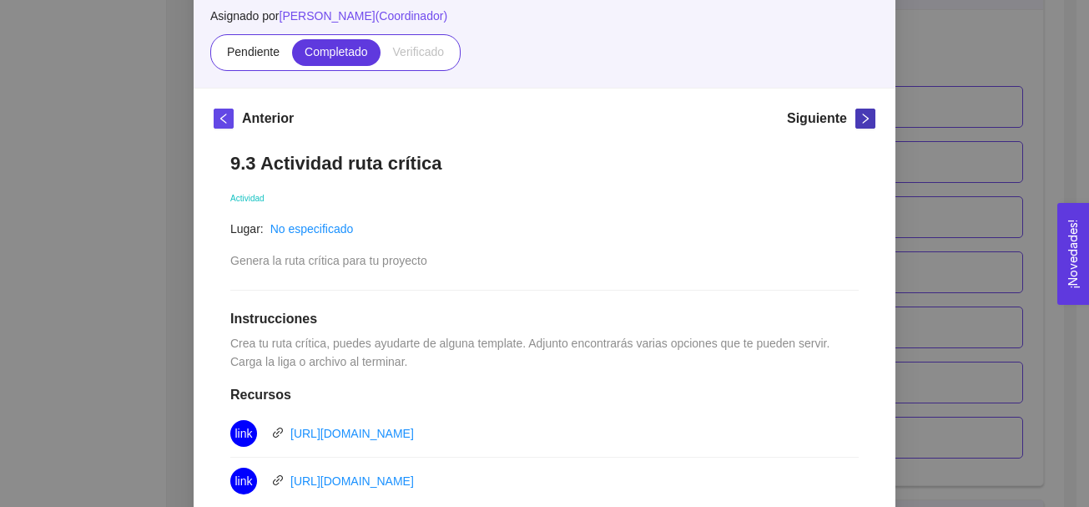
click at [860, 118] on icon "right" at bounding box center [866, 119] width 12 height 12
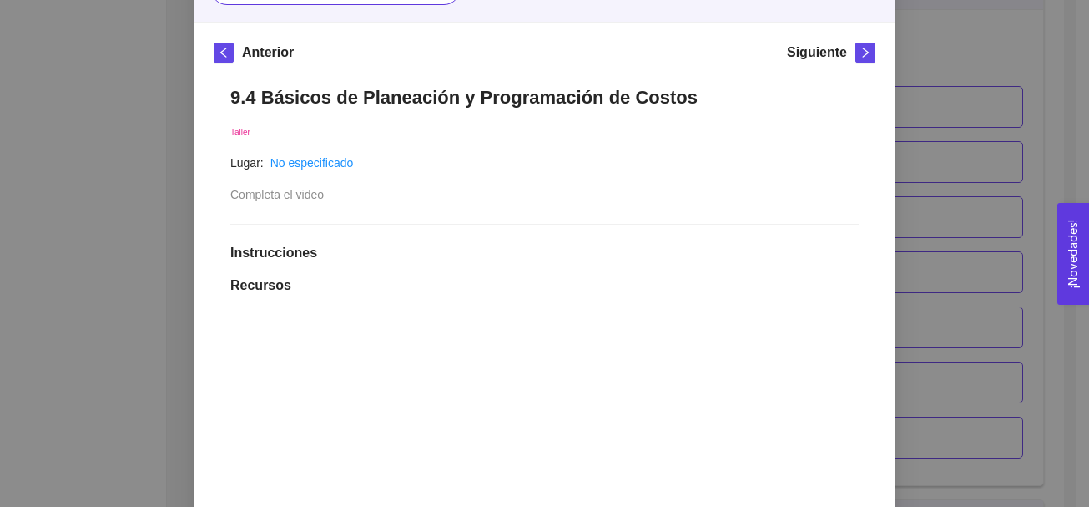
scroll to position [201, 0]
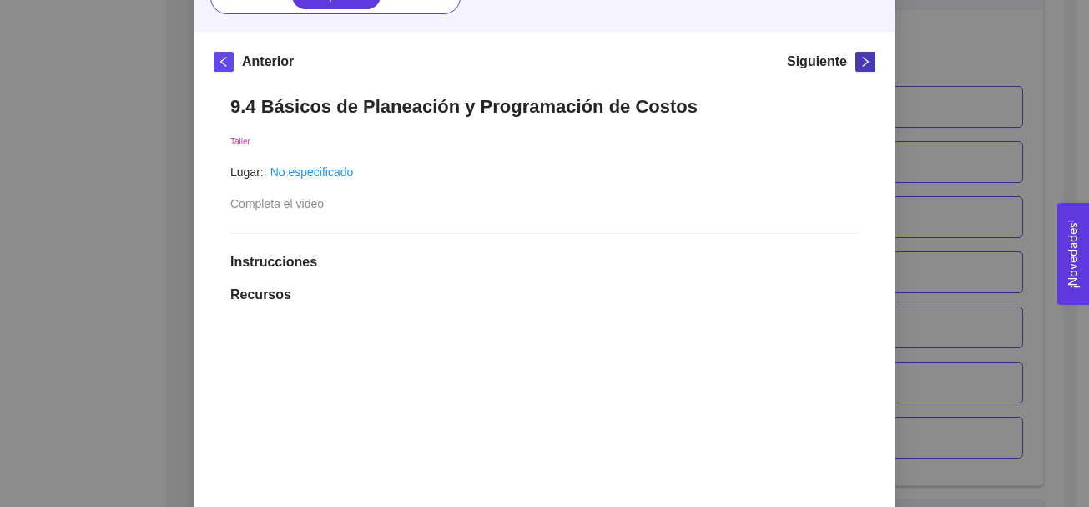
click at [860, 61] on icon "right" at bounding box center [866, 62] width 12 height 12
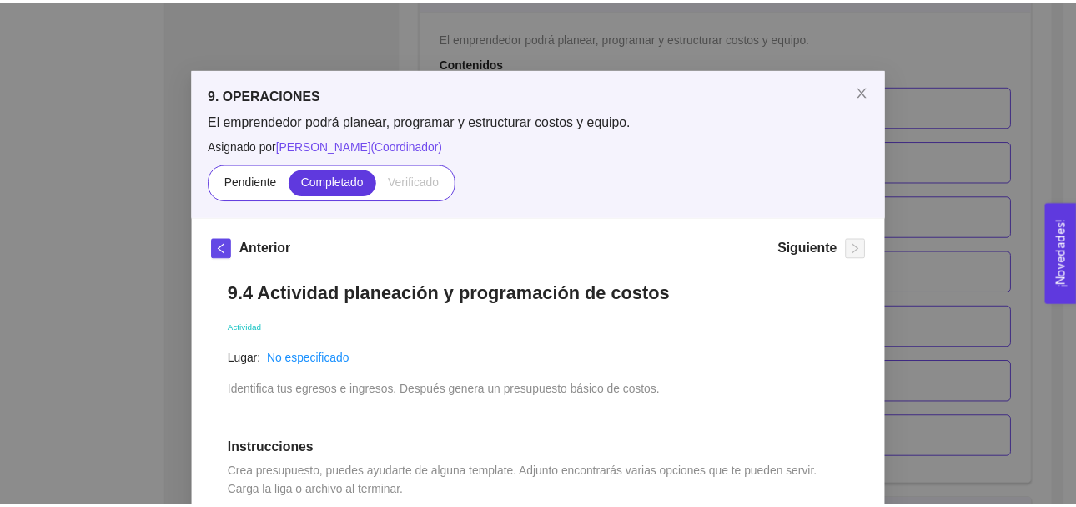
scroll to position [0, 0]
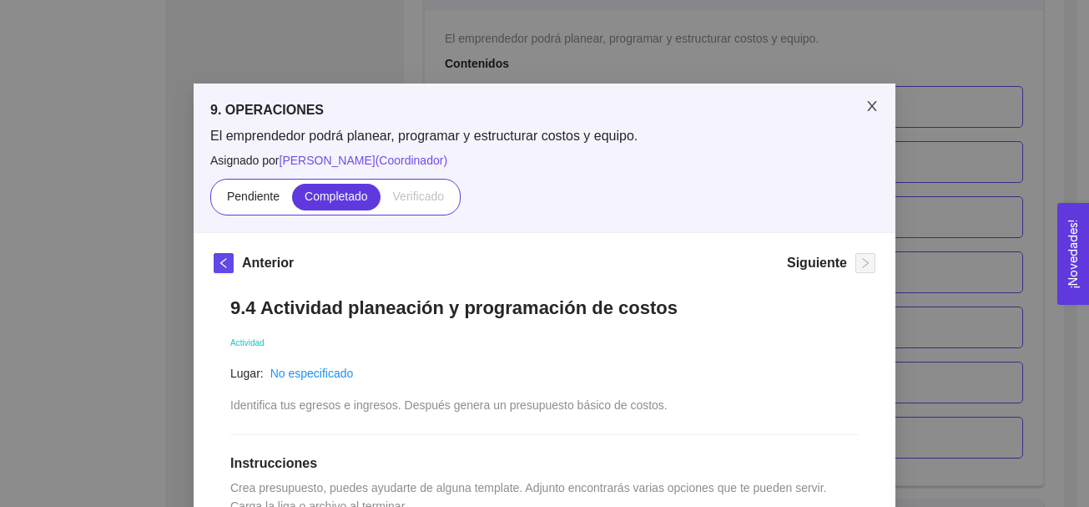
click at [870, 107] on icon "close" at bounding box center [871, 105] width 13 height 13
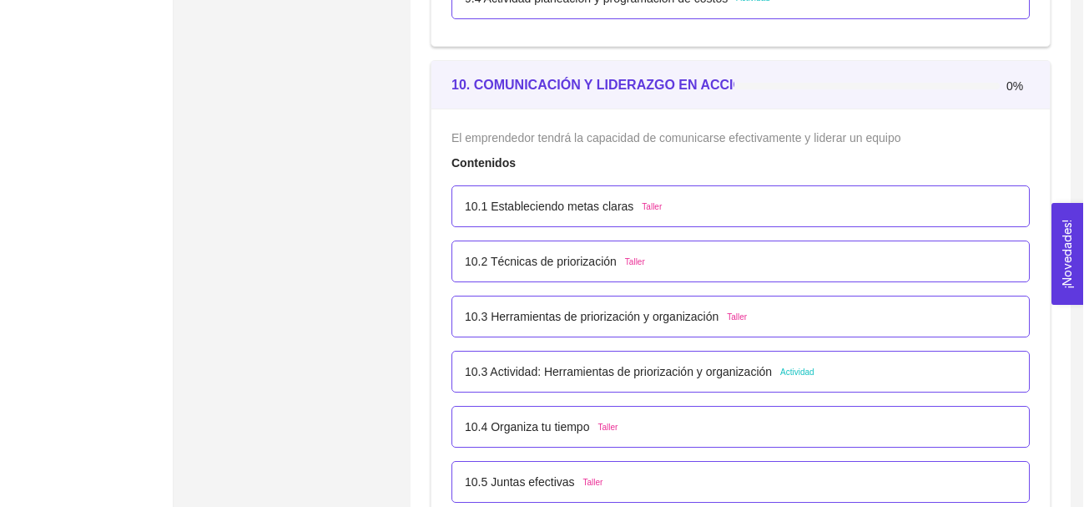
scroll to position [6238, 0]
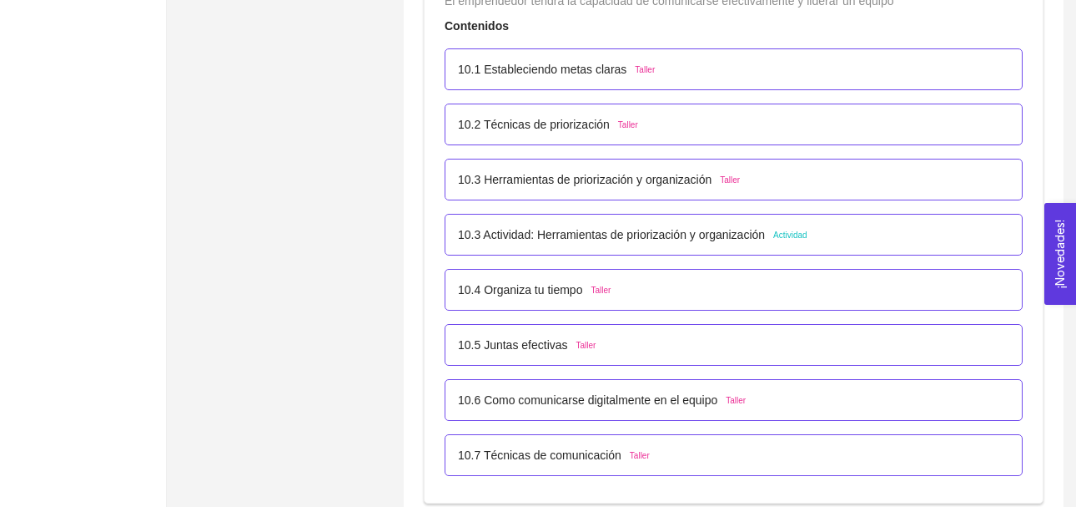
click at [637, 69] on span "Taller" at bounding box center [645, 69] width 20 height 13
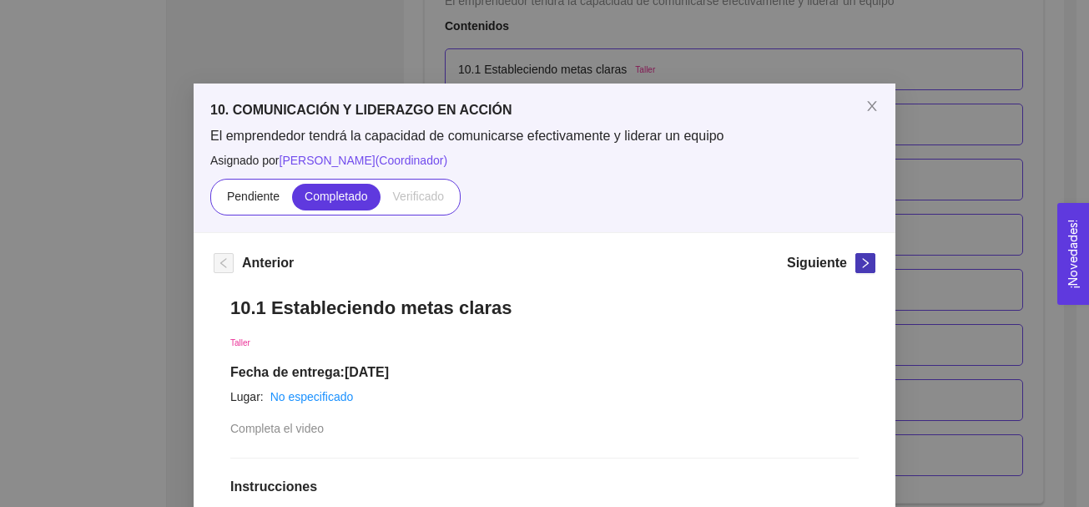
click at [864, 265] on icon "right" at bounding box center [866, 263] width 12 height 12
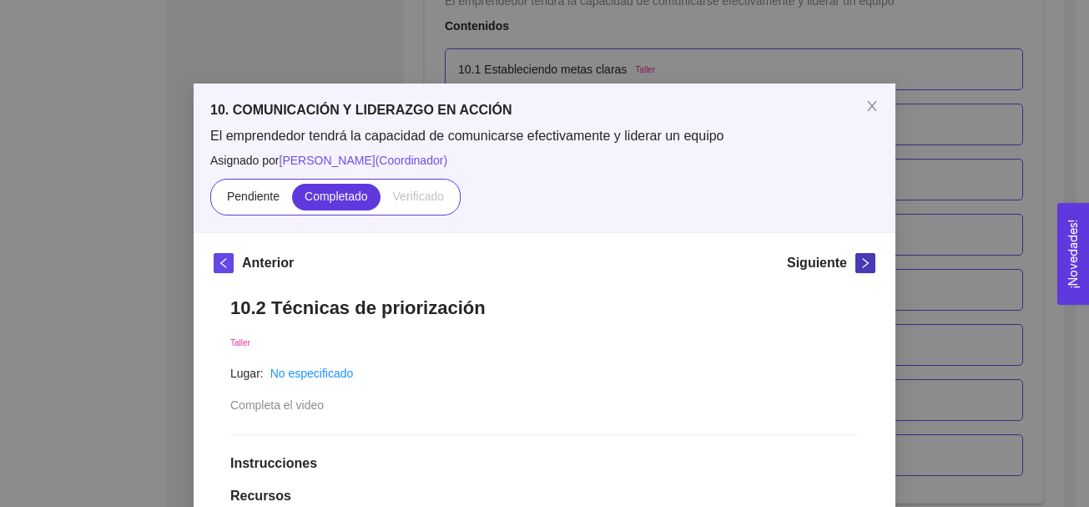
click at [864, 265] on icon "right" at bounding box center [866, 263] width 12 height 12
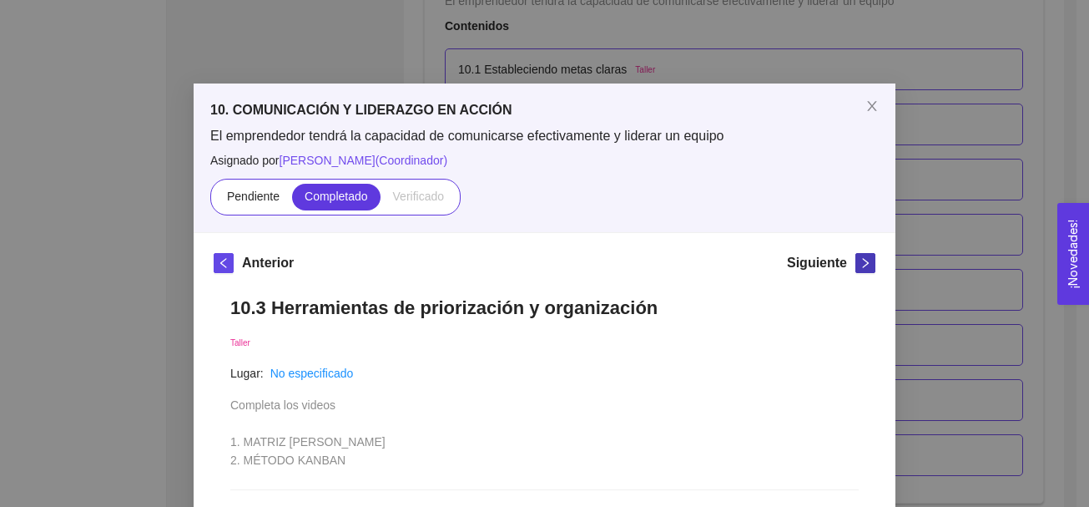
click at [864, 265] on icon "right" at bounding box center [866, 263] width 12 height 12
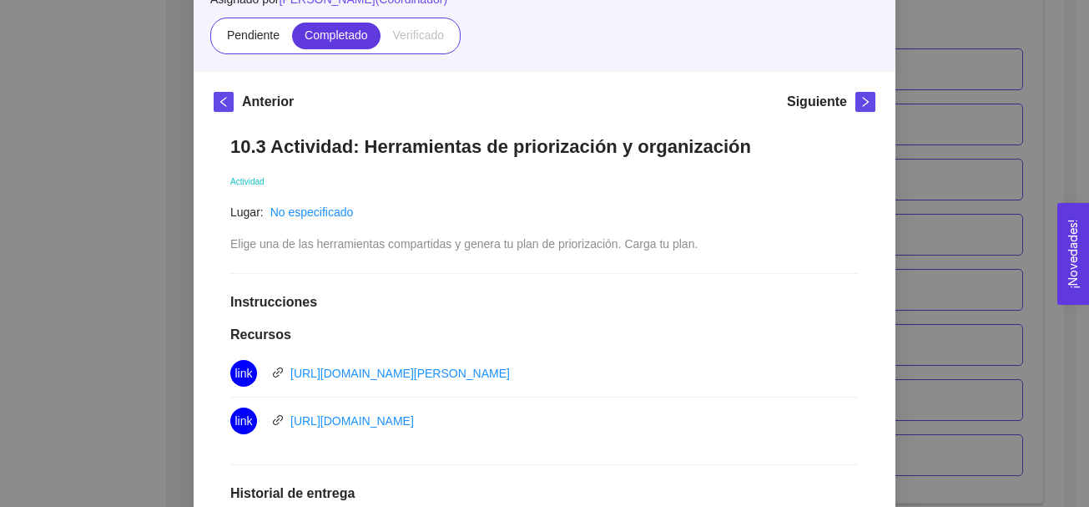
scroll to position [147, 0]
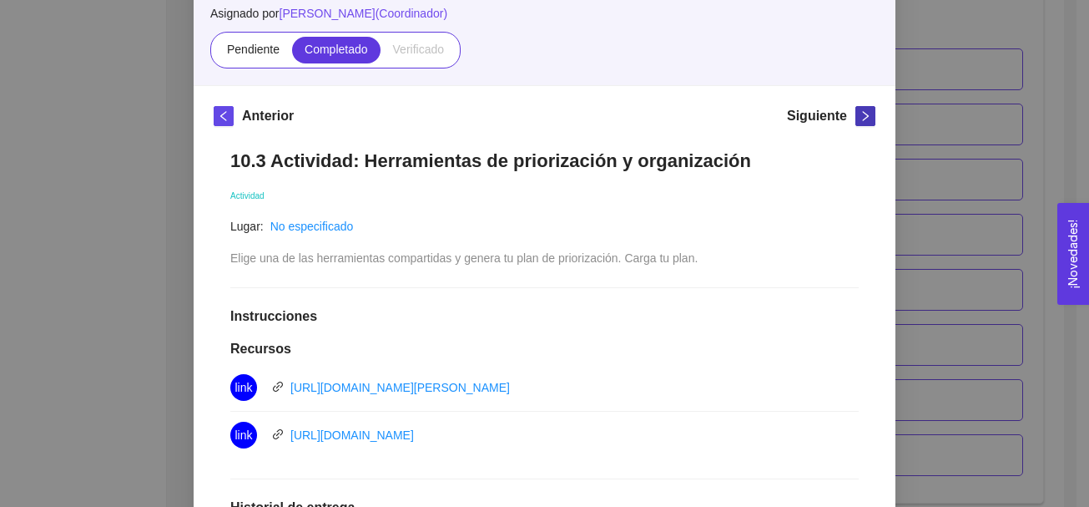
click at [863, 113] on icon "right" at bounding box center [866, 116] width 6 height 10
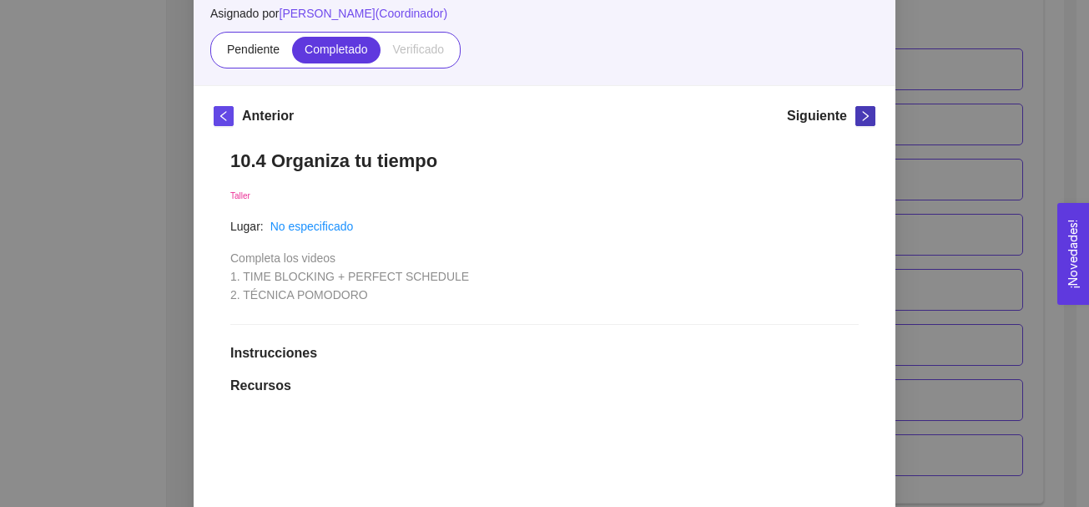
click at [863, 113] on icon "right" at bounding box center [866, 116] width 6 height 10
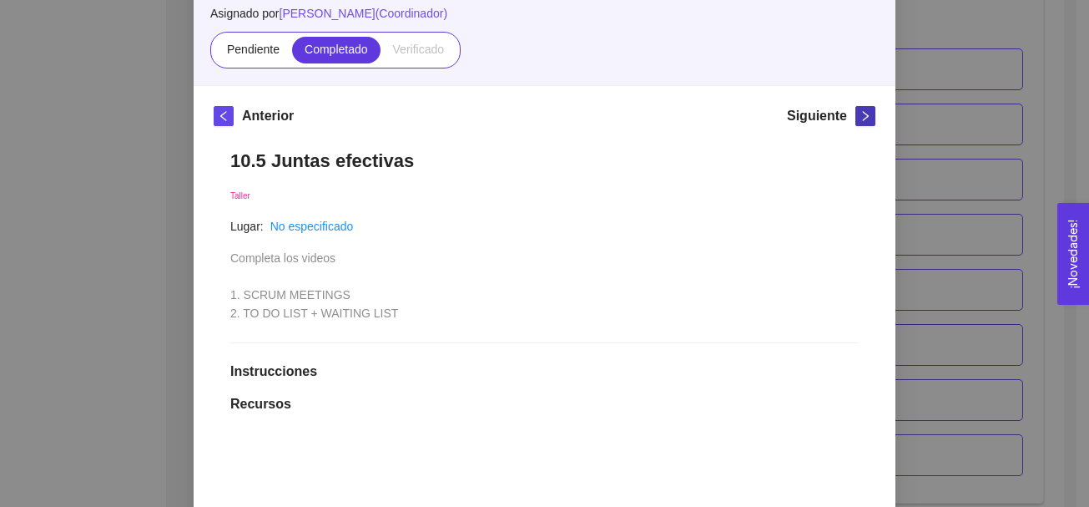
click at [863, 113] on icon "right" at bounding box center [866, 116] width 6 height 10
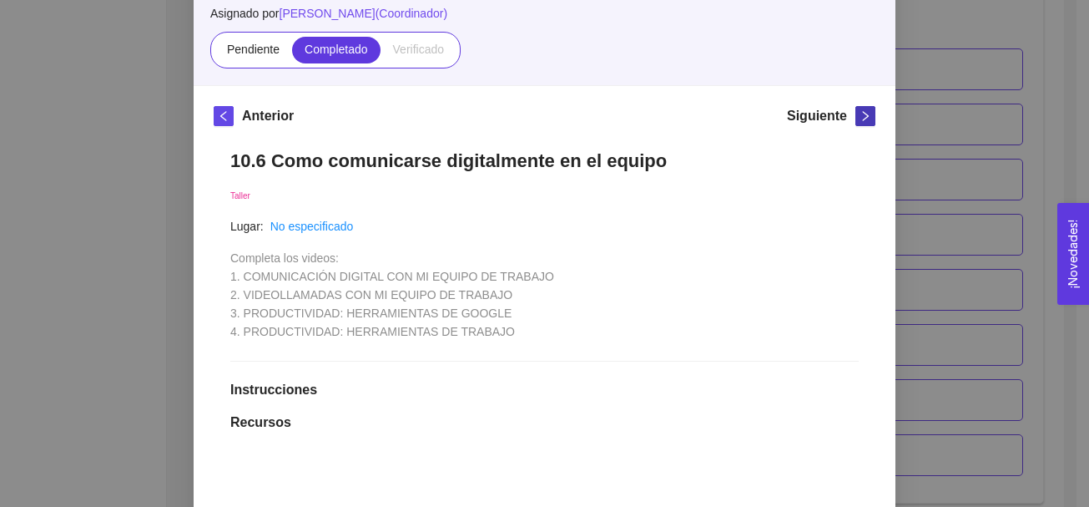
click at [863, 113] on icon "right" at bounding box center [866, 116] width 6 height 10
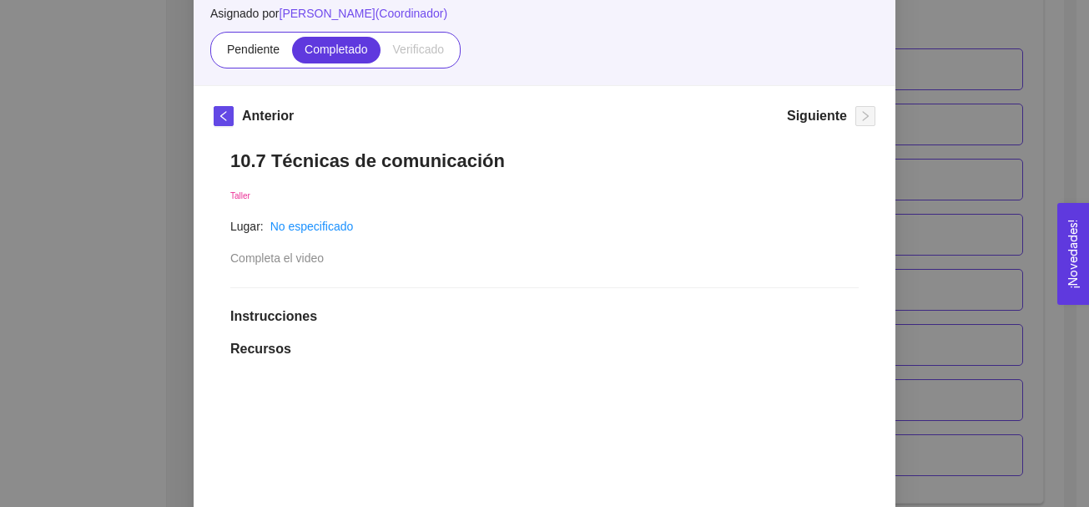
click at [986, 129] on div "10. COMUNICACIÓN Y LIDERAZGO EN ACCIÓN El emprendedor tendrá la capacidad de co…" at bounding box center [544, 253] width 1089 height 507
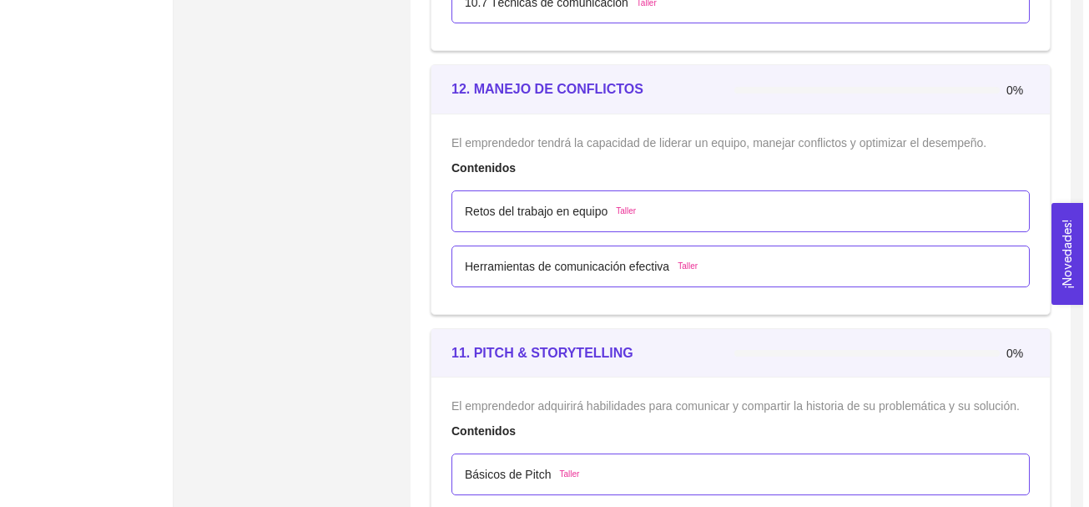
scroll to position [6745, 0]
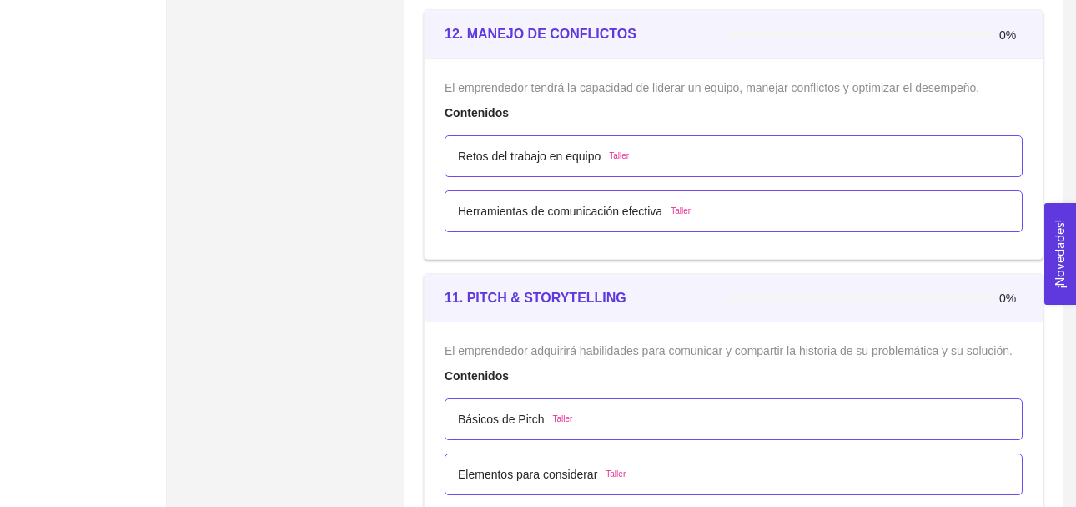
click at [618, 154] on span "Taller" at bounding box center [619, 155] width 20 height 13
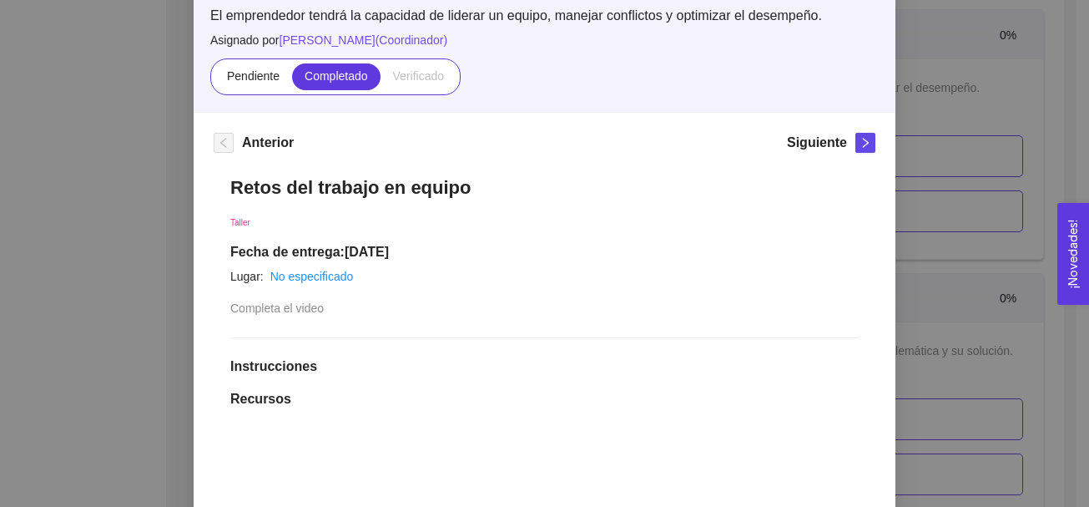
scroll to position [122, 0]
click at [860, 139] on icon "right" at bounding box center [866, 141] width 12 height 12
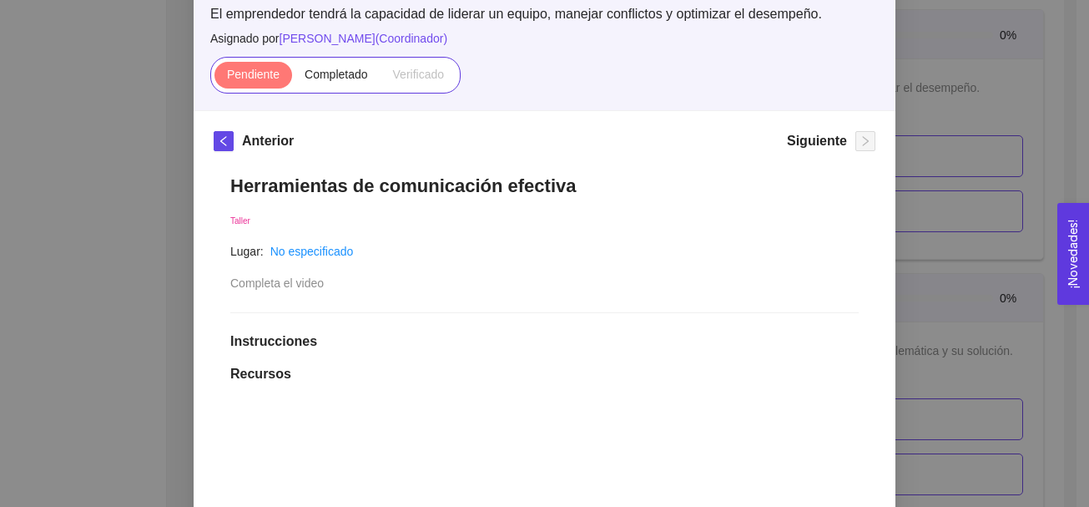
click at [984, 128] on div "12. MANEJO DE CONFLICTOS El emprendedor tendrá la capacidad de liderar un equip…" at bounding box center [544, 253] width 1089 height 507
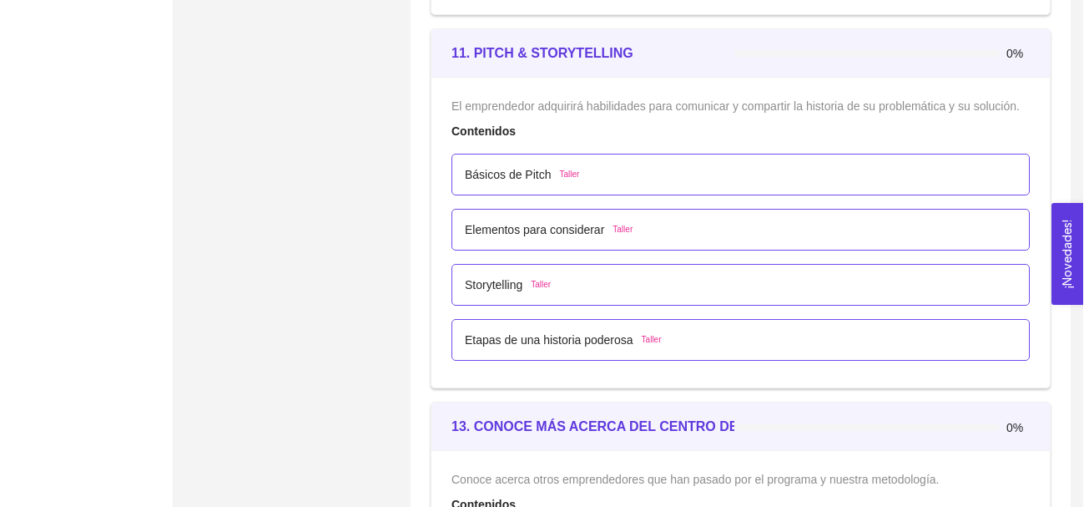
scroll to position [7045, 0]
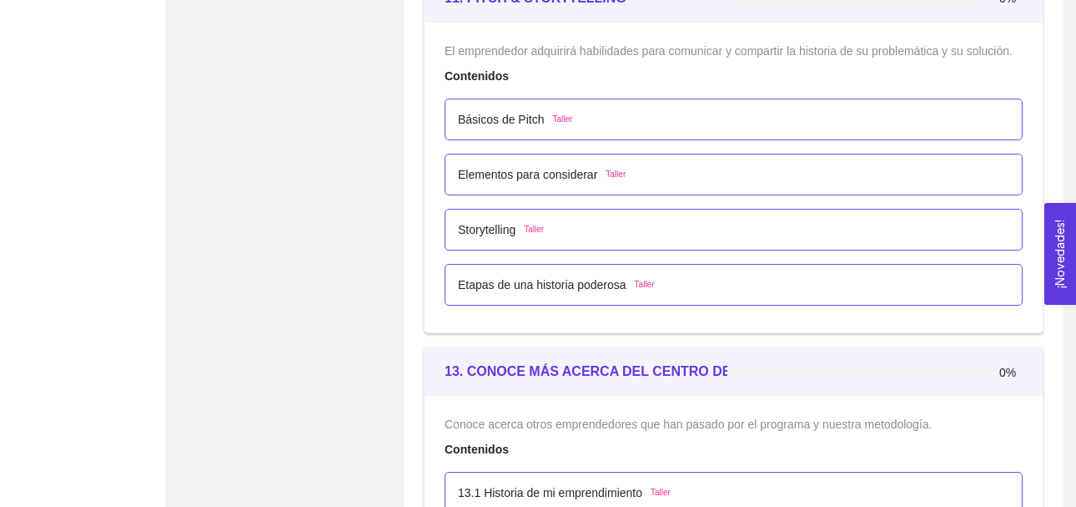
click at [555, 115] on span "Taller" at bounding box center [563, 119] width 20 height 13
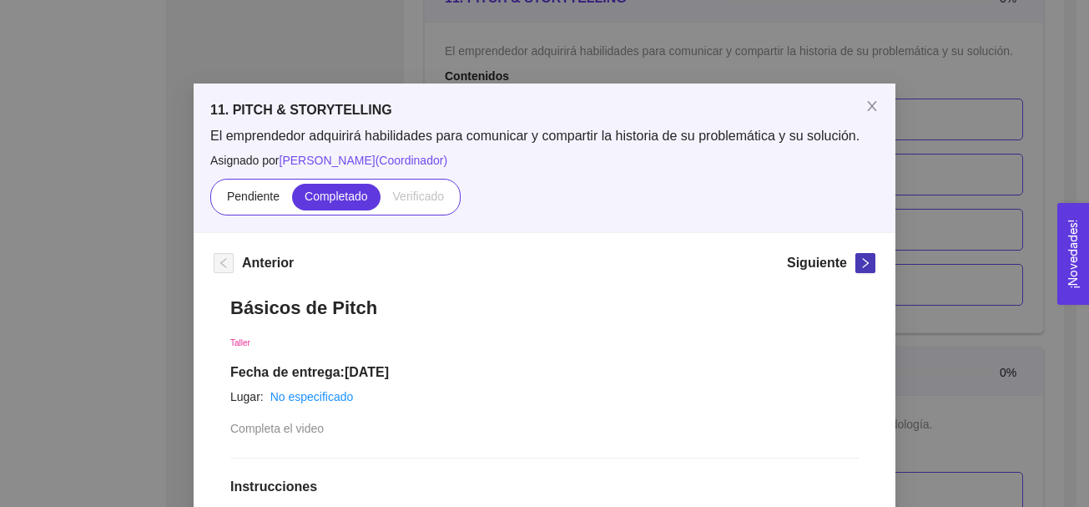
click at [860, 265] on icon "right" at bounding box center [866, 263] width 12 height 12
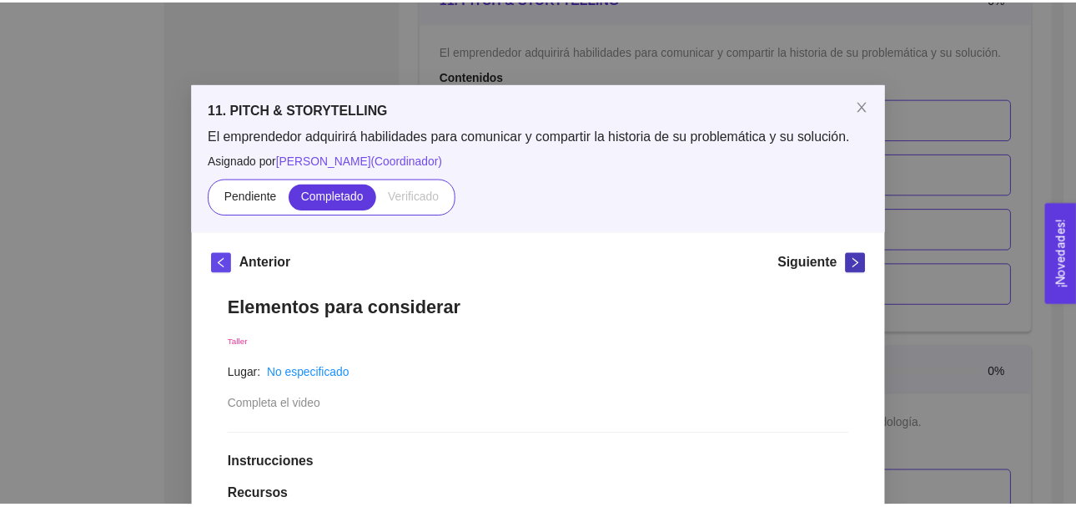
scroll to position [3, 0]
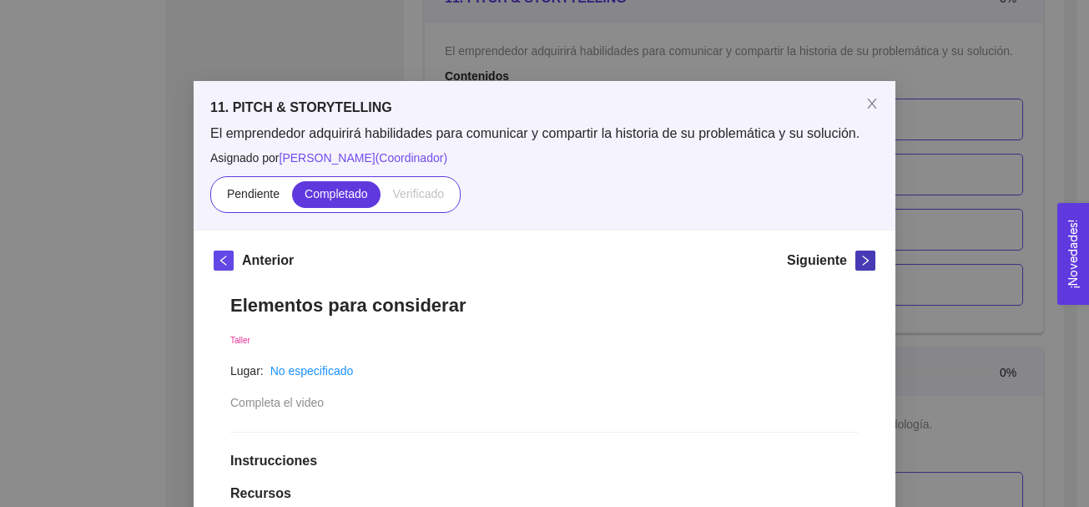
click at [862, 265] on icon "right" at bounding box center [866, 261] width 12 height 12
click at [860, 257] on icon "right" at bounding box center [866, 261] width 12 height 12
click at [868, 104] on icon "close" at bounding box center [871, 103] width 13 height 13
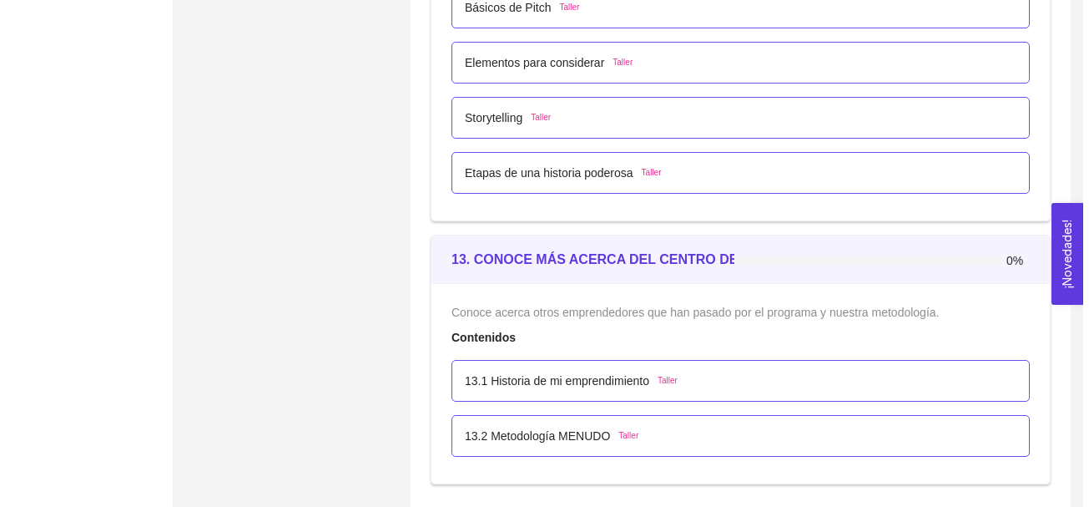
scroll to position [7180, 0]
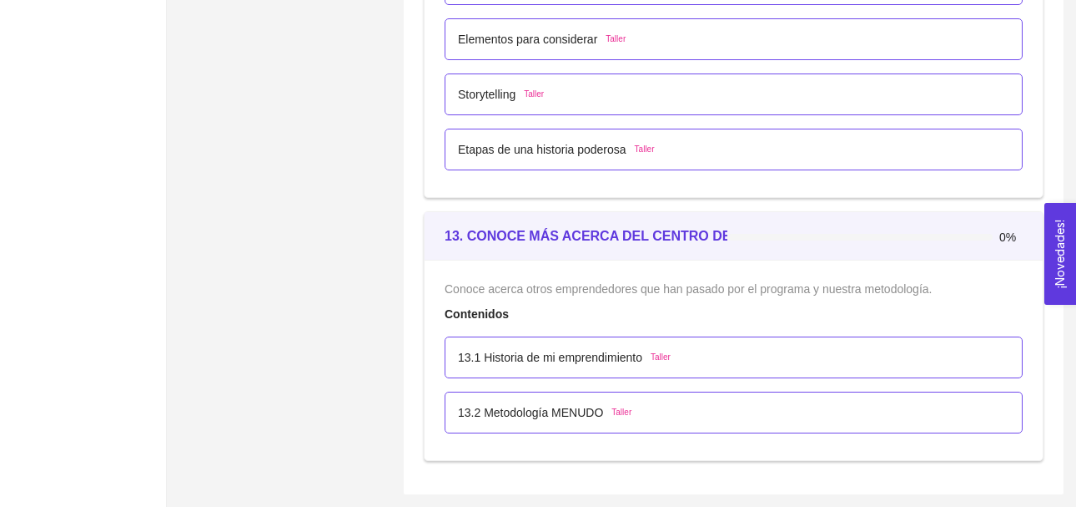
click at [656, 356] on span "Taller" at bounding box center [661, 356] width 20 height 13
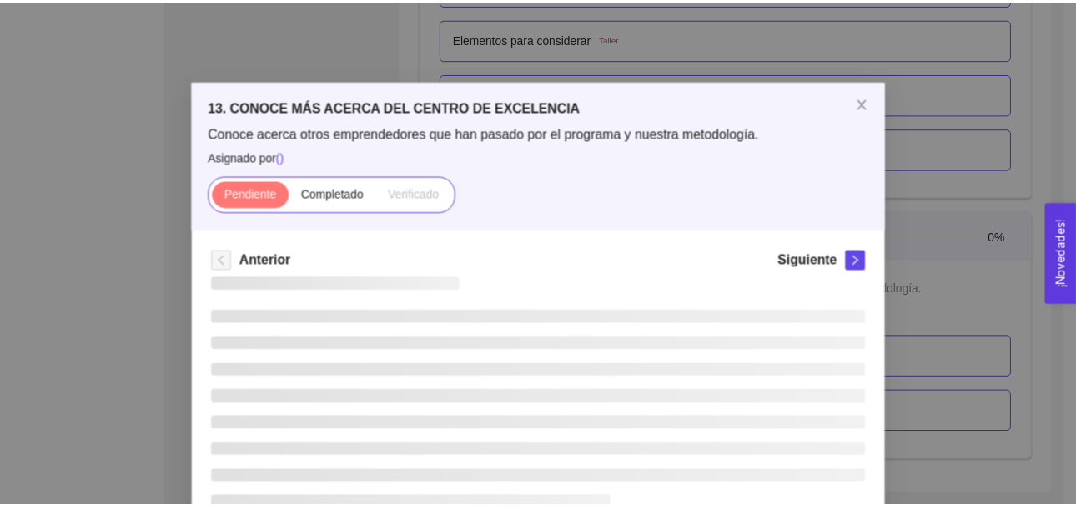
scroll to position [0, 0]
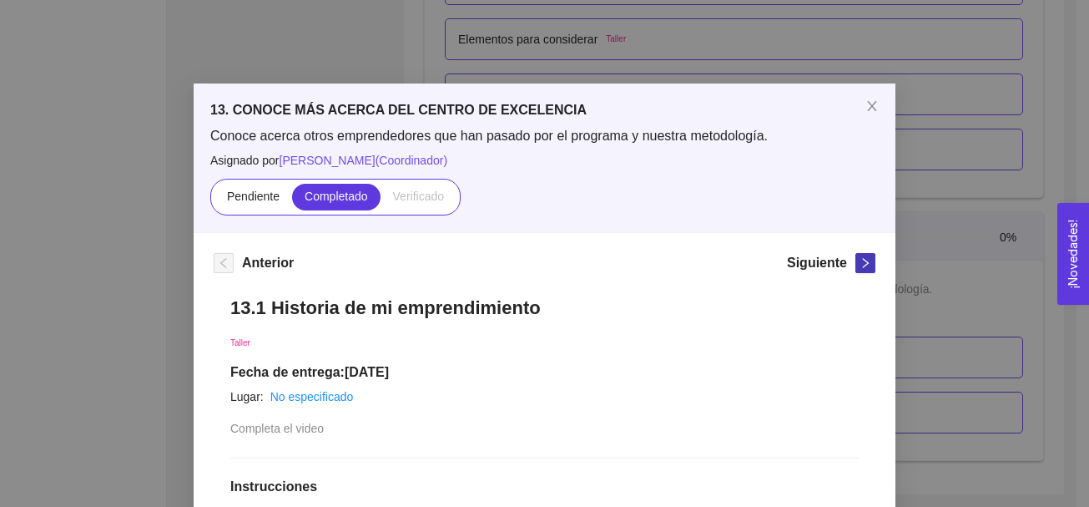
click at [861, 259] on icon "right" at bounding box center [866, 263] width 12 height 12
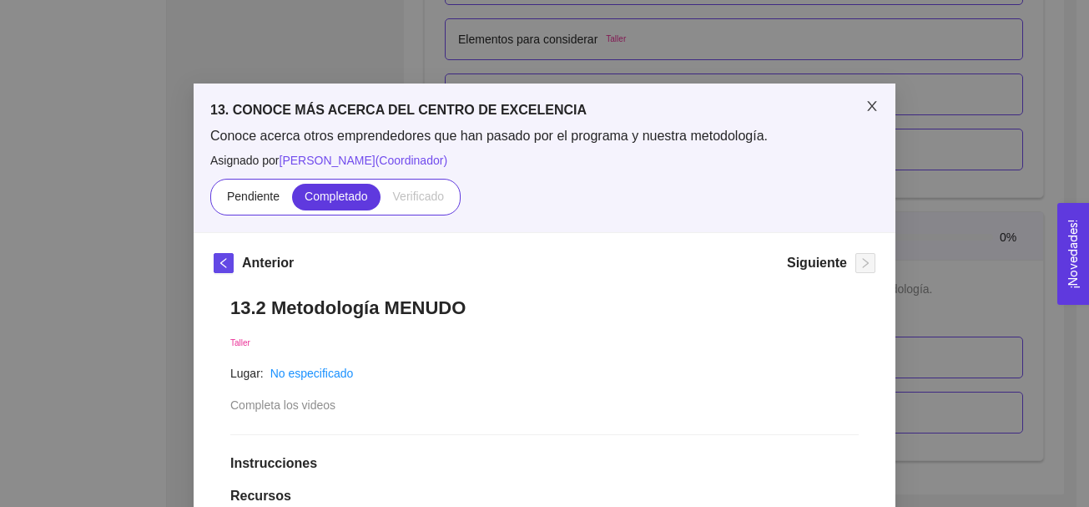
click at [865, 106] on icon "close" at bounding box center [871, 105] width 13 height 13
